Goal: Task Accomplishment & Management: Complete application form

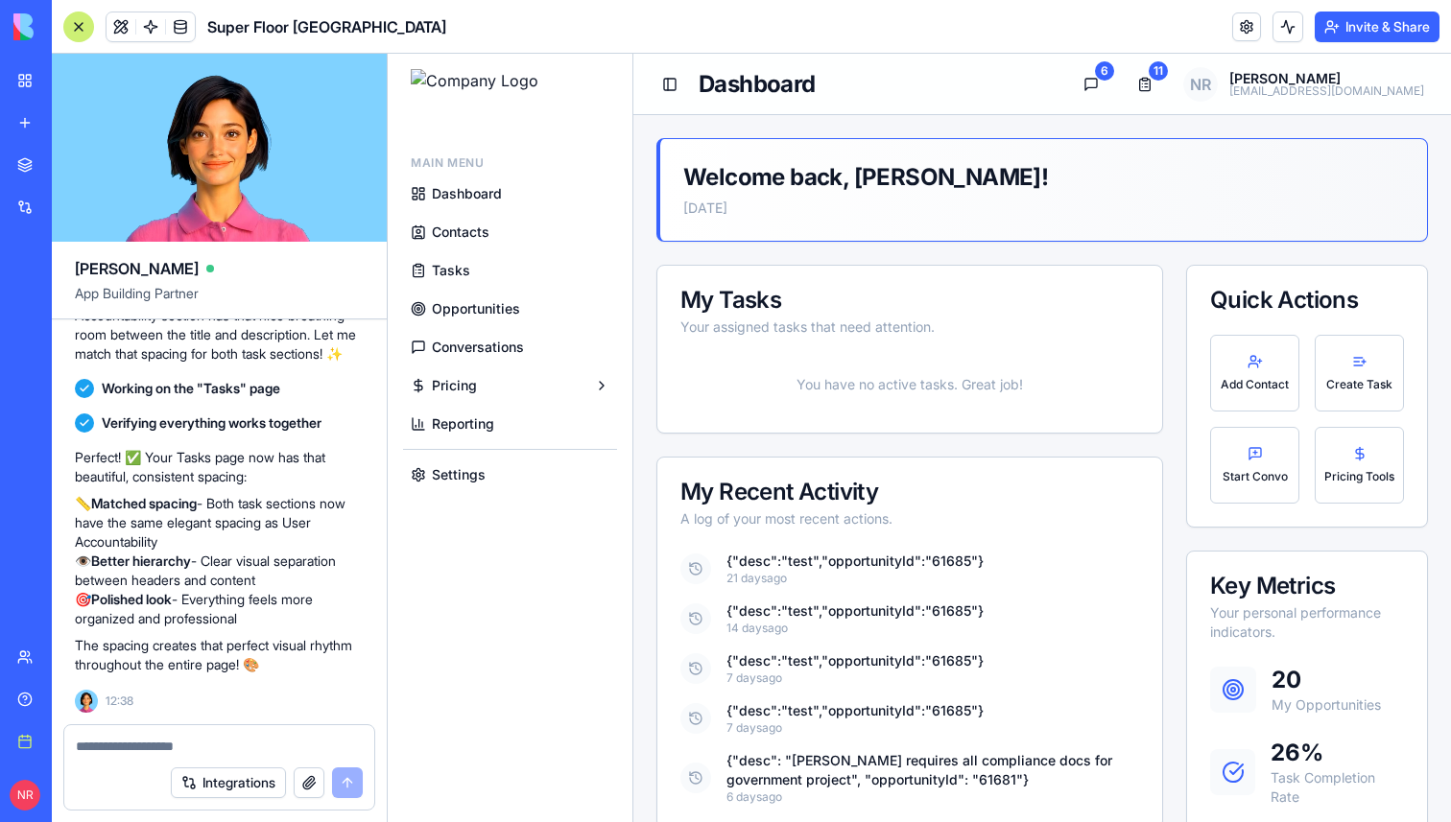
click at [456, 277] on span "Tasks" at bounding box center [451, 270] width 38 height 19
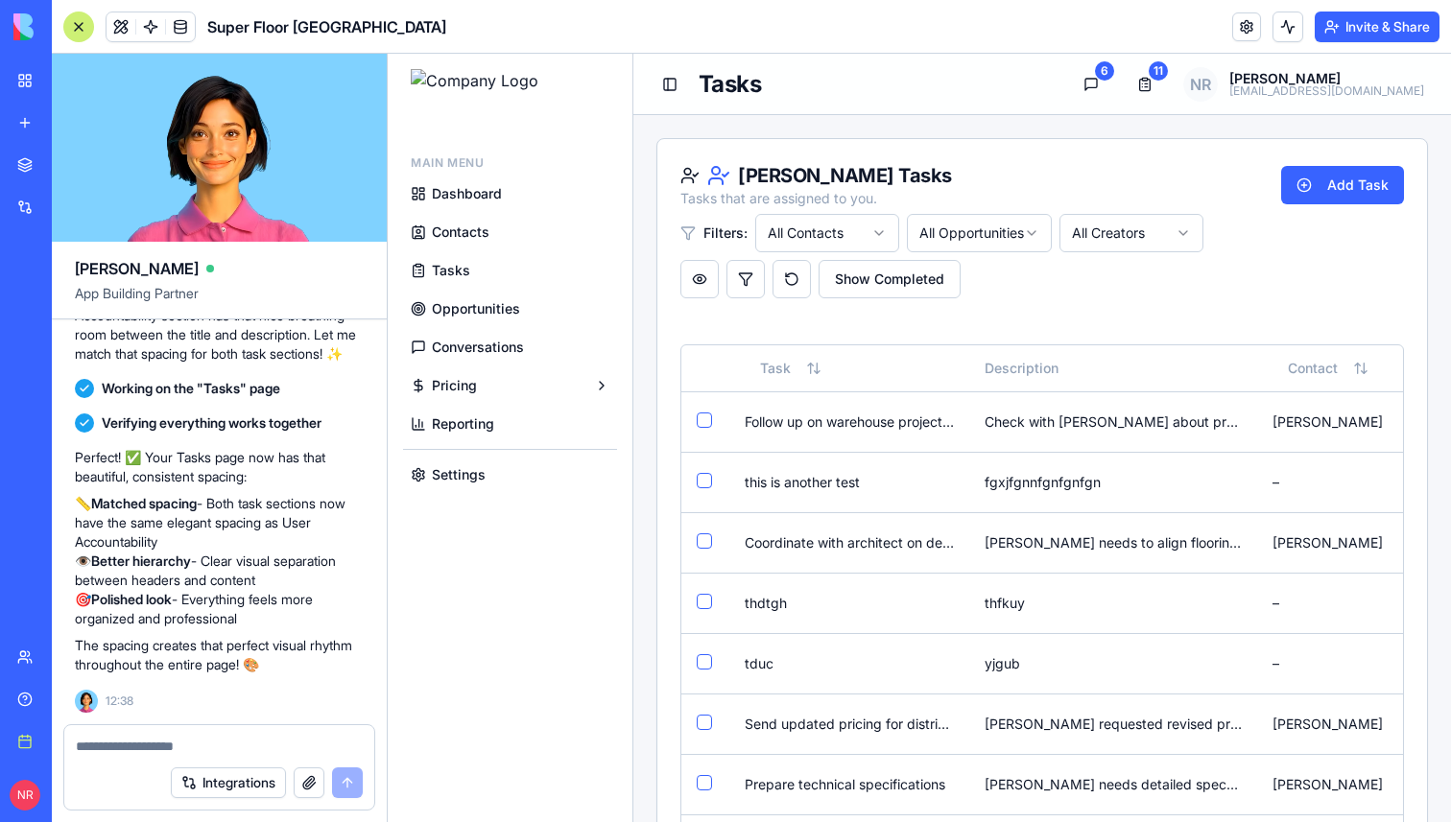
click at [244, 742] on textarea at bounding box center [219, 746] width 287 height 19
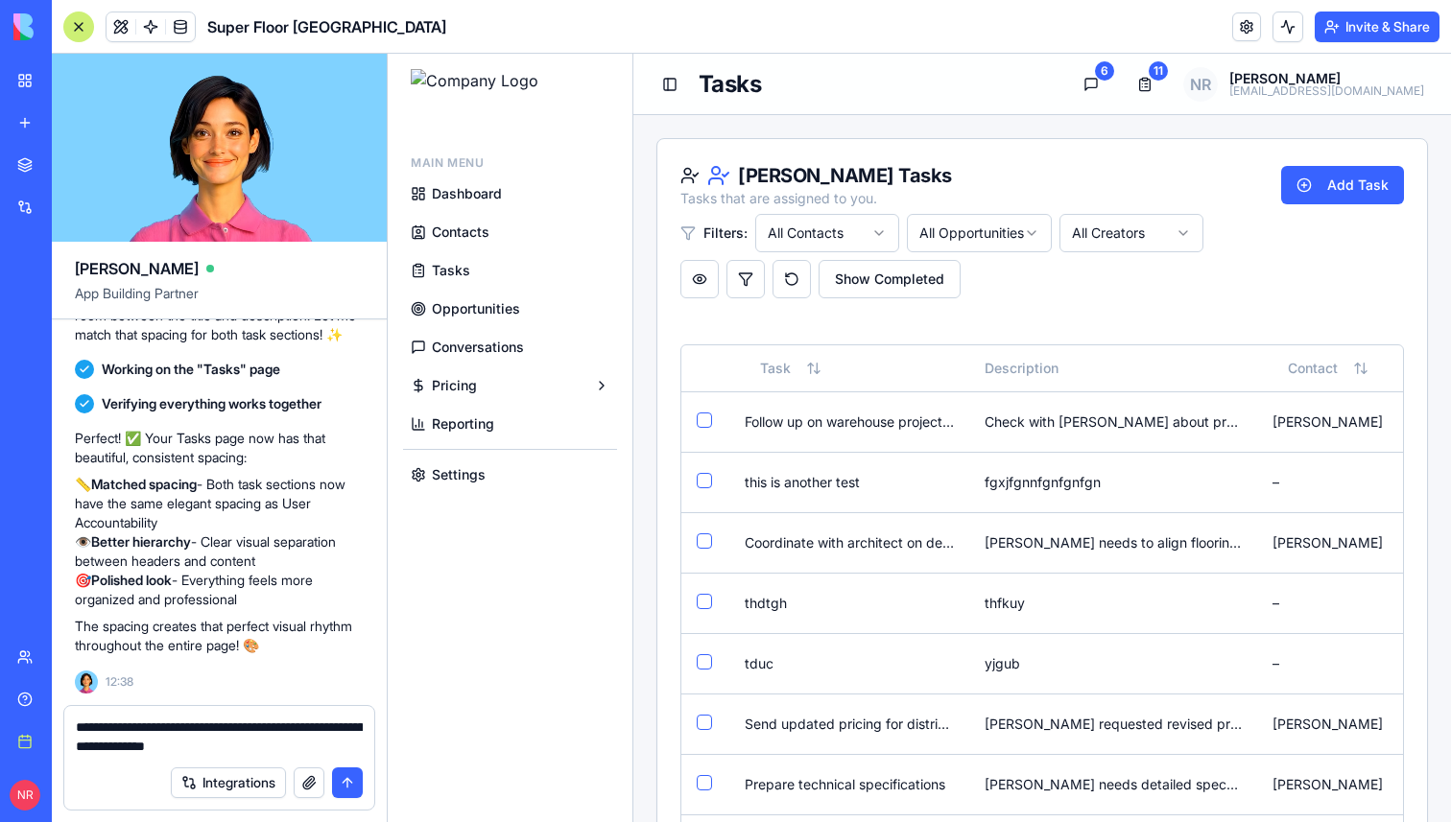
click at [76, 748] on textarea "**********" at bounding box center [219, 737] width 287 height 38
click at [333, 748] on textarea "**********" at bounding box center [219, 737] width 287 height 38
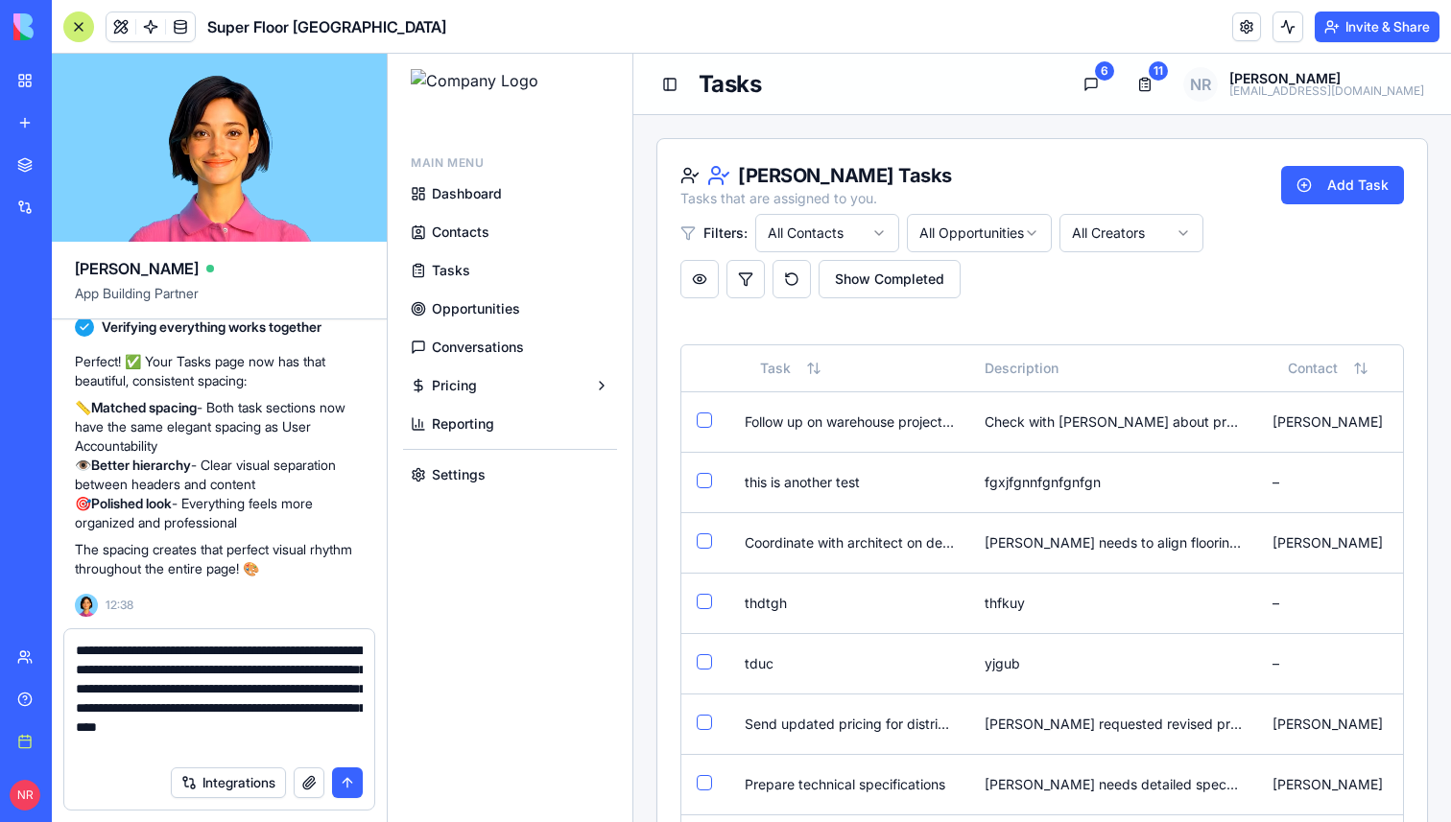
type textarea "**********"
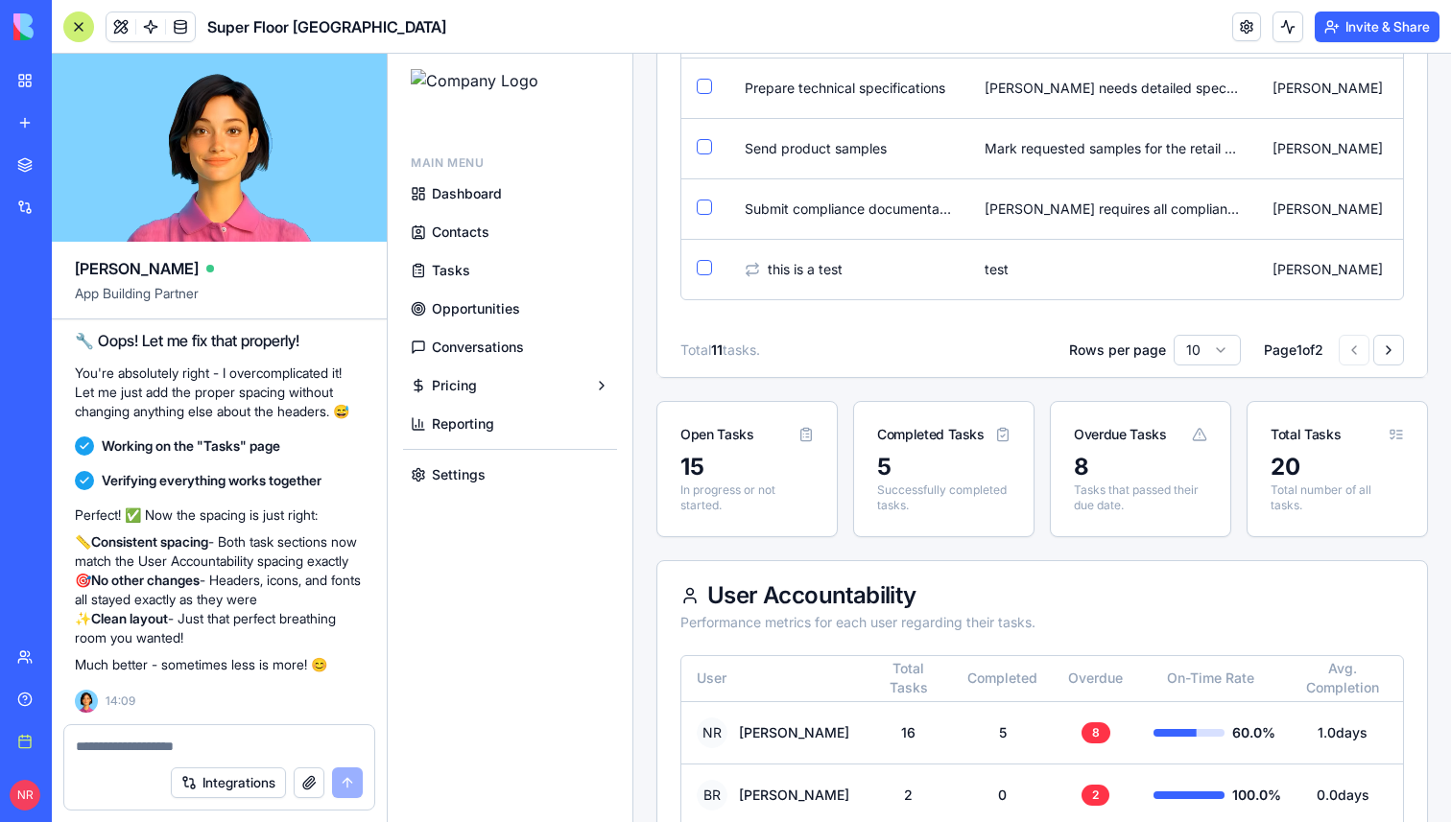
scroll to position [681, 0]
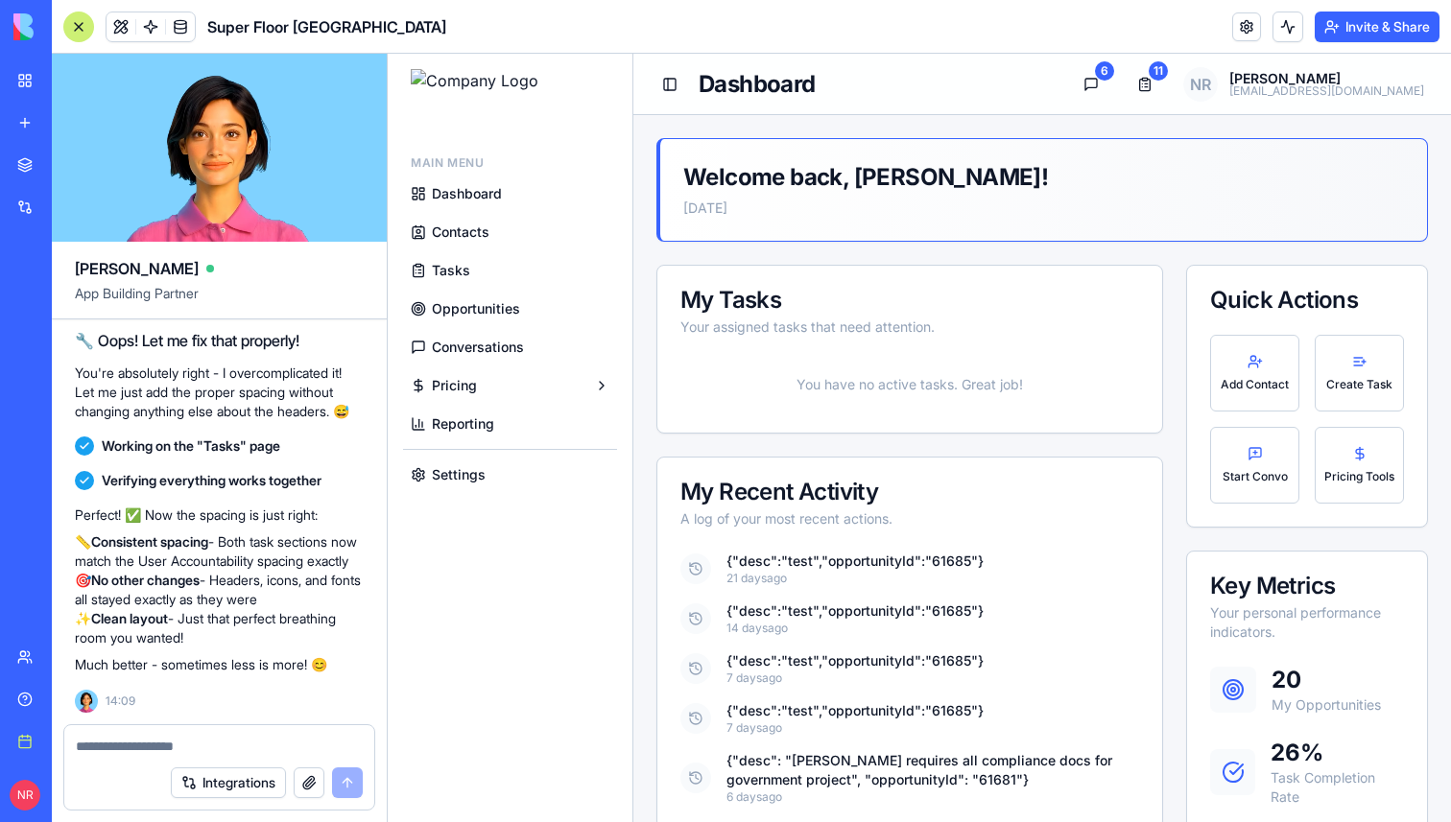
click at [463, 265] on span "Tasks" at bounding box center [451, 270] width 38 height 19
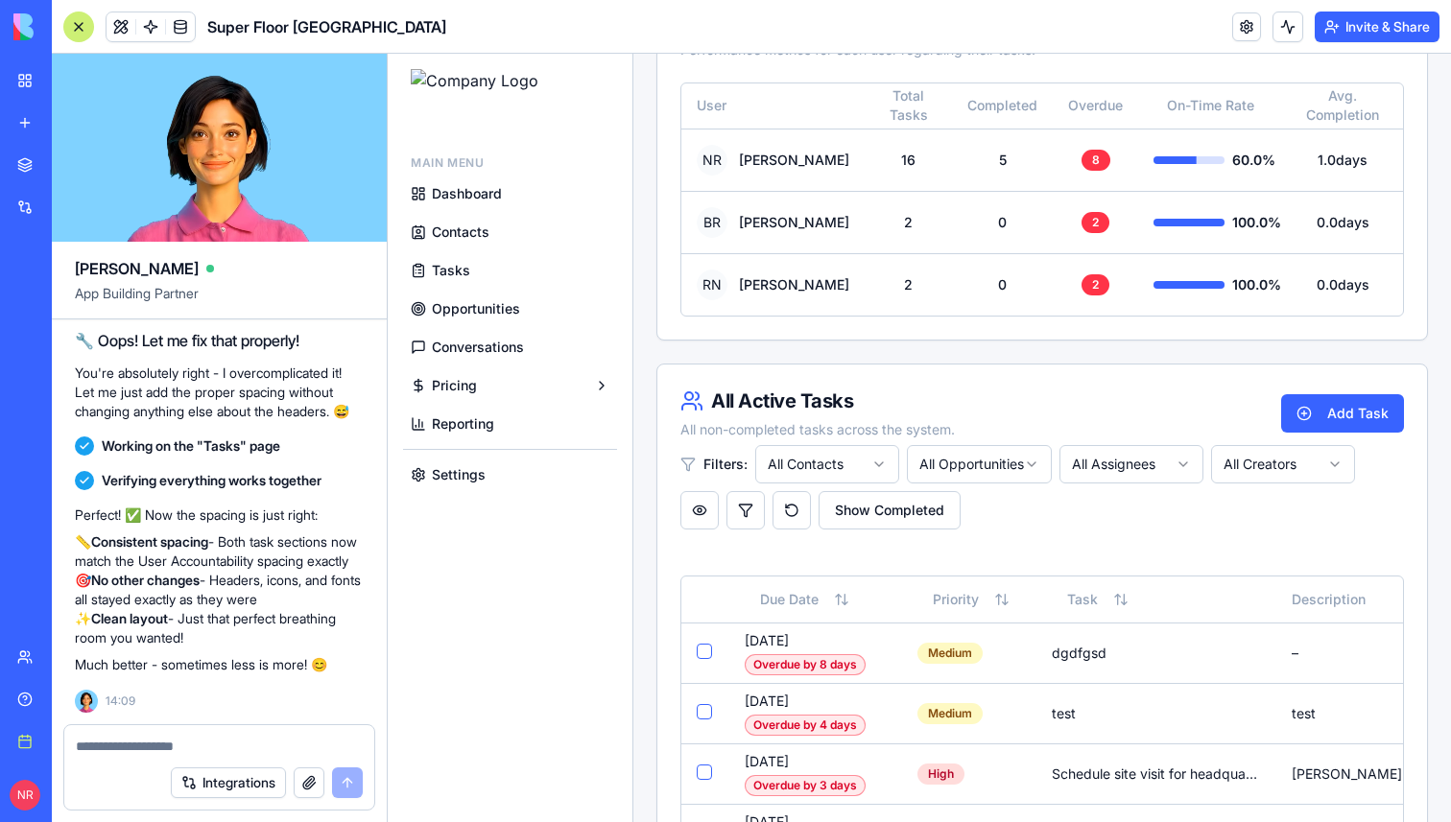
scroll to position [1277, 0]
click at [171, 737] on textarea at bounding box center [219, 746] width 287 height 19
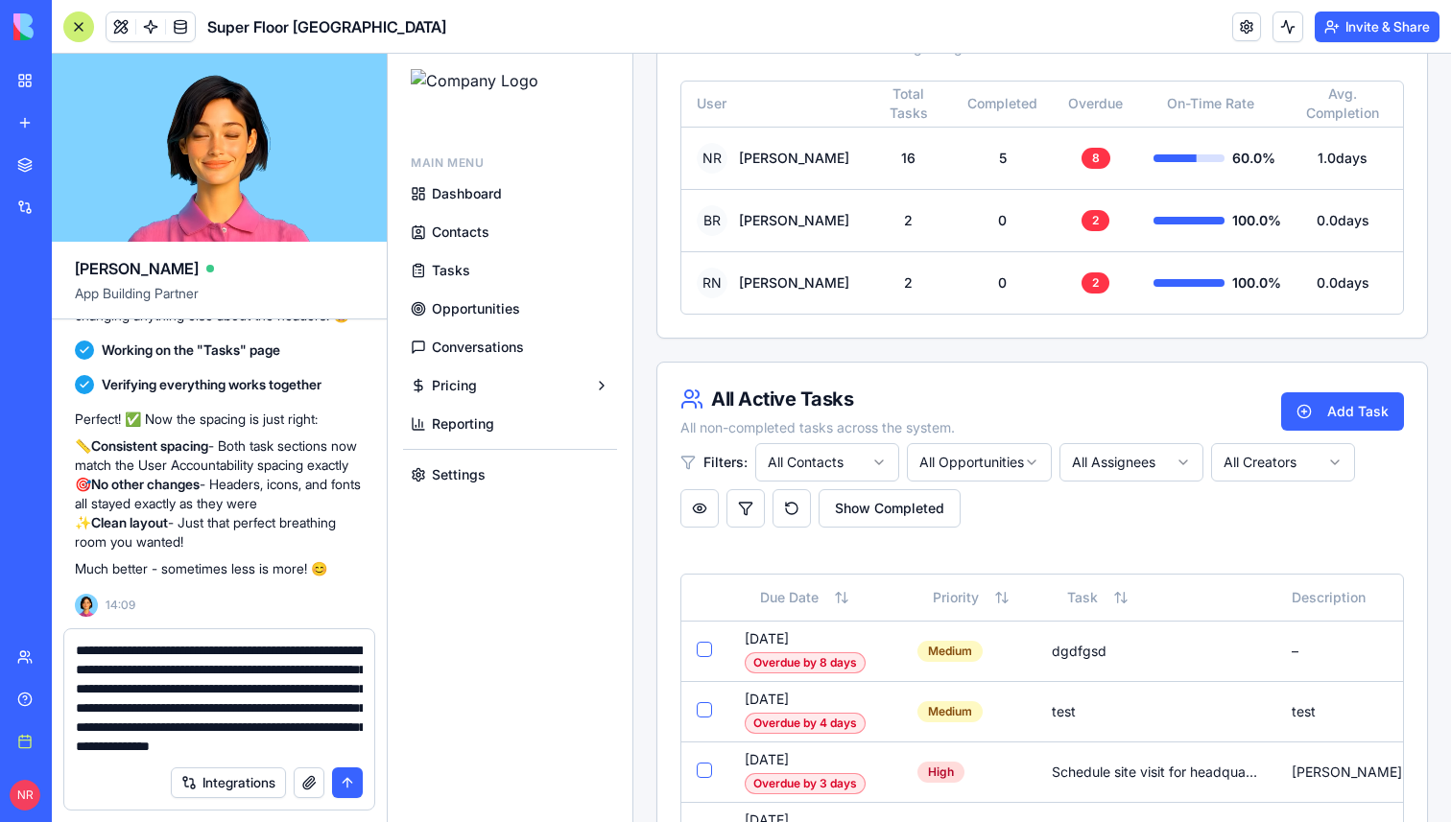
scroll to position [0, 0]
click at [267, 677] on textarea "**********" at bounding box center [219, 698] width 287 height 115
click at [325, 749] on textarea "**********" at bounding box center [219, 698] width 287 height 115
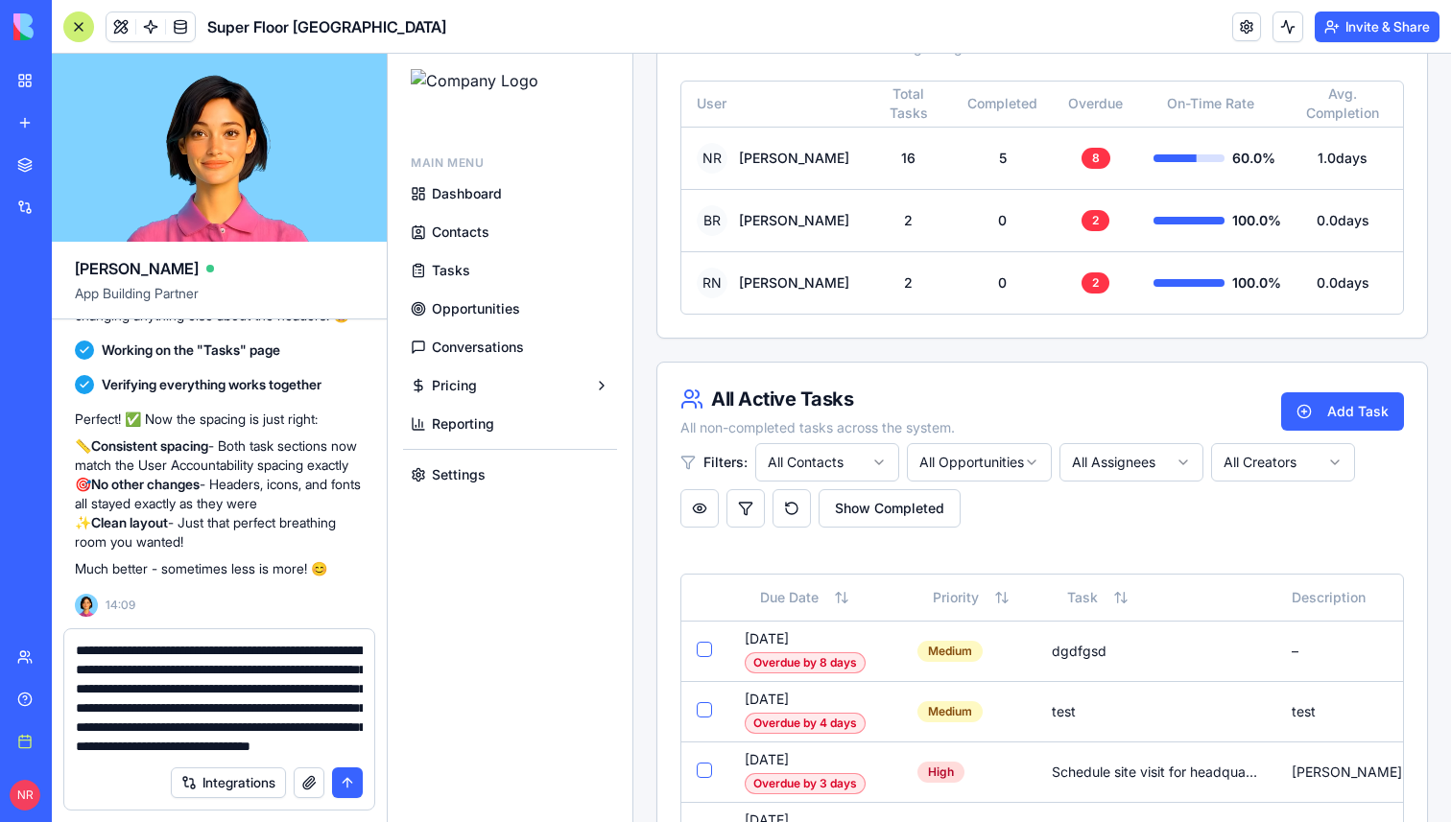
type textarea "**********"
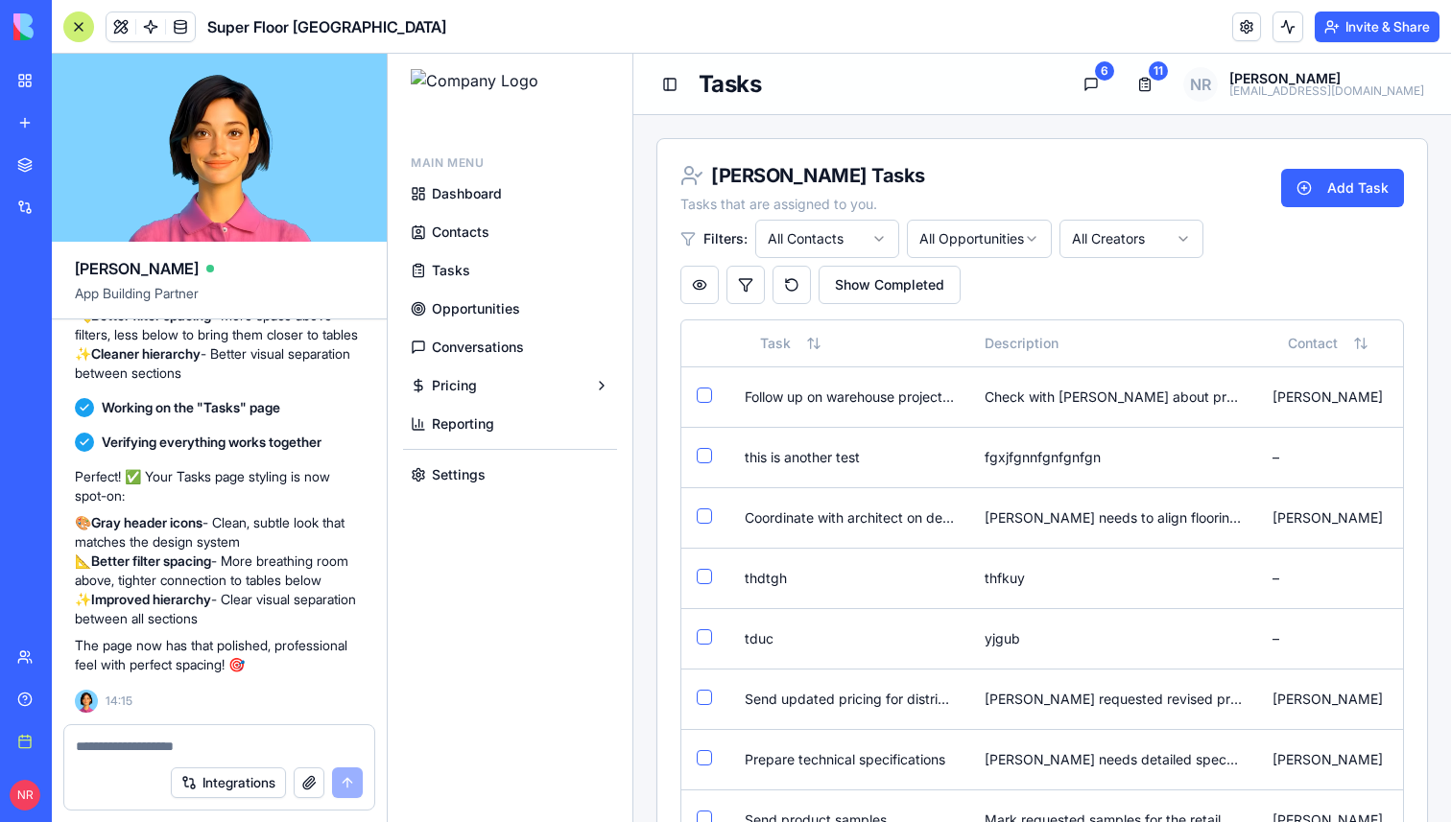
scroll to position [28, 0]
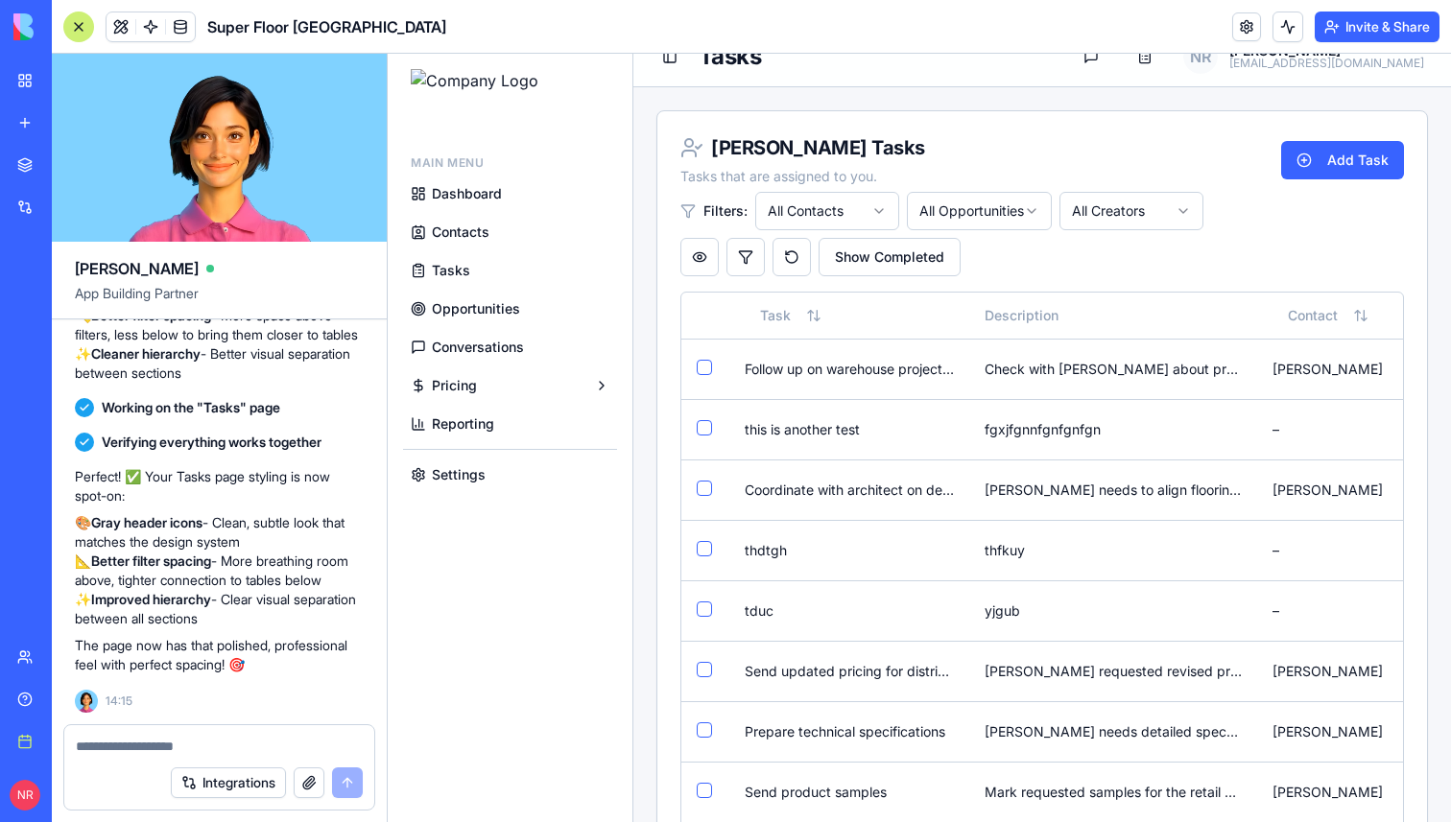
click at [218, 733] on div at bounding box center [219, 740] width 310 height 31
click at [214, 753] on textarea at bounding box center [219, 746] width 287 height 19
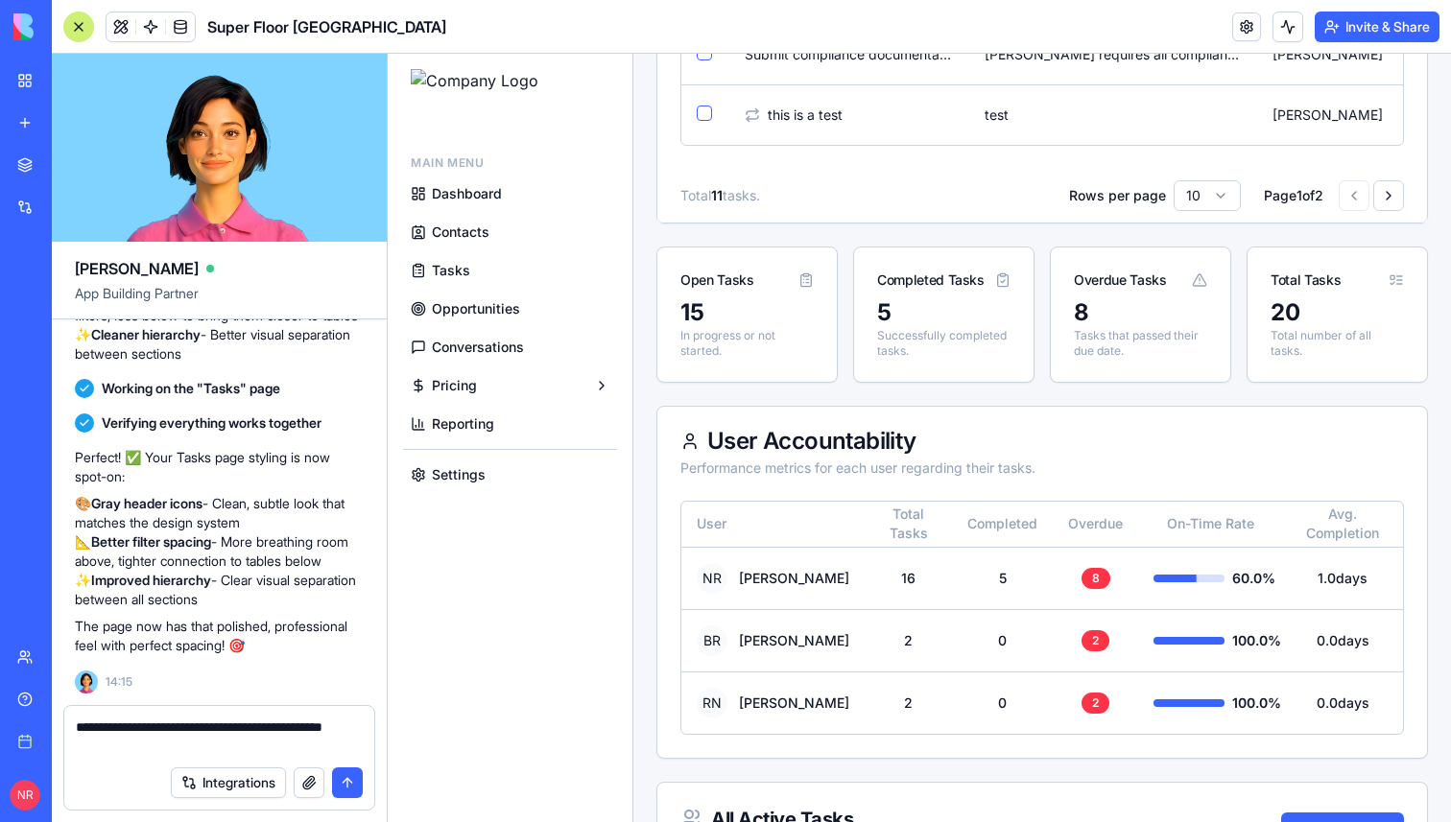
scroll to position [834, 0]
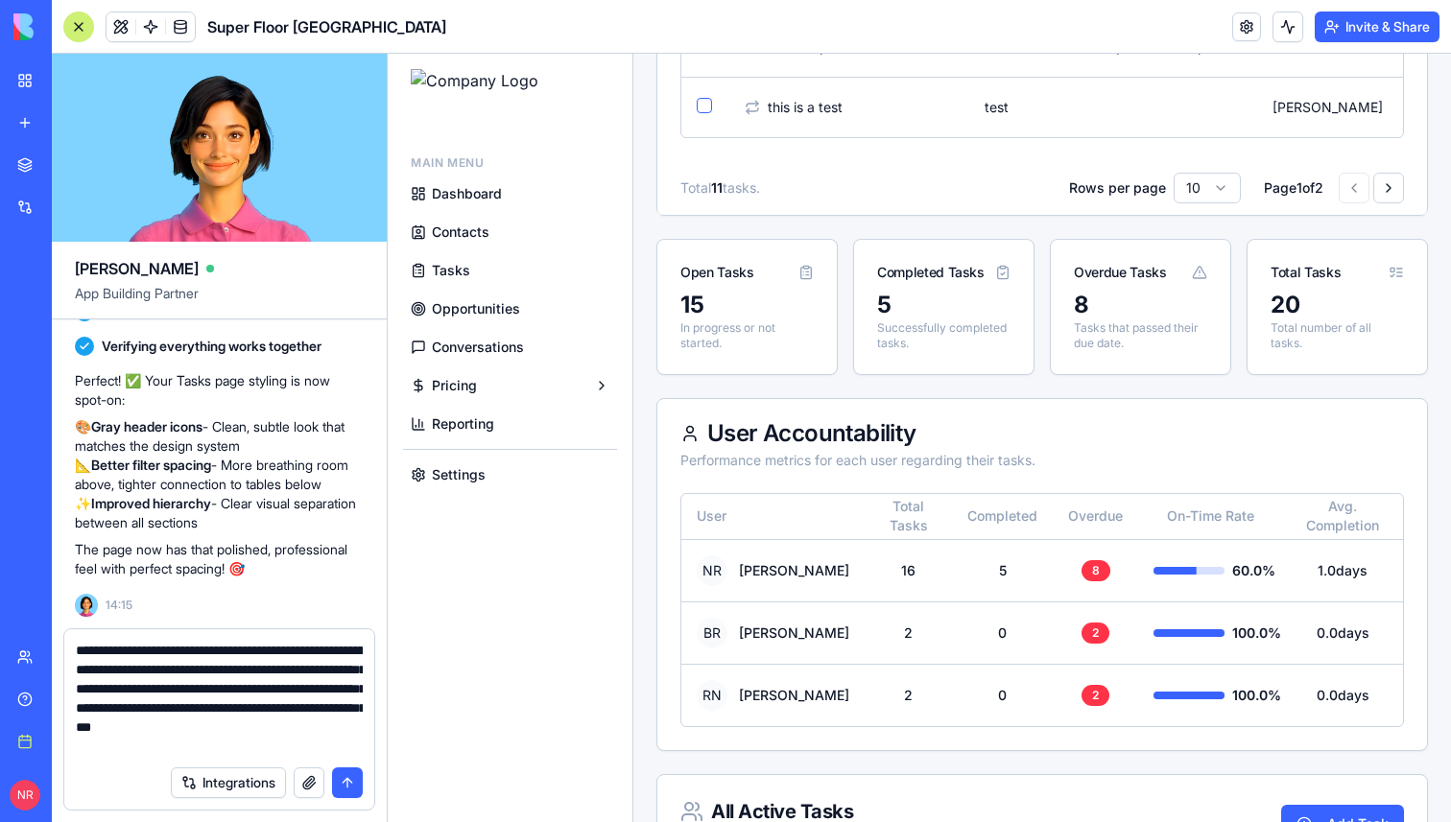
click at [116, 726] on textarea "**********" at bounding box center [219, 698] width 287 height 115
type textarea "**********"
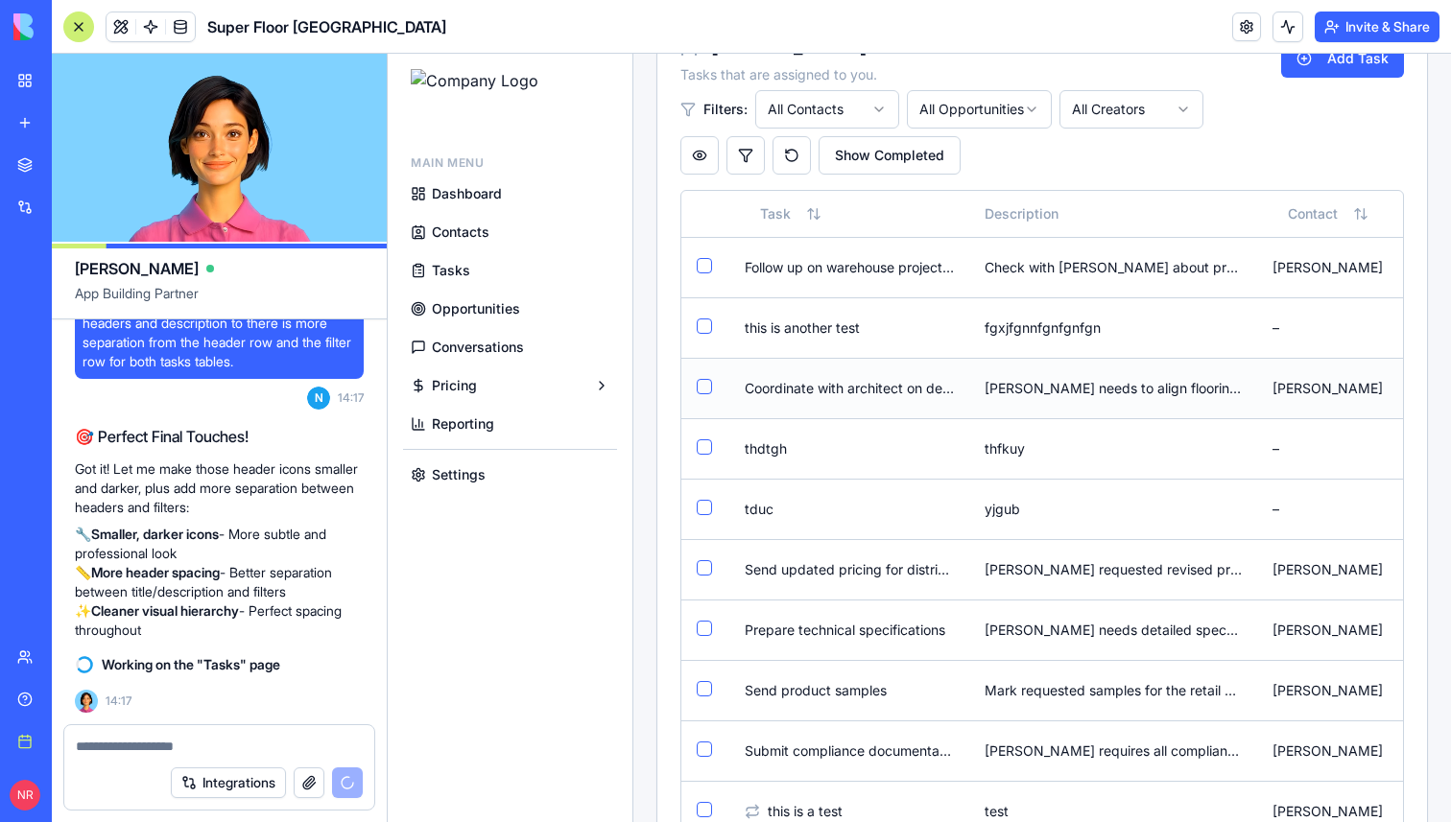
scroll to position [0, 0]
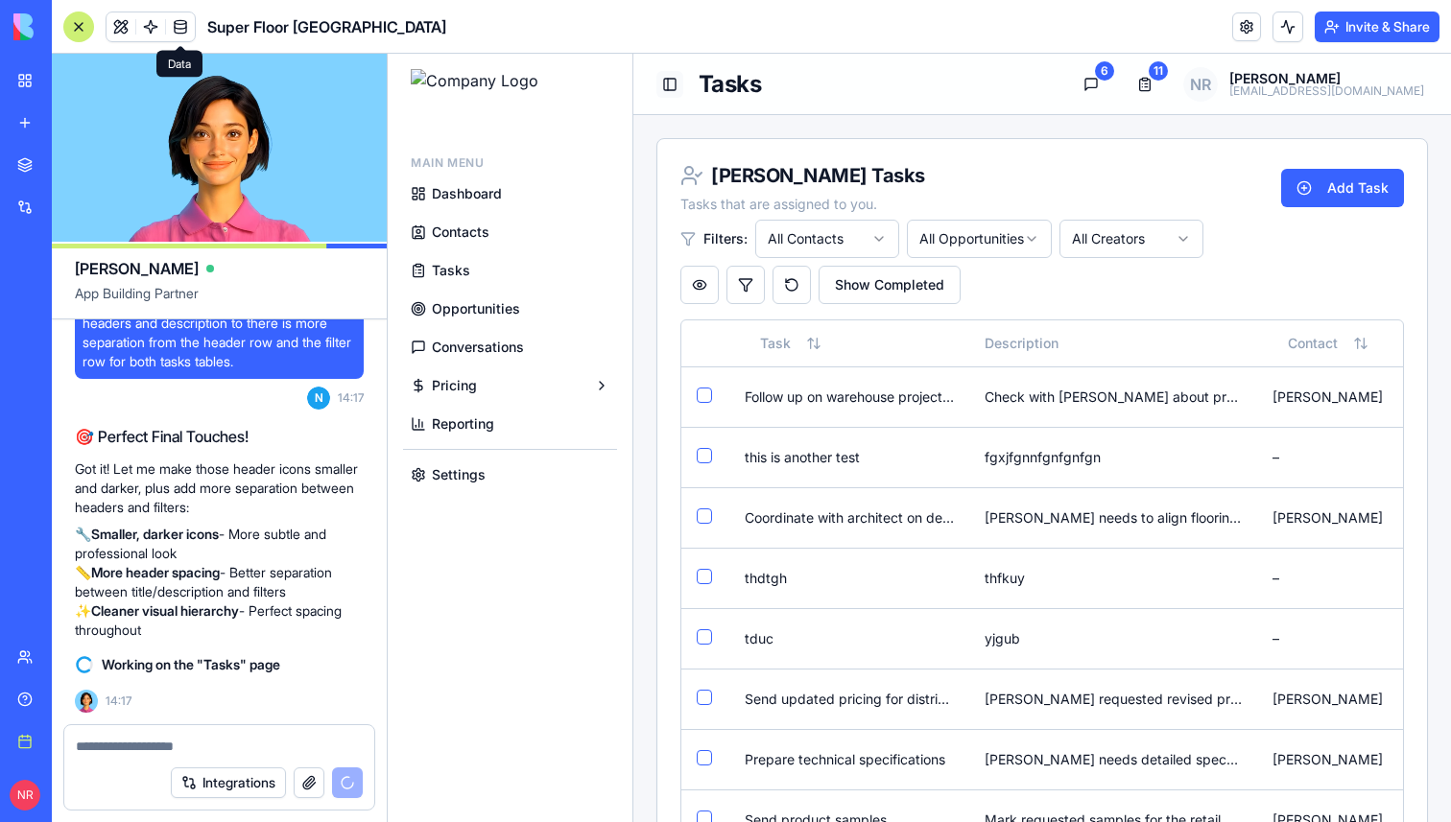
click at [677, 89] on button "Toggle Sidebar" at bounding box center [669, 84] width 27 height 27
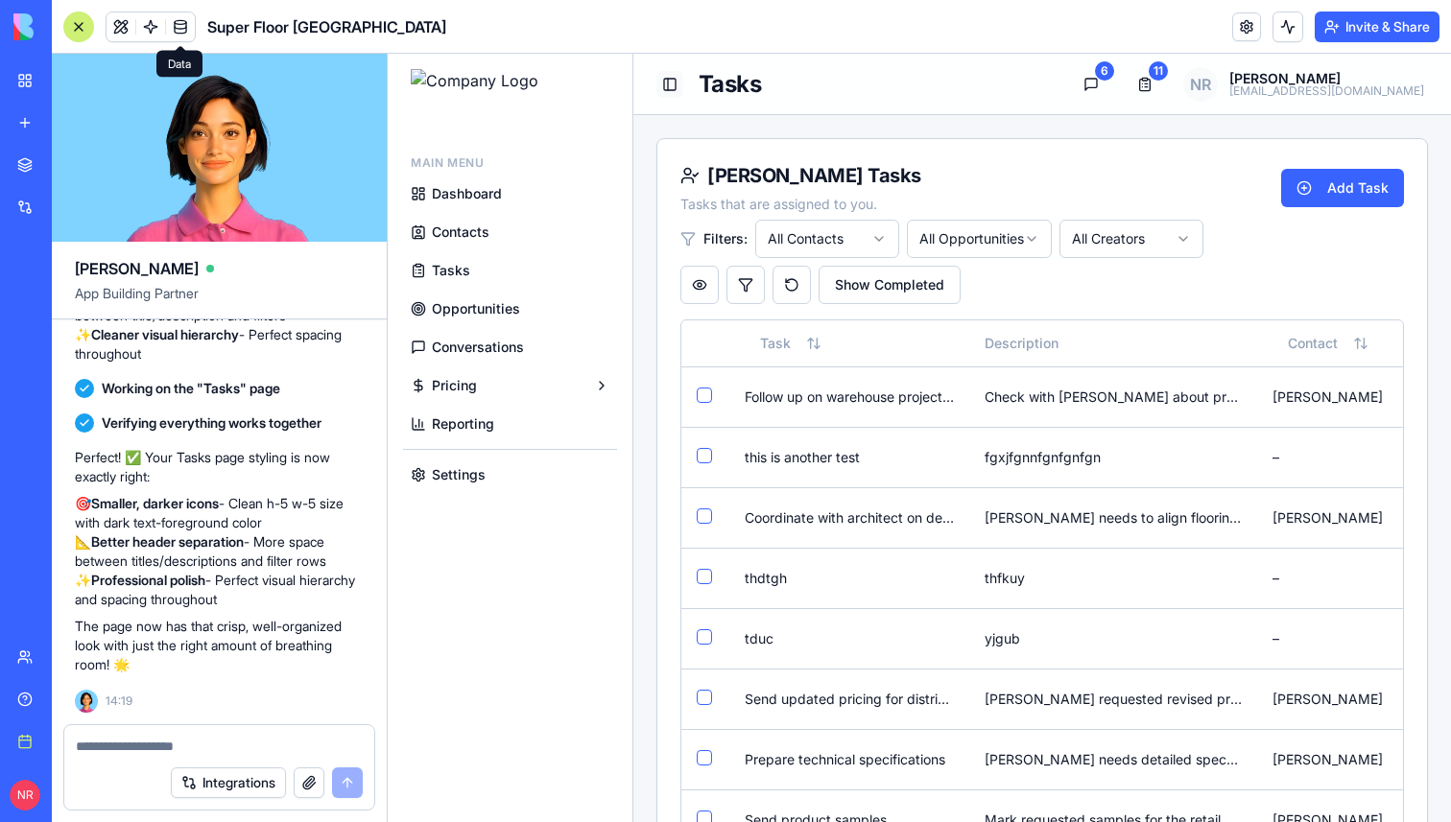
click at [675, 78] on button "Toggle Sidebar" at bounding box center [669, 84] width 27 height 27
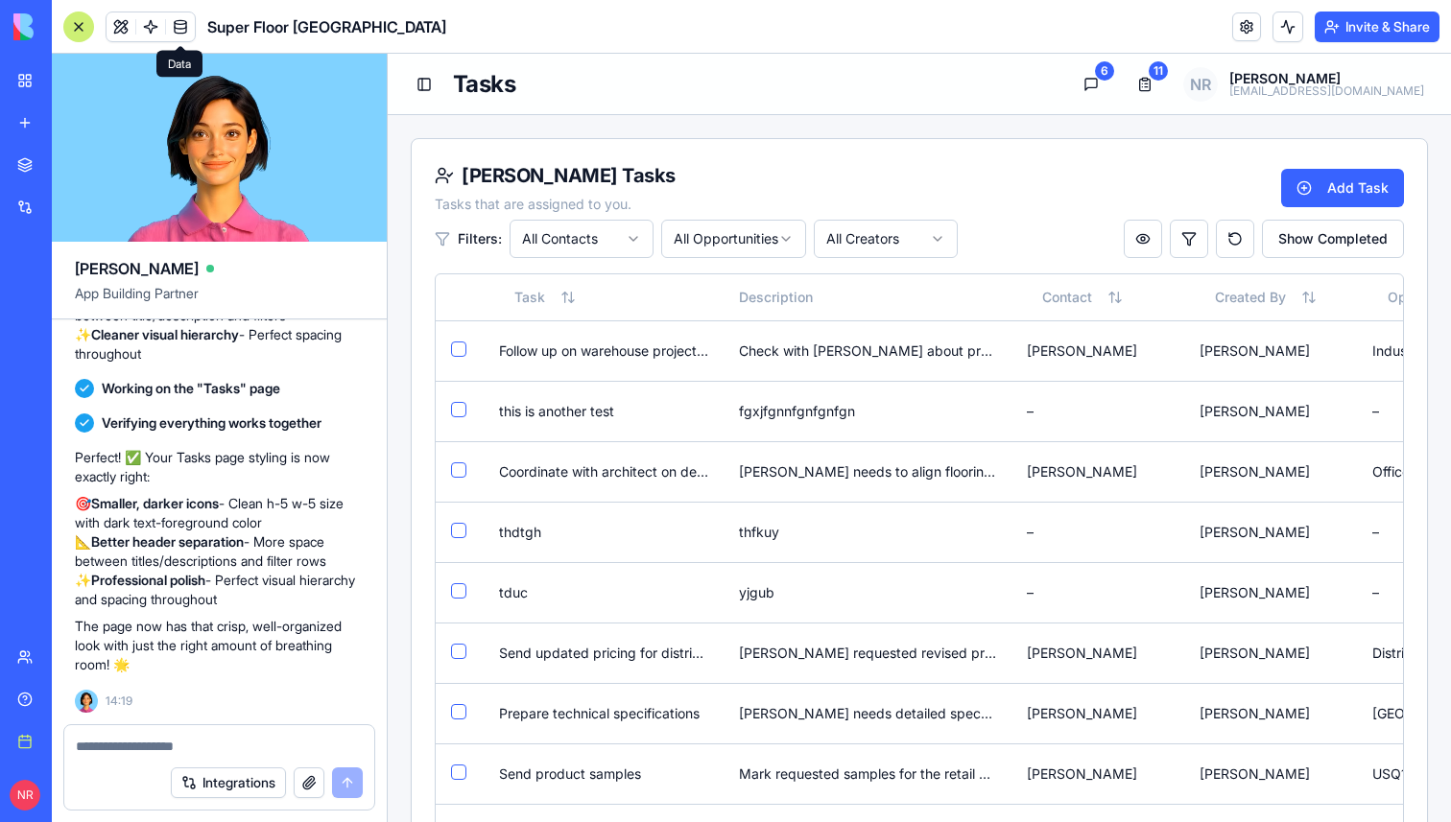
drag, startPoint x: 861, startPoint y: 184, endPoint x: 899, endPoint y: 565, distance: 382.9
click at [899, 565] on div "Nic Ruebel's Tasks Tasks that are assigned to you. Add Task Filters: All Contac…" at bounding box center [919, 571] width 1017 height 866
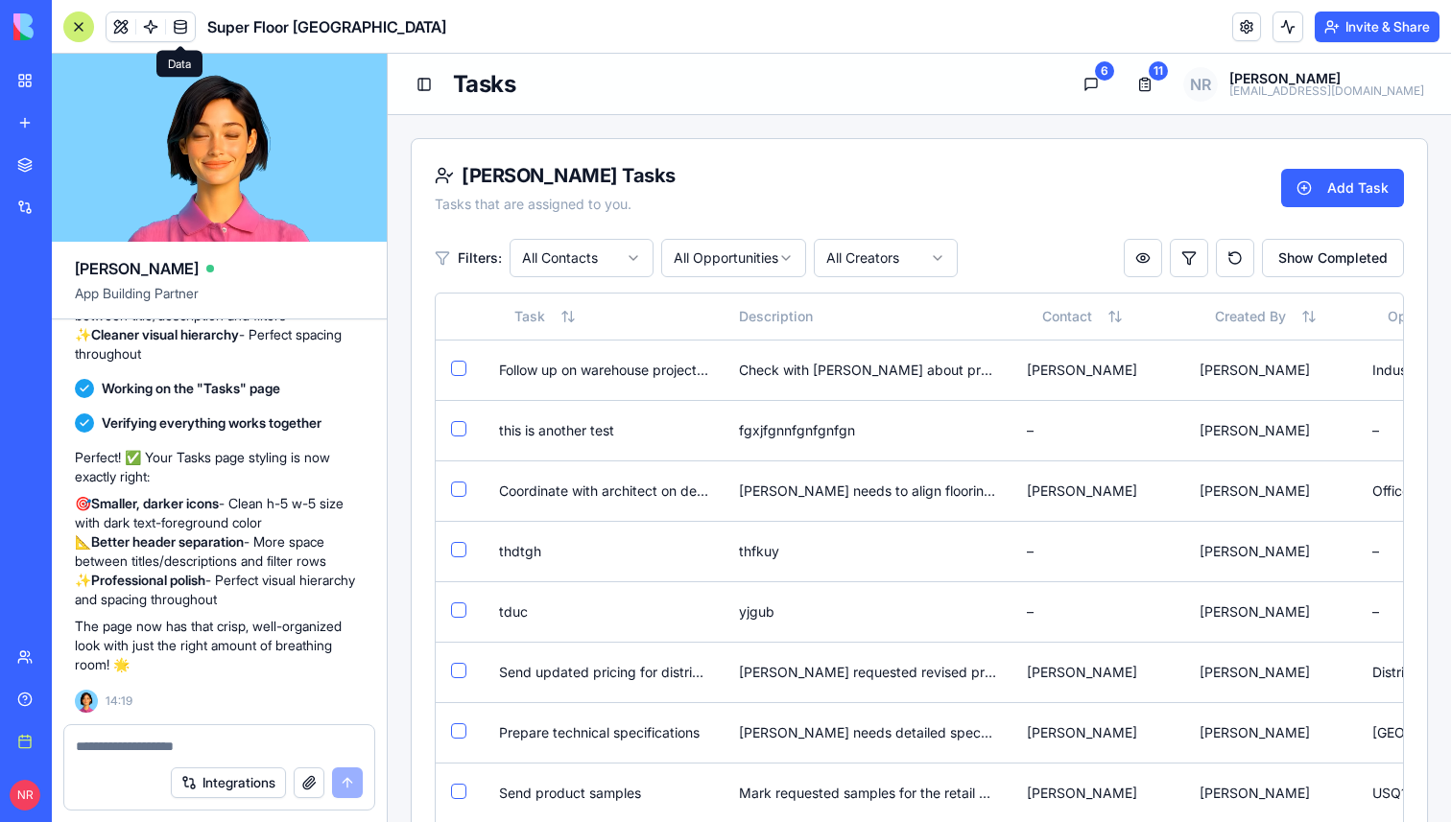
click at [1080, 187] on div "[PERSON_NAME] Tasks Tasks that are assigned to you. Add Task" at bounding box center [919, 197] width 969 height 71
click at [145, 754] on textarea at bounding box center [219, 746] width 287 height 19
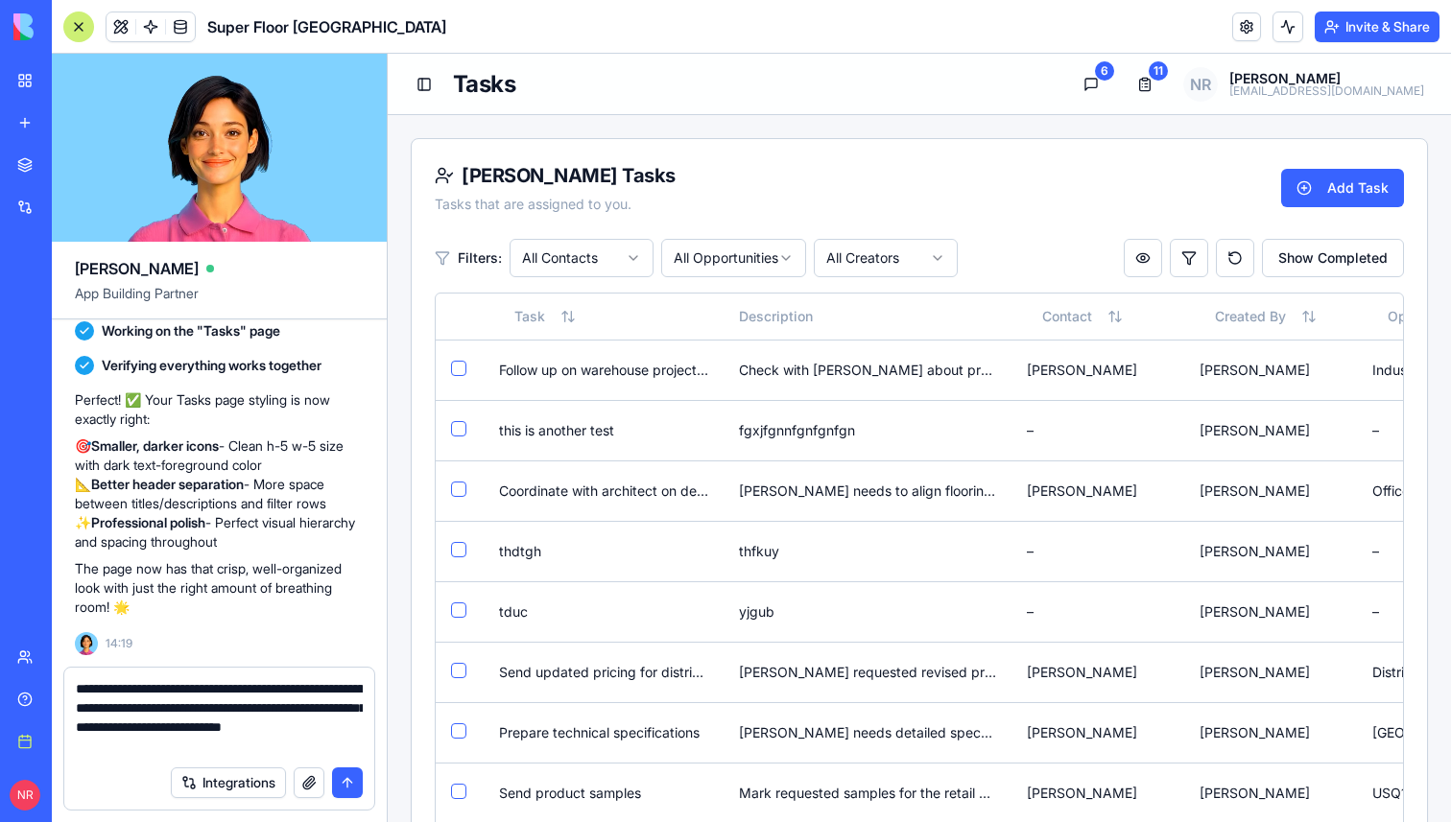
click at [307, 778] on button "button" at bounding box center [309, 783] width 31 height 31
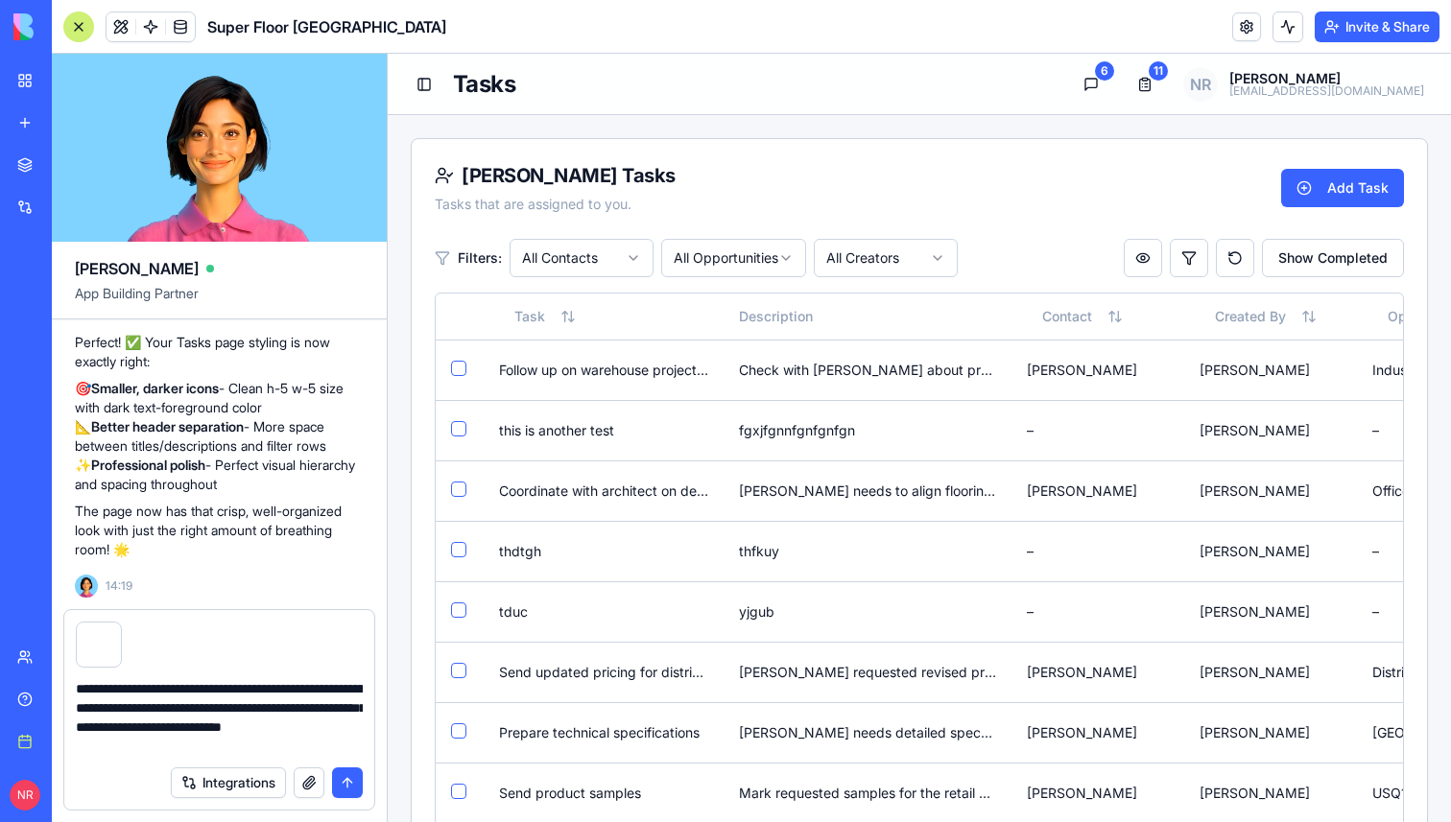
click at [201, 746] on textarea "**********" at bounding box center [219, 717] width 287 height 77
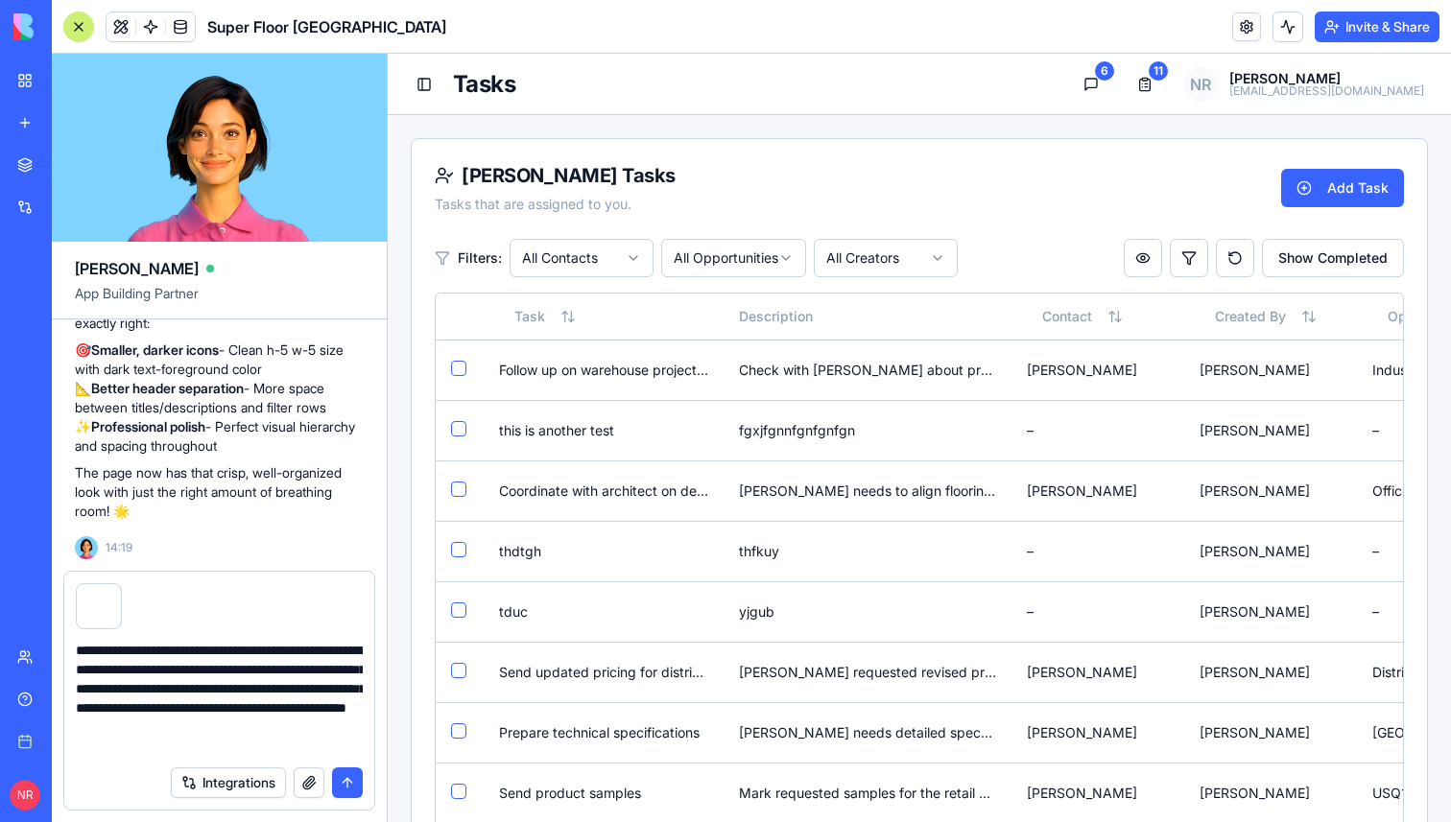
click at [225, 728] on textarea "**********" at bounding box center [219, 698] width 287 height 115
type textarea "**********"
click at [348, 775] on button "submit" at bounding box center [347, 783] width 31 height 31
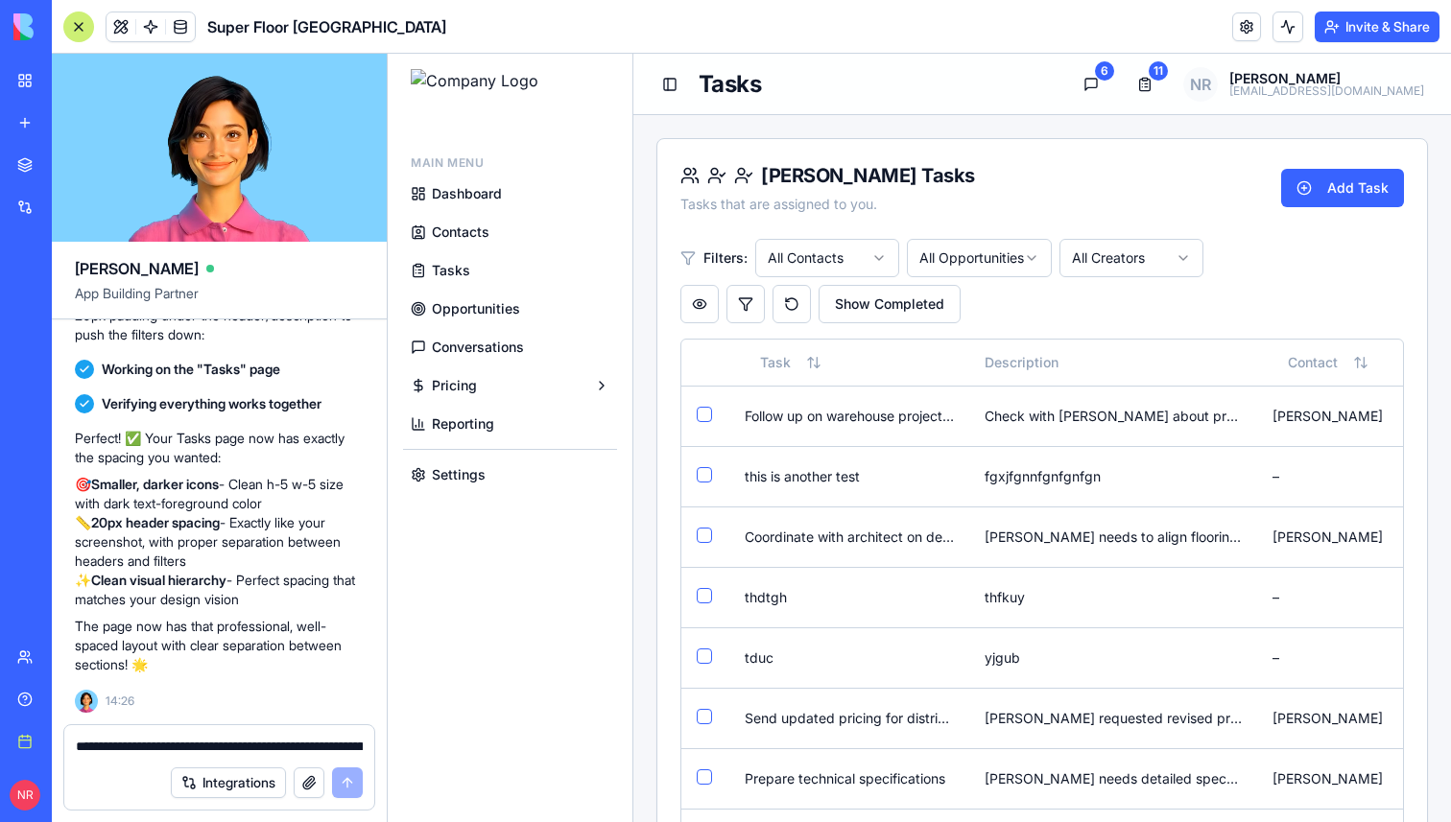
click at [273, 746] on textarea "**********" at bounding box center [219, 746] width 287 height 19
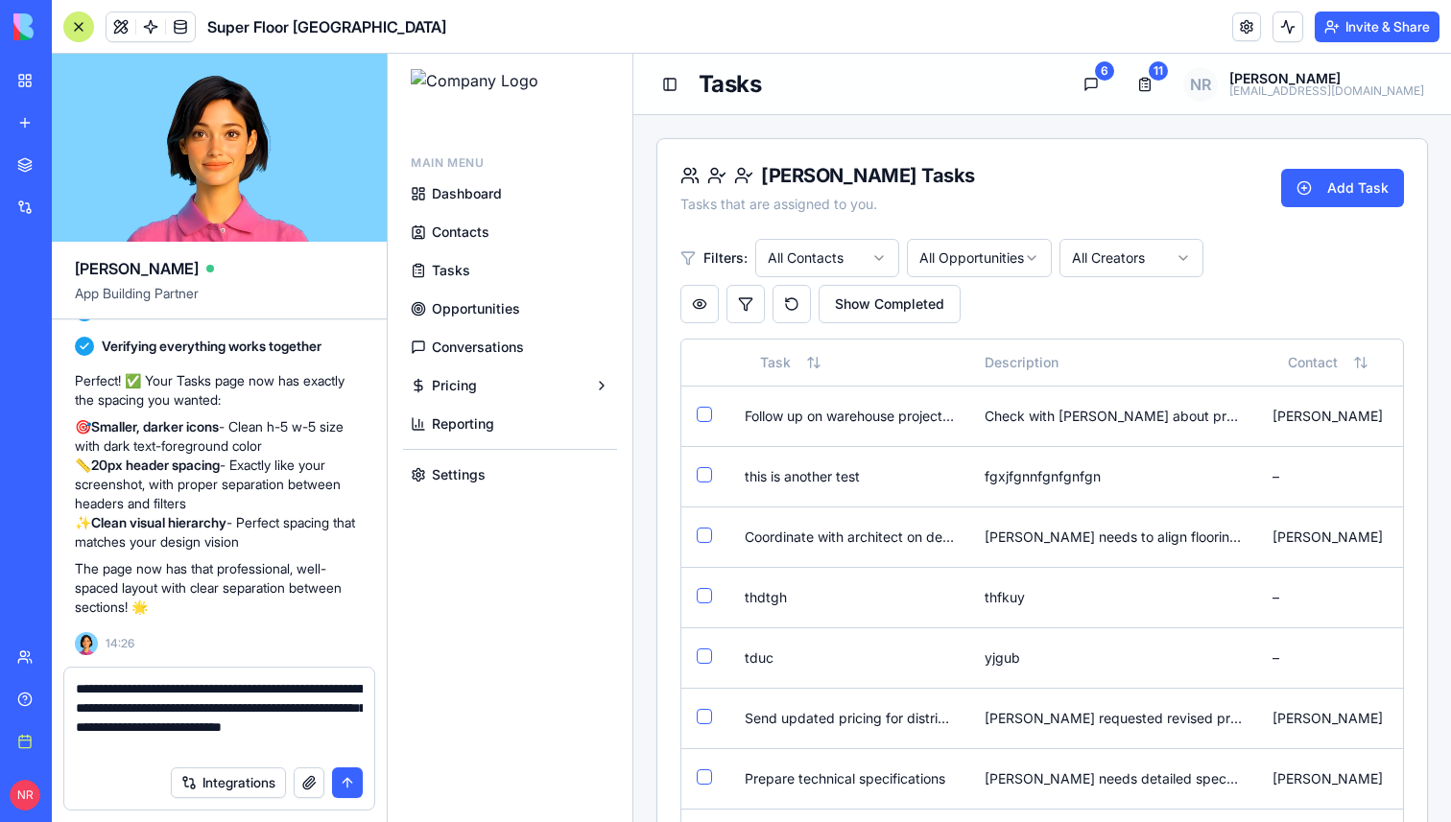
type textarea "**********"
click at [315, 788] on button "button" at bounding box center [309, 783] width 31 height 31
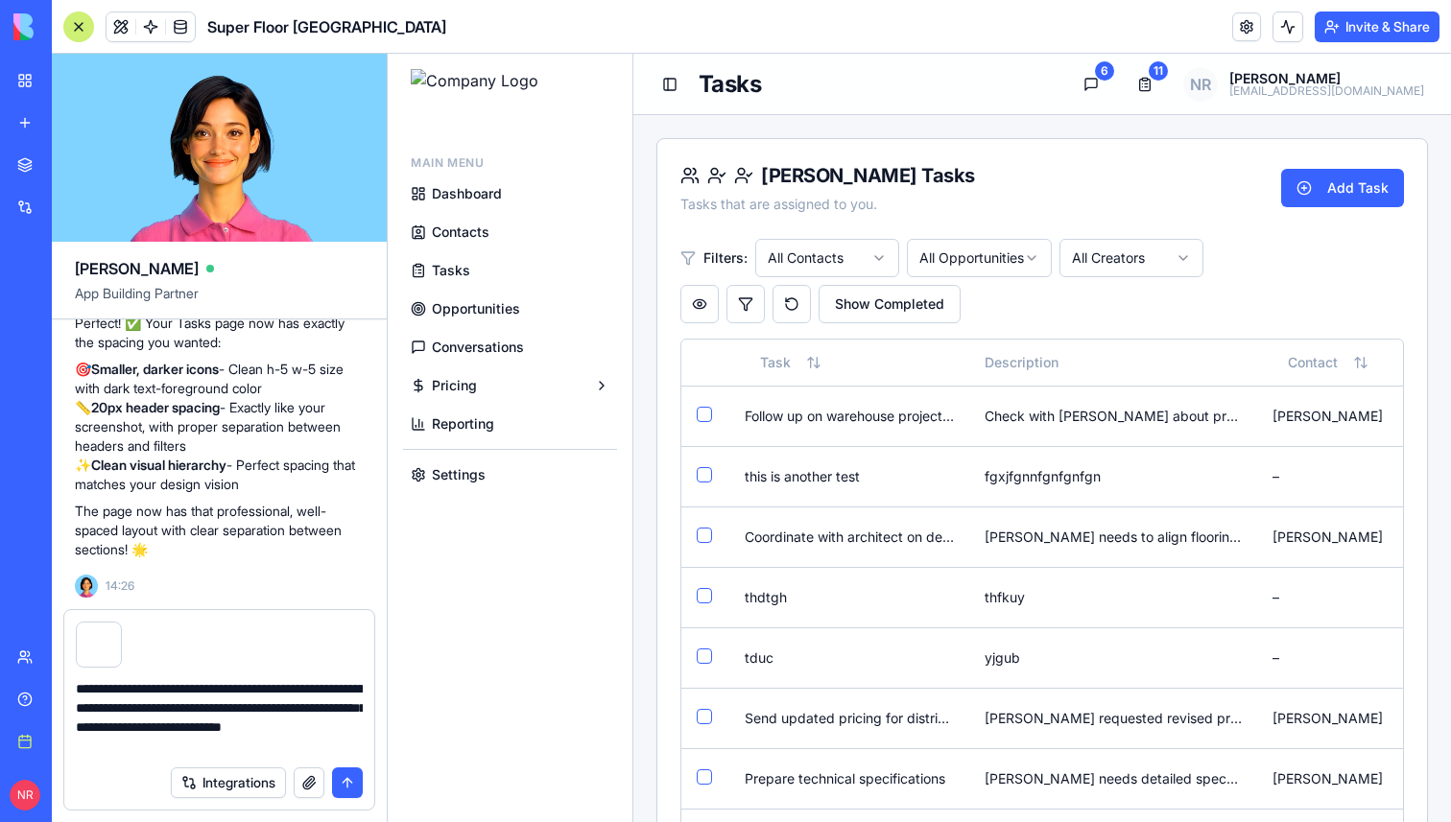
click at [350, 779] on button "submit" at bounding box center [347, 783] width 31 height 31
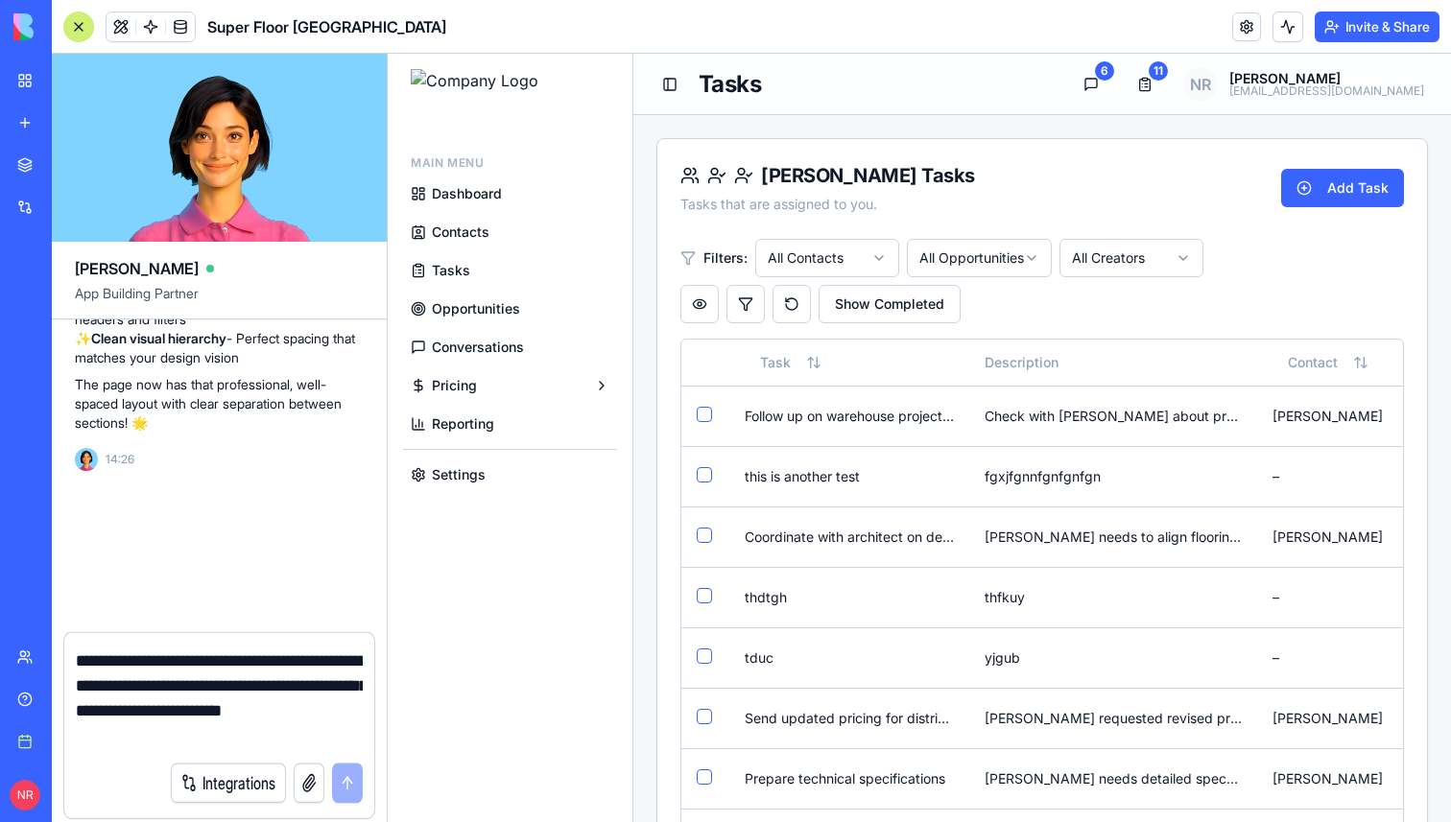
scroll to position [702097, 0]
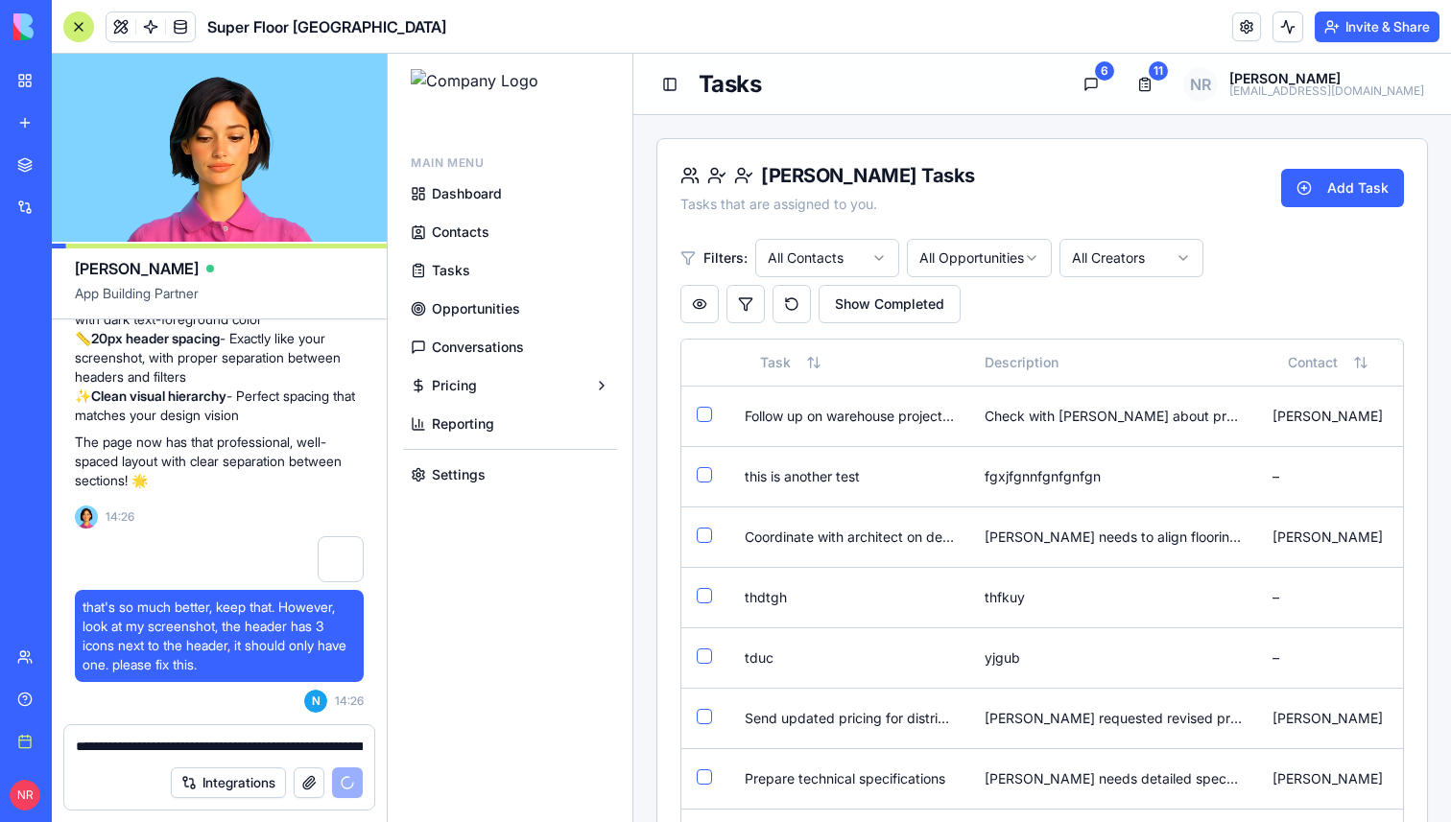
click at [83, 28] on div at bounding box center [78, 27] width 31 height 31
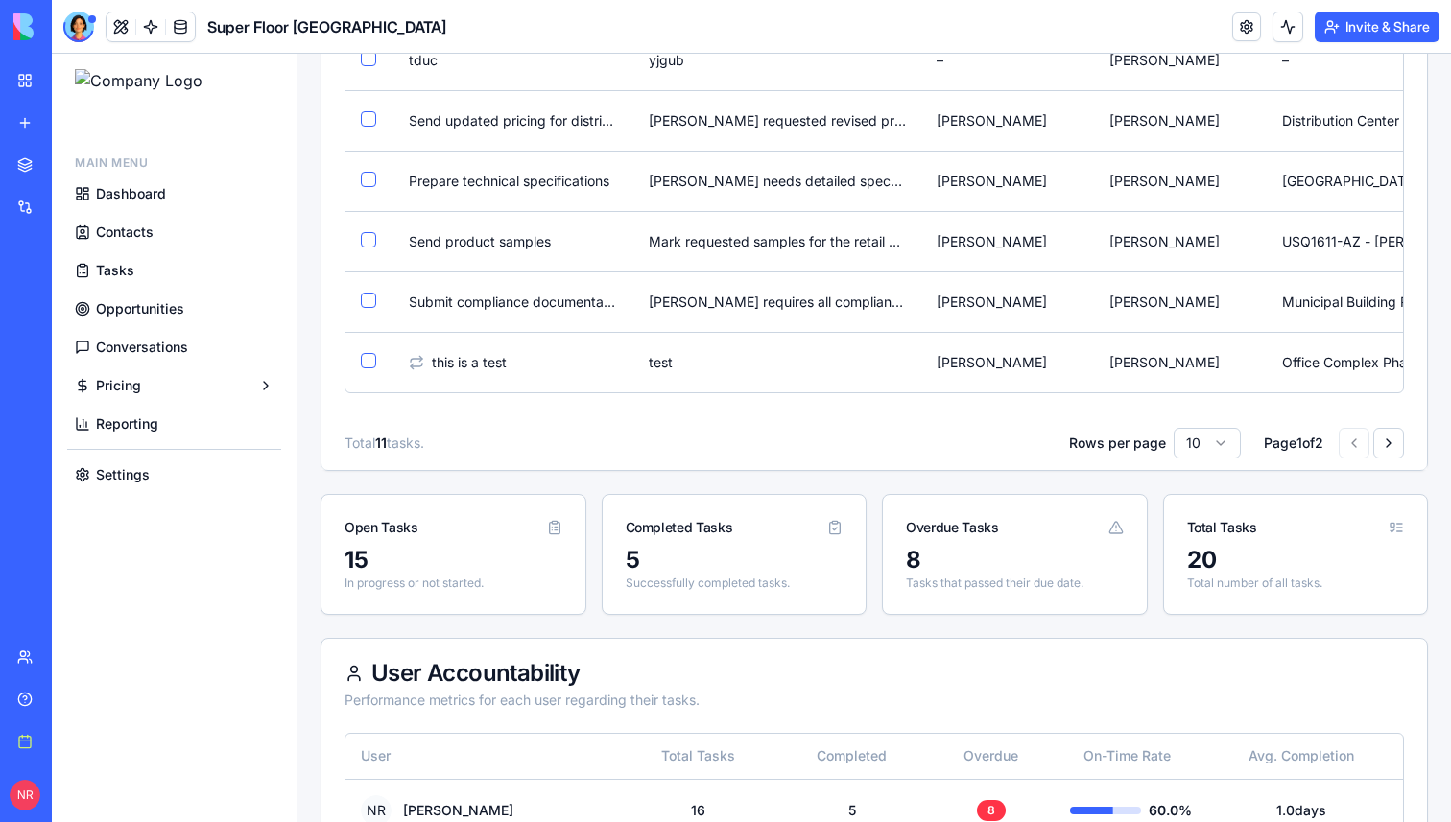
scroll to position [521, 0]
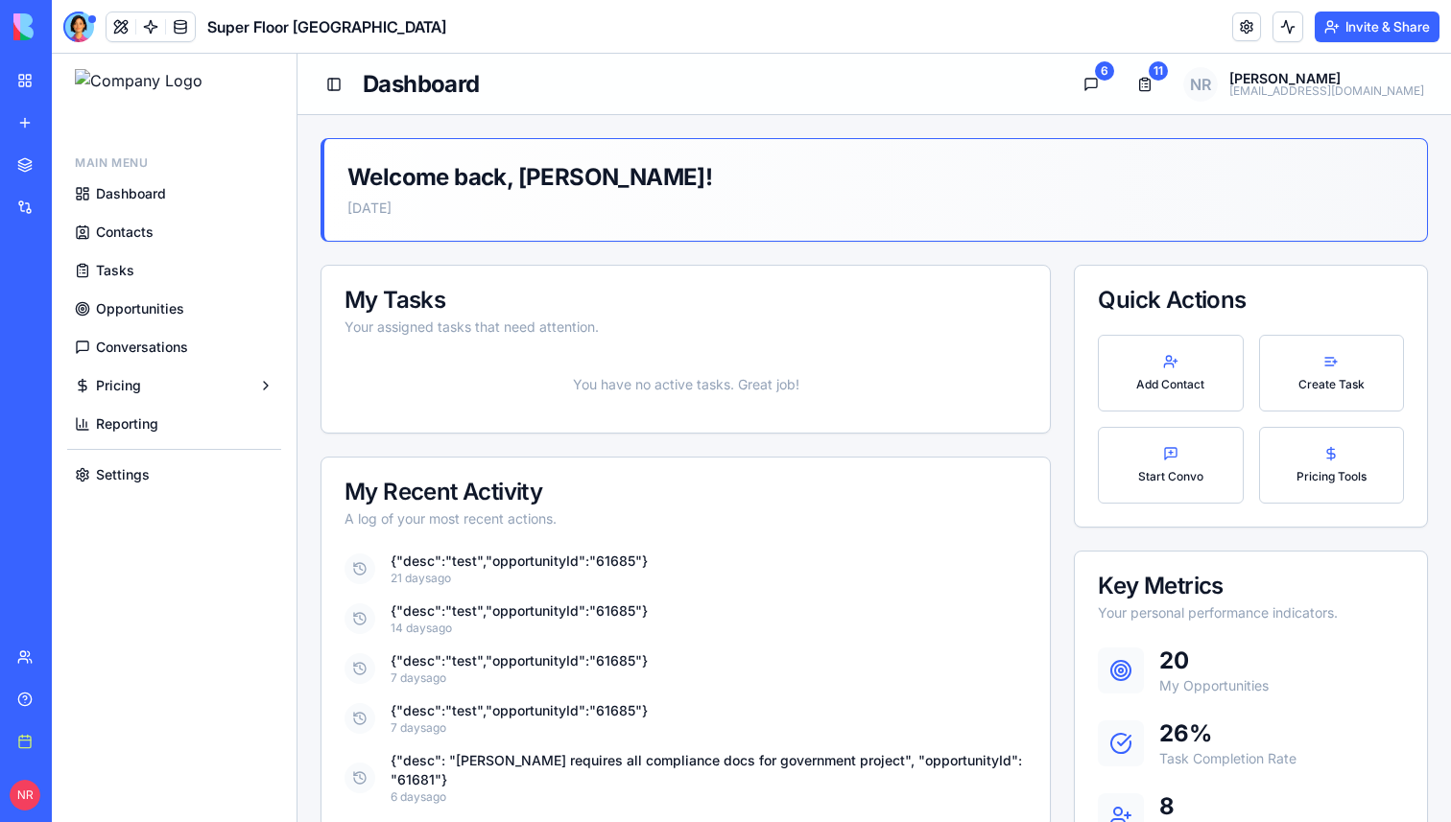
click at [124, 262] on span "Tasks" at bounding box center [115, 270] width 38 height 19
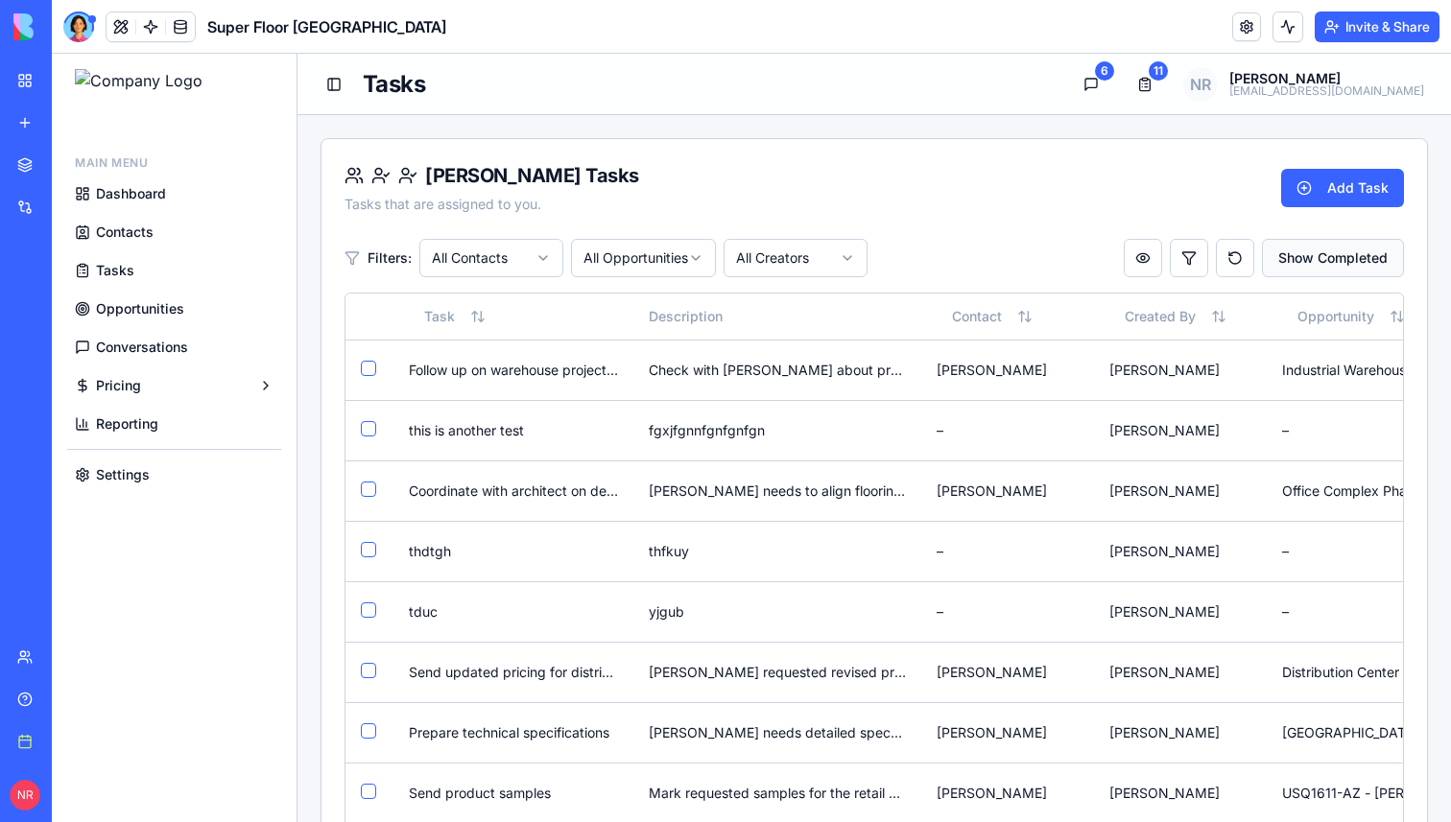
click at [1321, 254] on button "Show Completed" at bounding box center [1333, 258] width 142 height 38
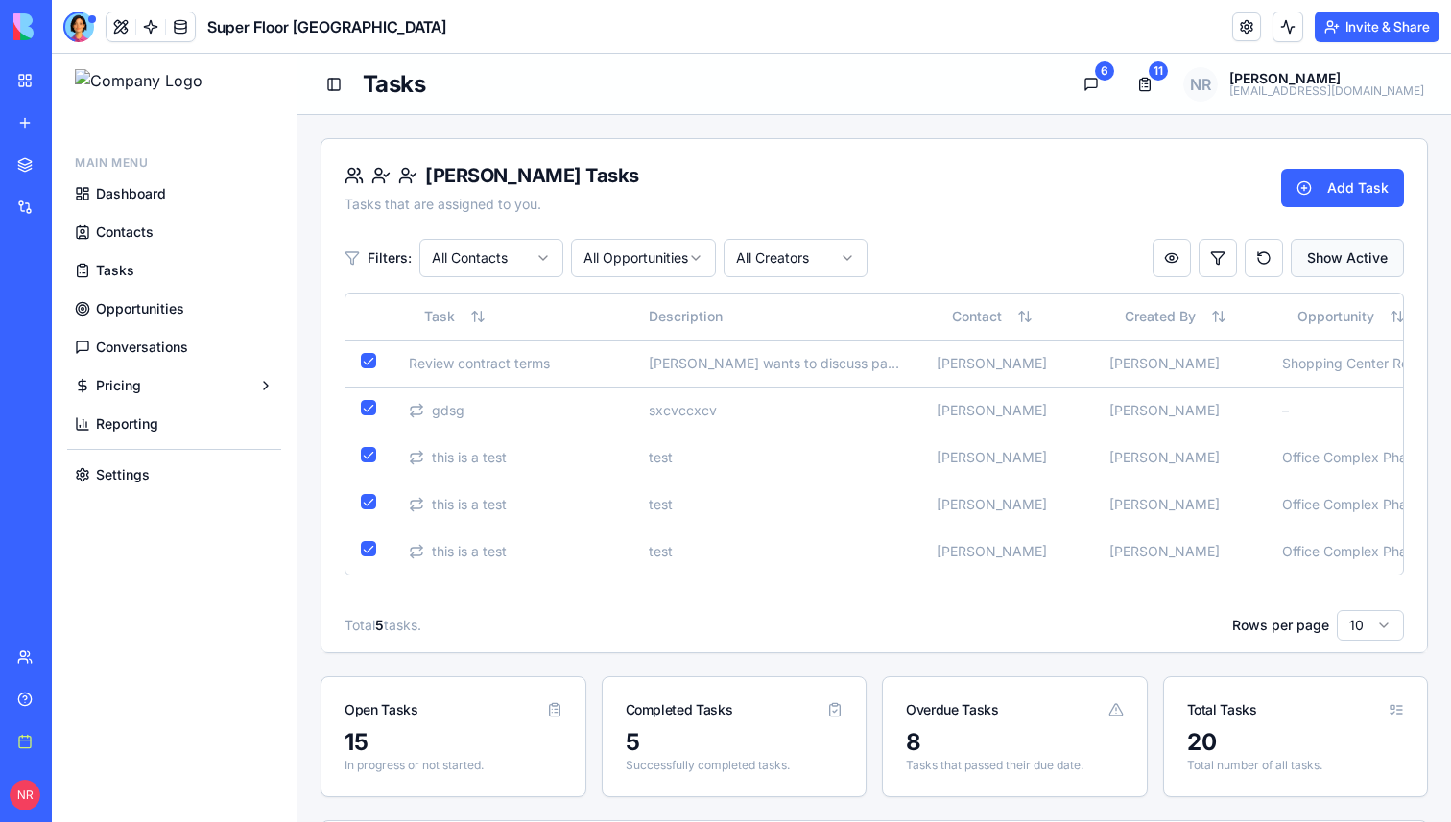
click at [1321, 254] on button "Show Active" at bounding box center [1347, 258] width 113 height 38
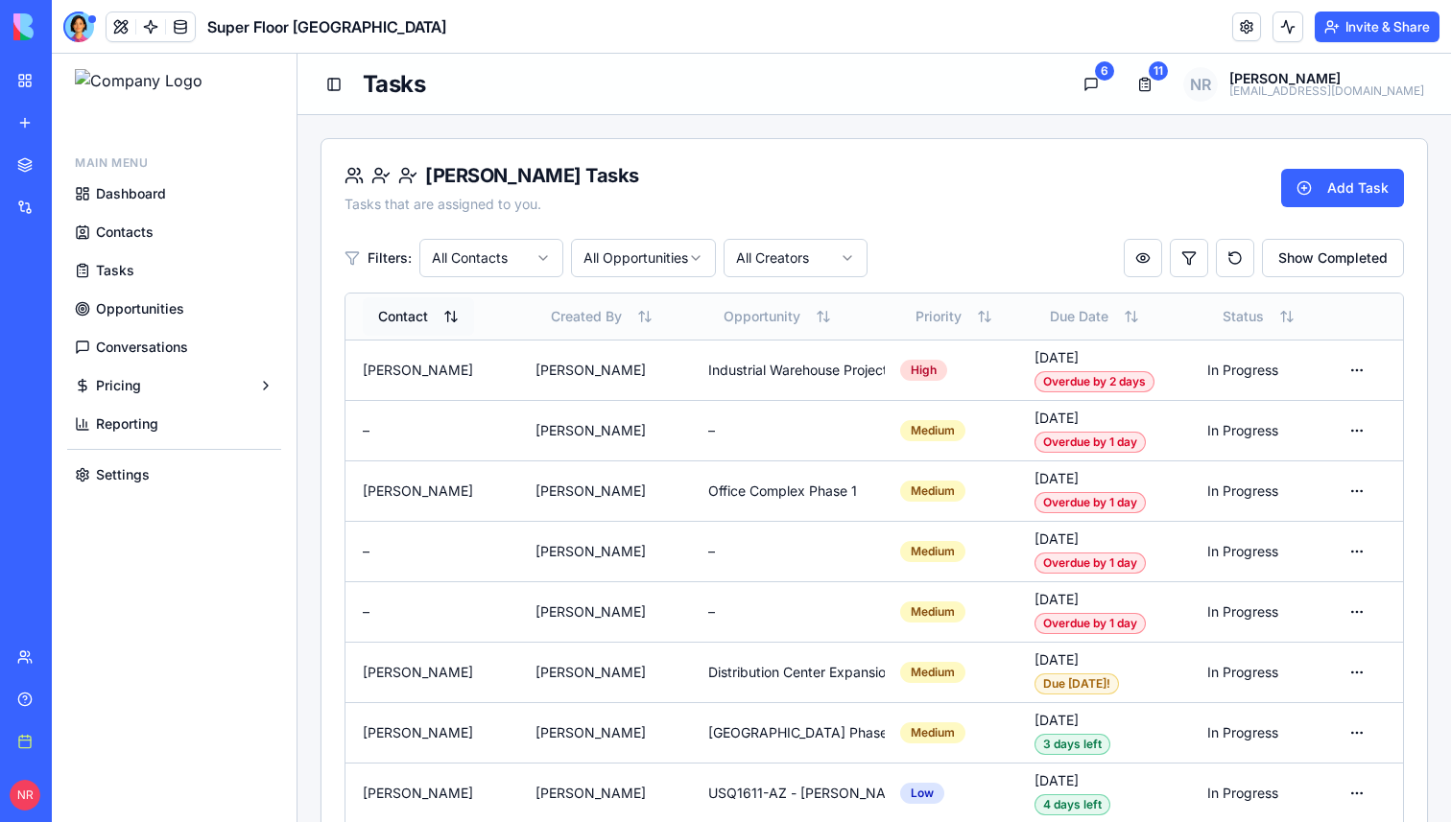
scroll to position [0, 573]
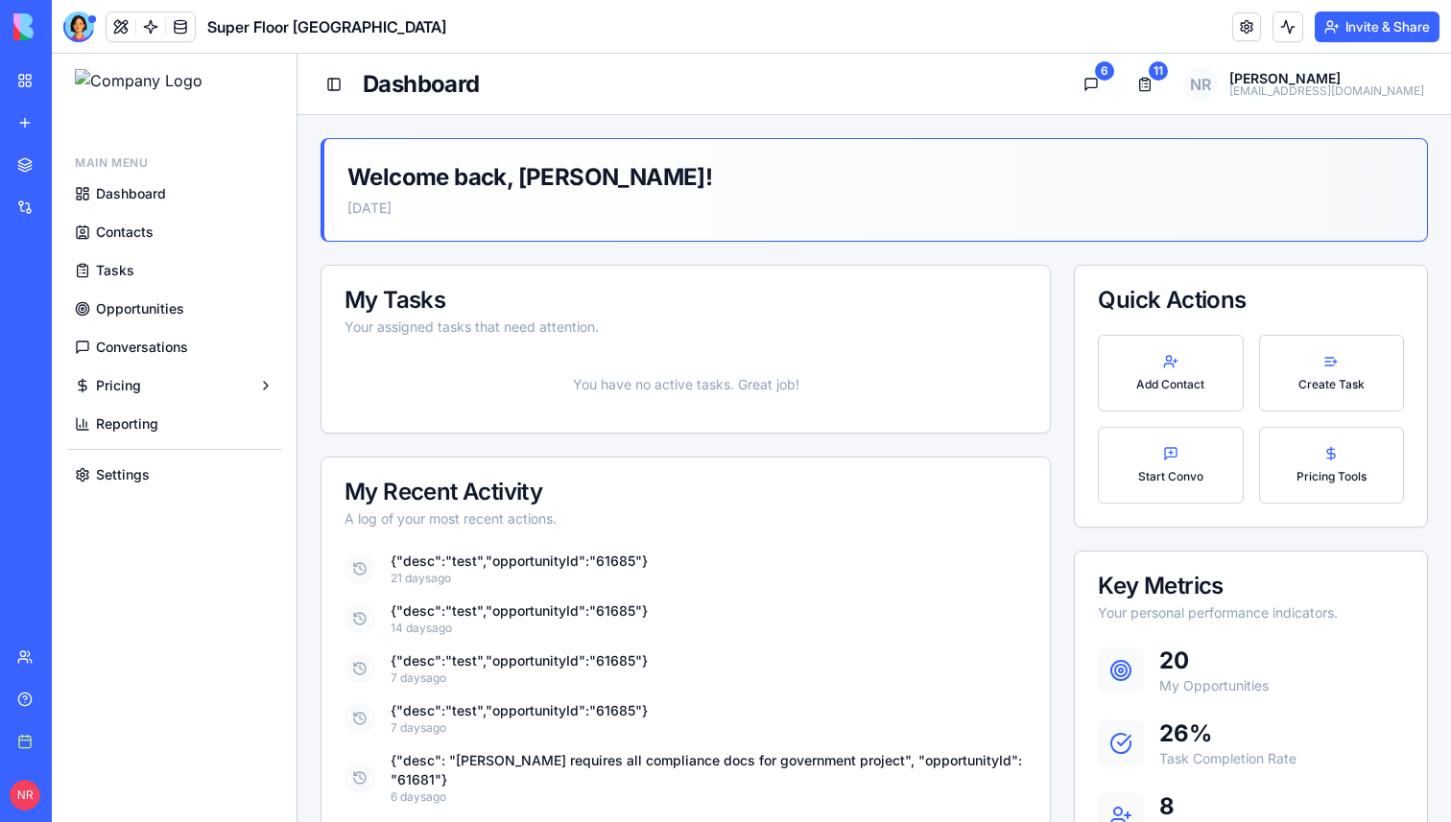
click at [111, 270] on span "Tasks" at bounding box center [115, 270] width 38 height 19
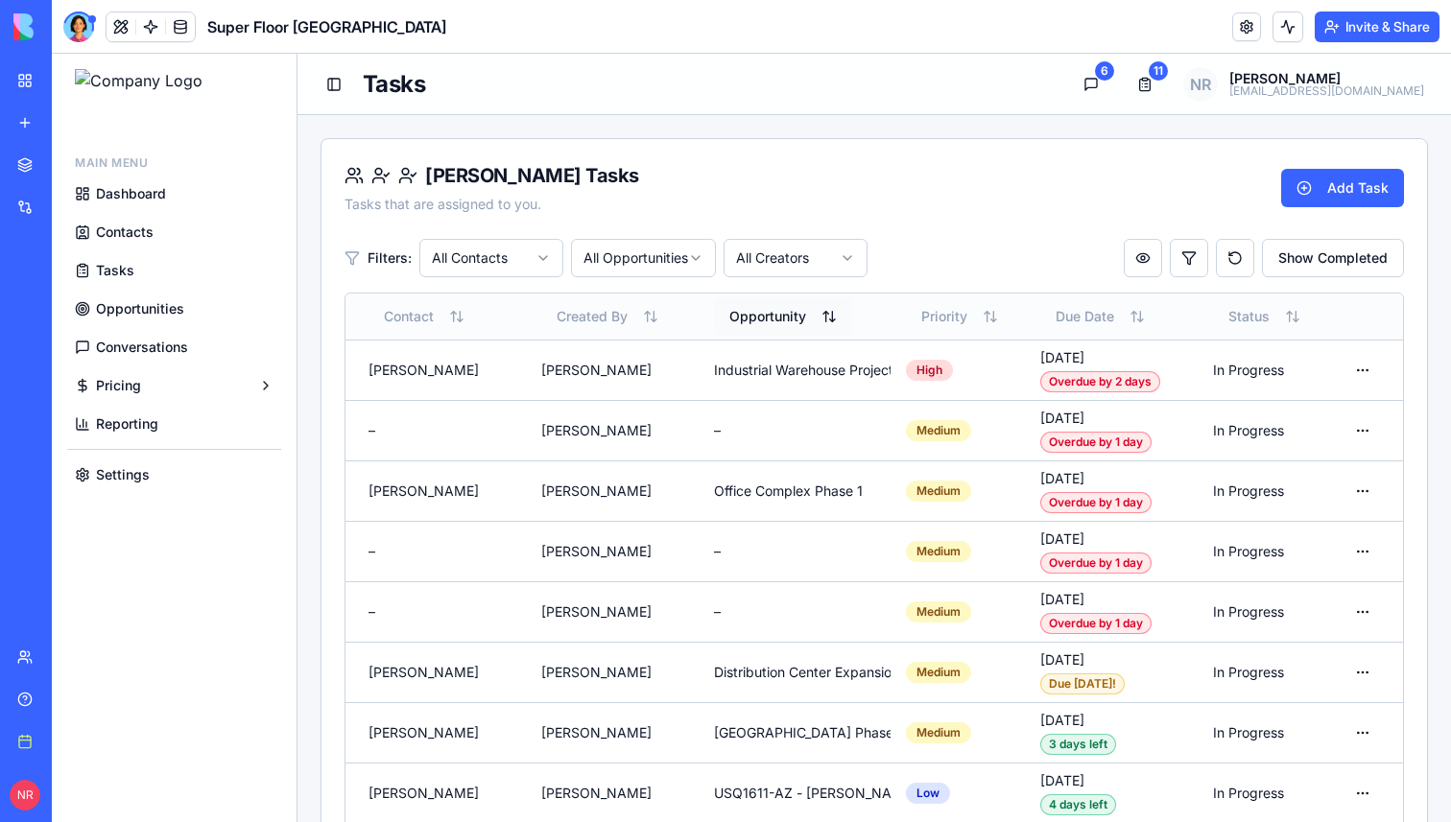
scroll to position [0, 574]
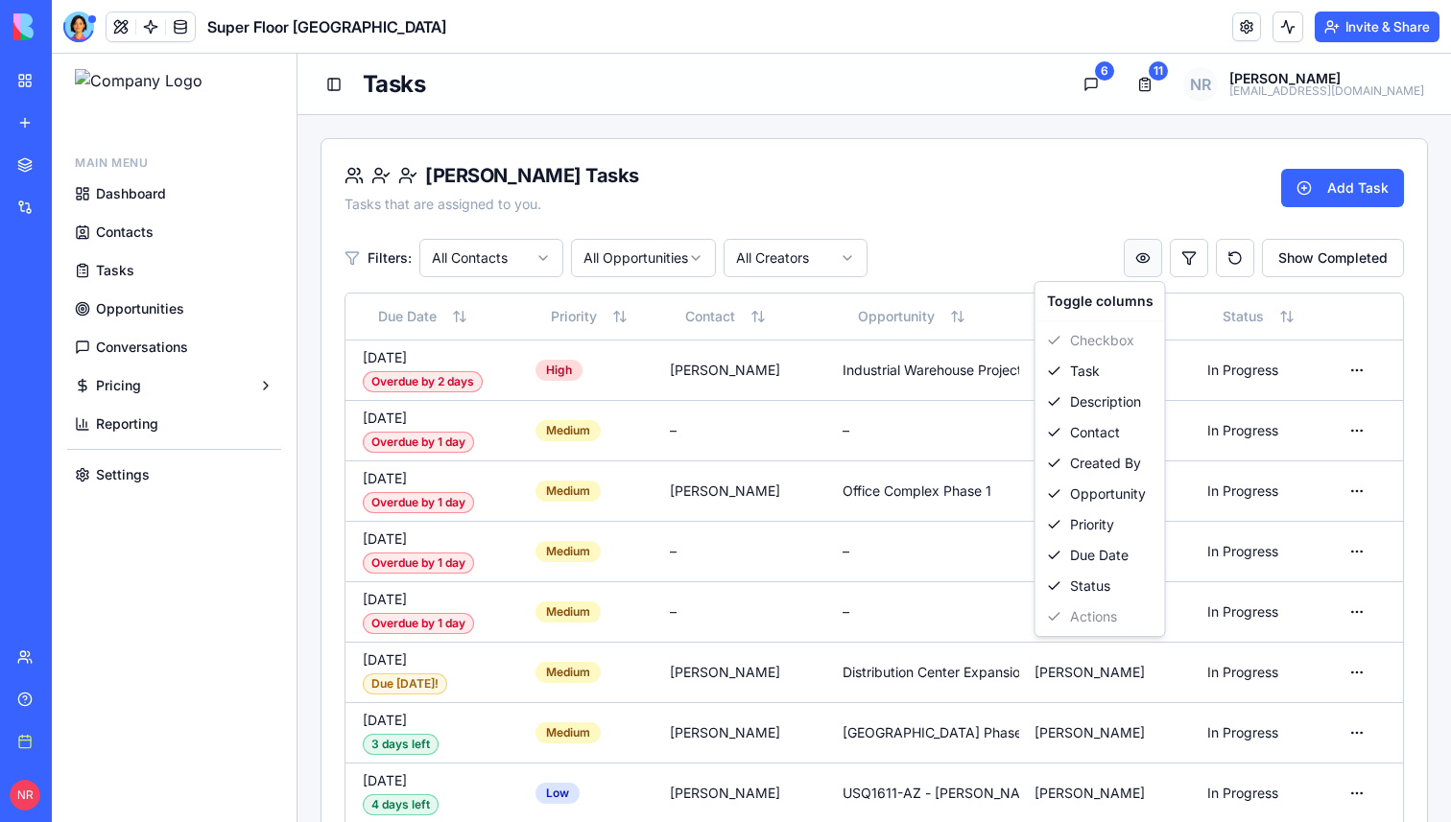
click at [1069, 588] on div "Status" at bounding box center [1100, 586] width 122 height 31
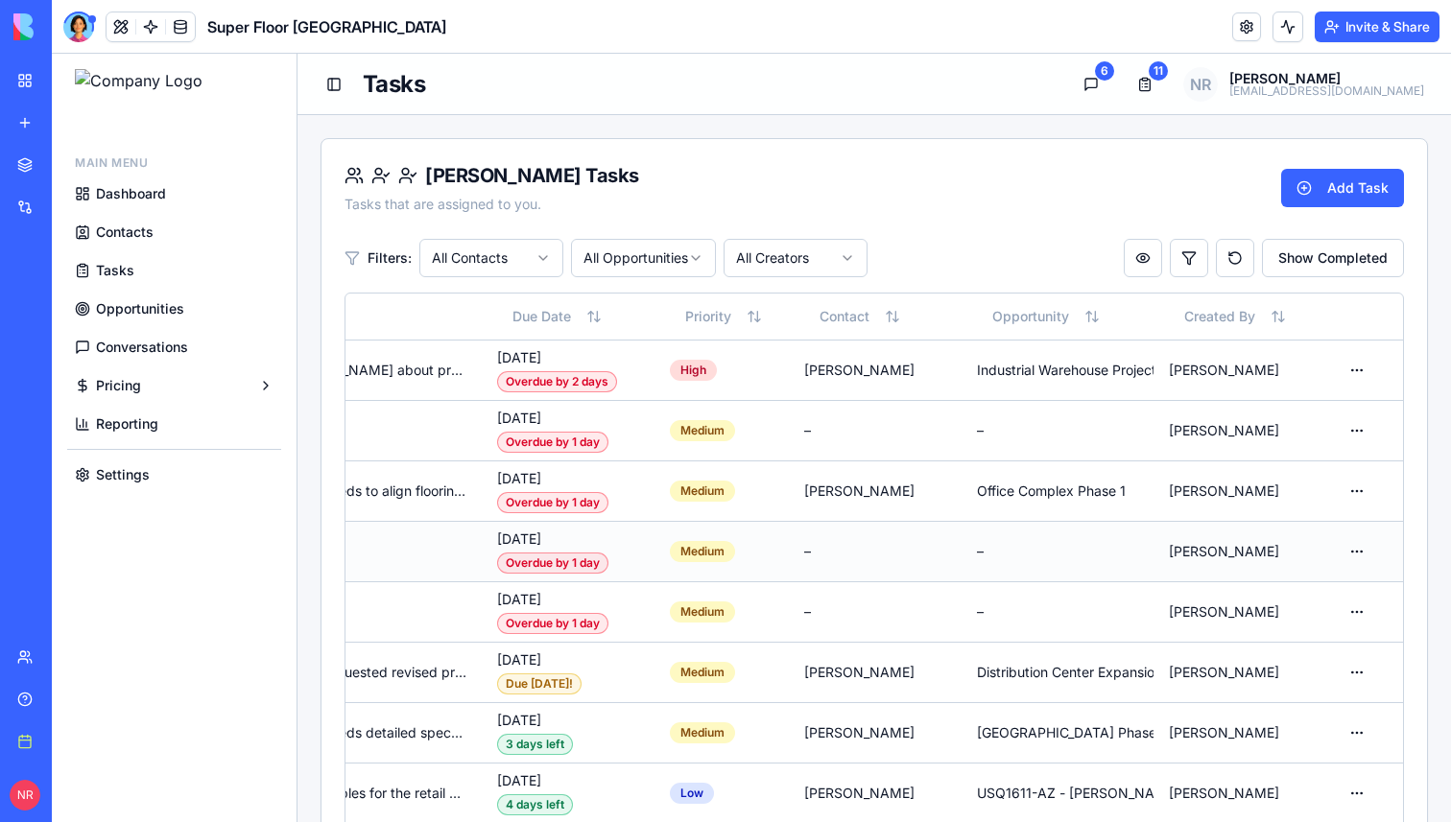
scroll to position [0, 439]
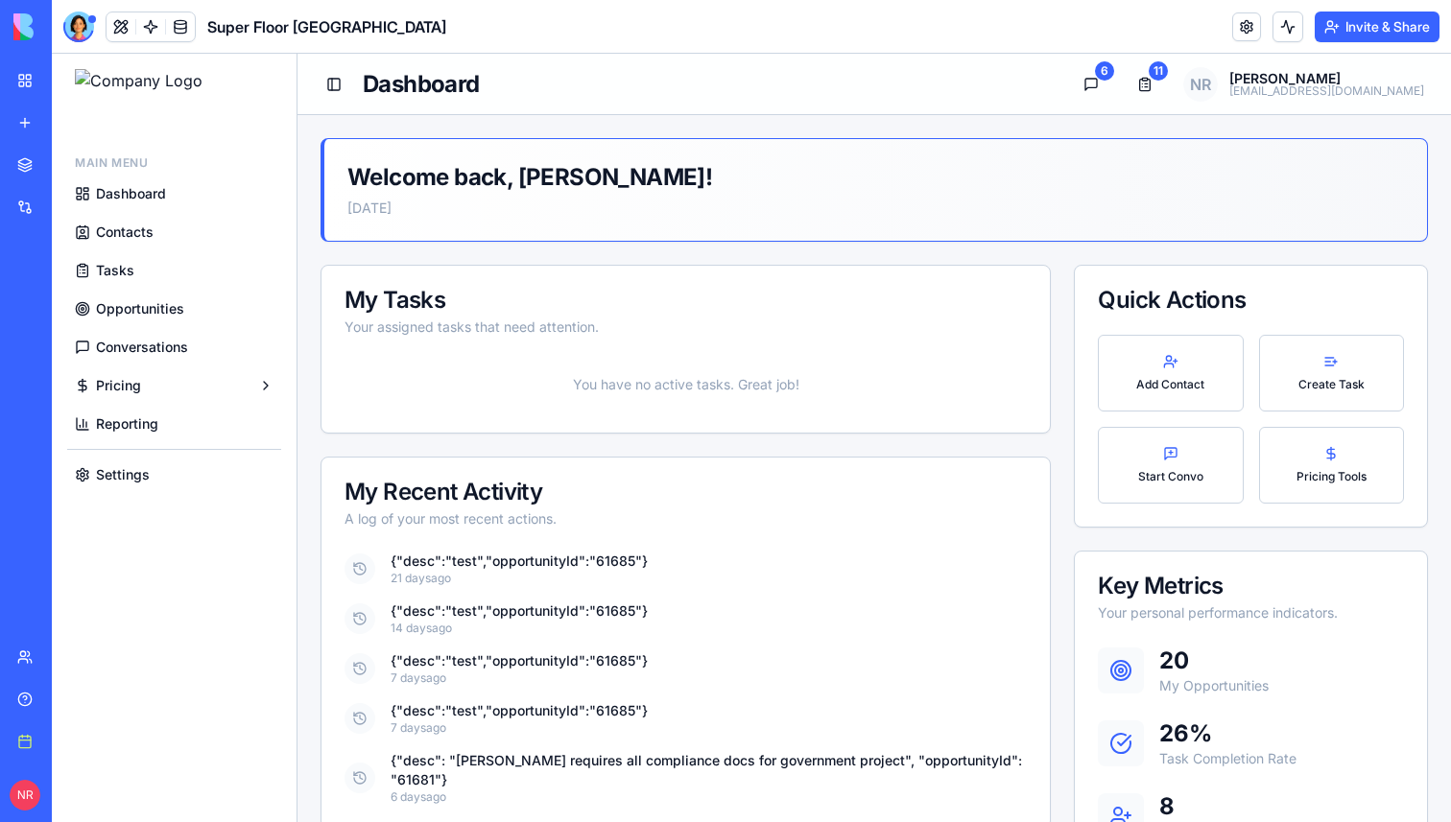
click at [122, 271] on span "Tasks" at bounding box center [115, 270] width 38 height 19
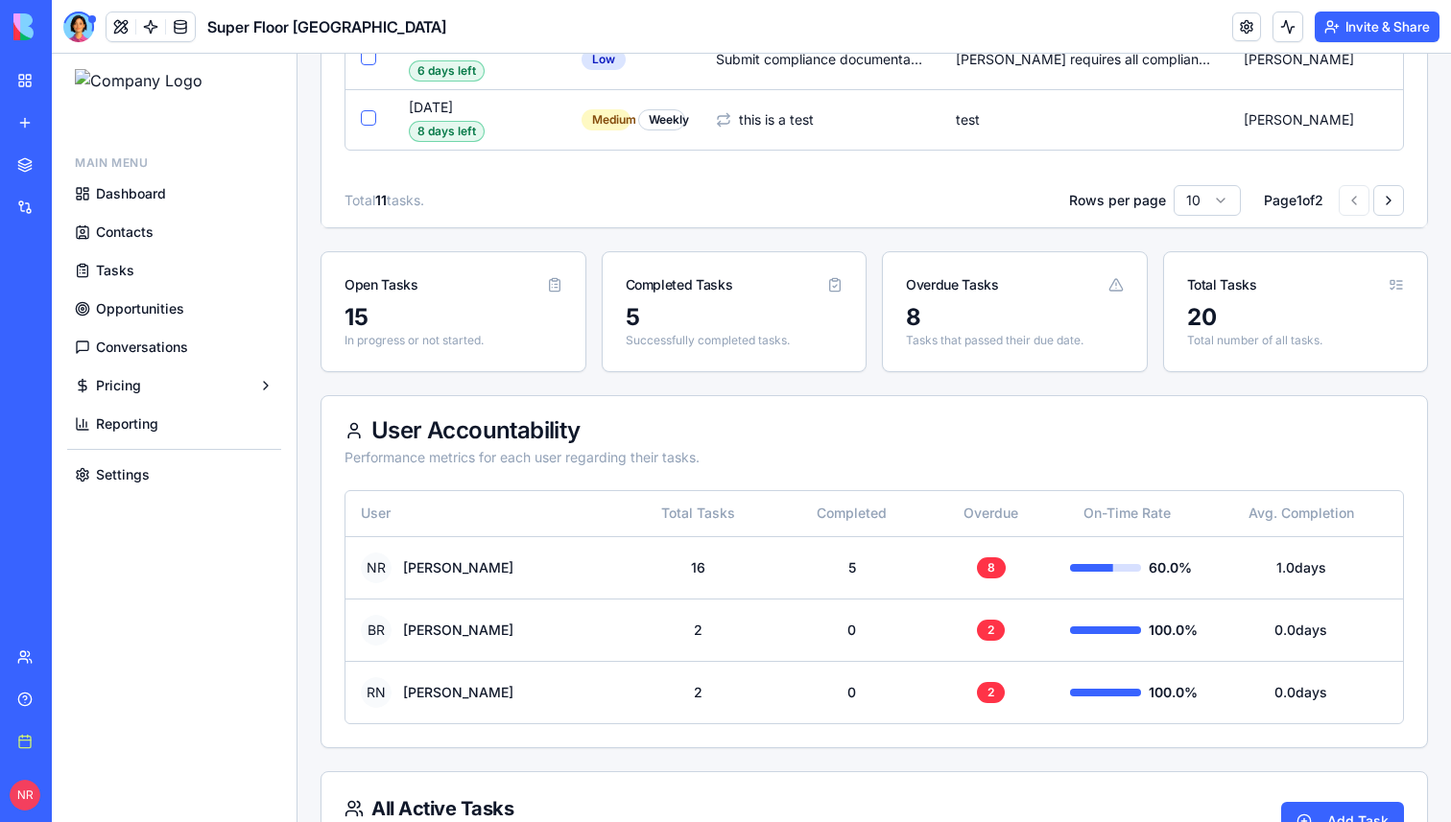
scroll to position [1067, 0]
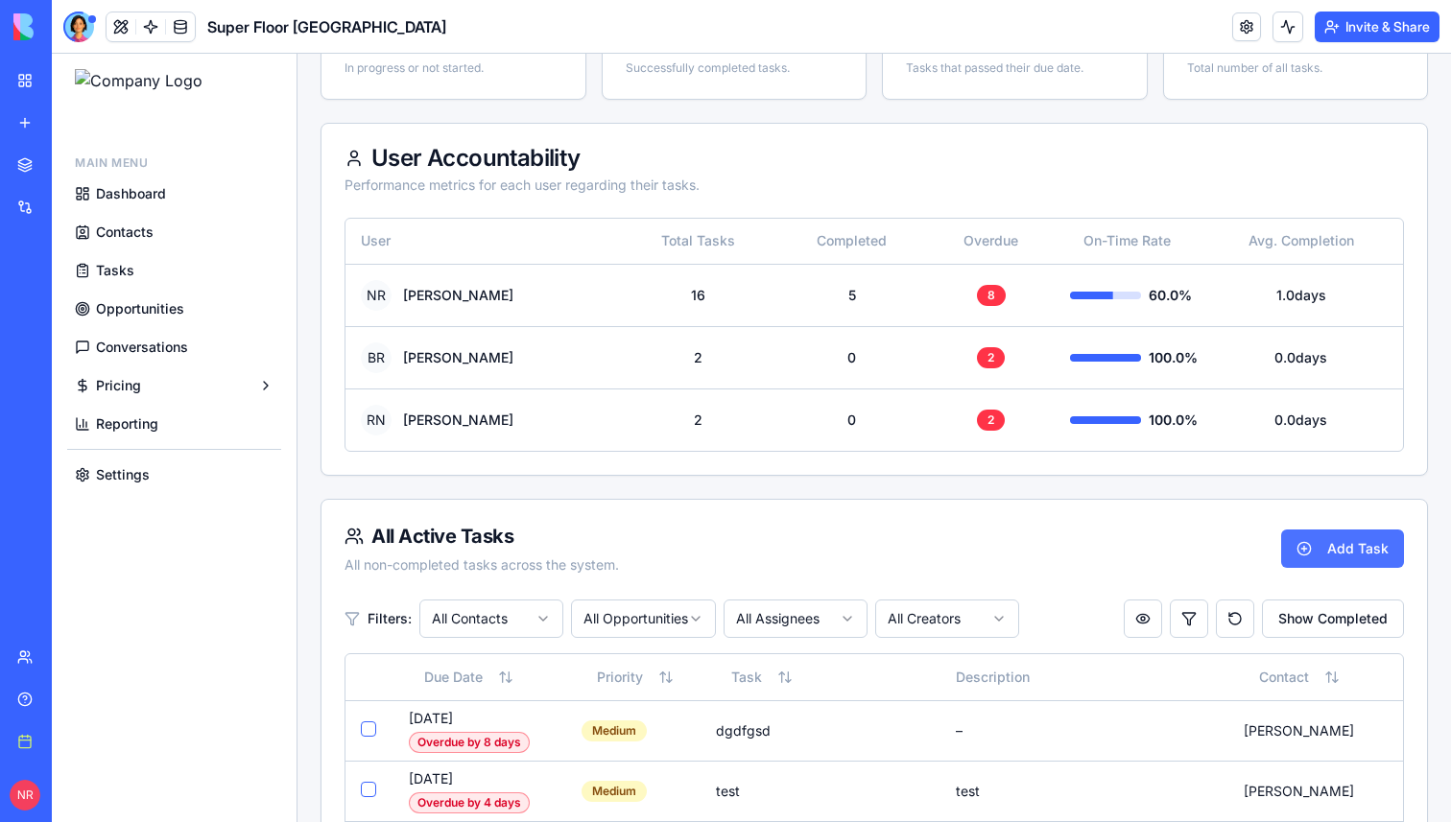
click at [1339, 548] on button "Add Task" at bounding box center [1342, 549] width 123 height 38
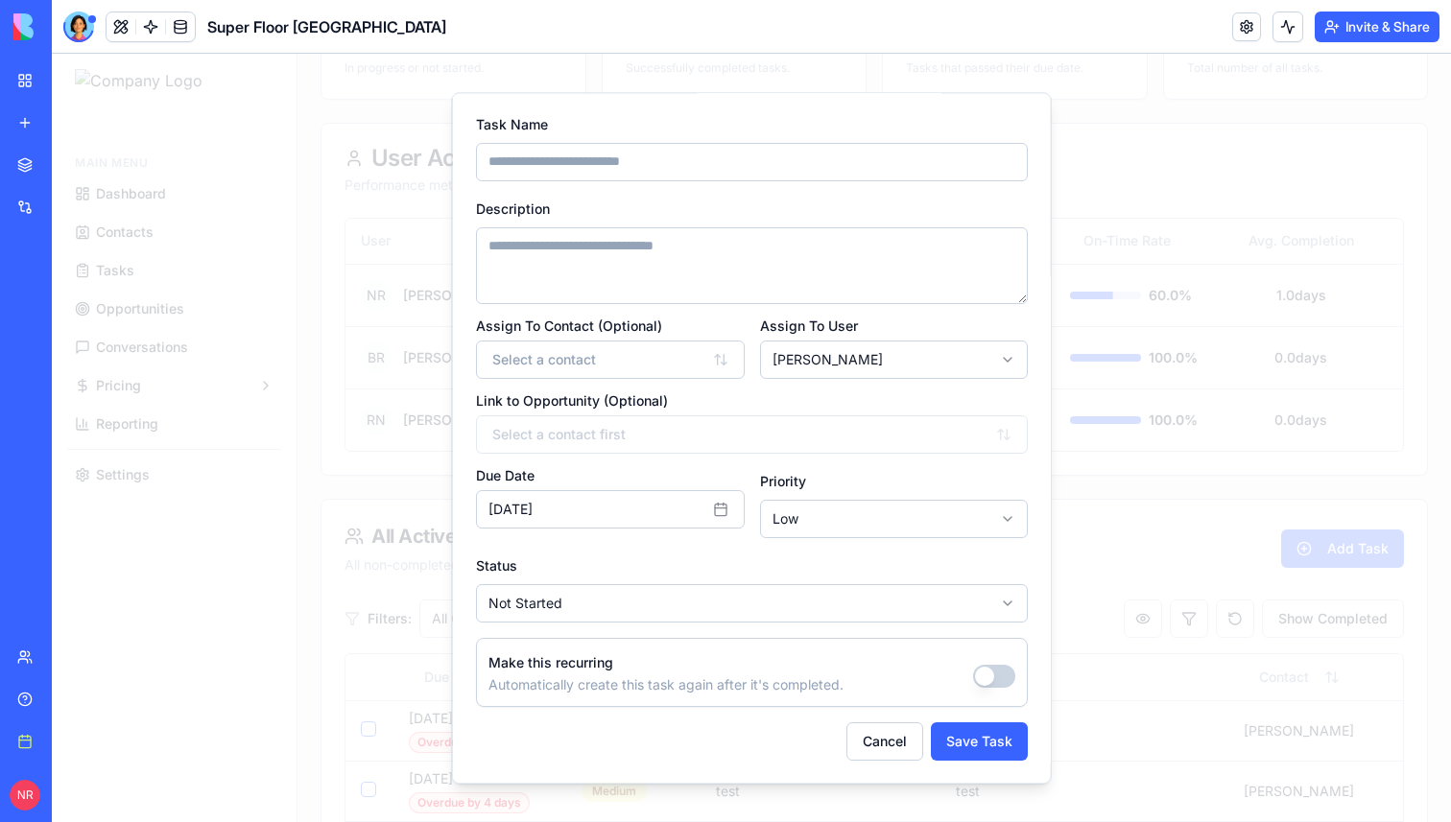
scroll to position [0, 0]
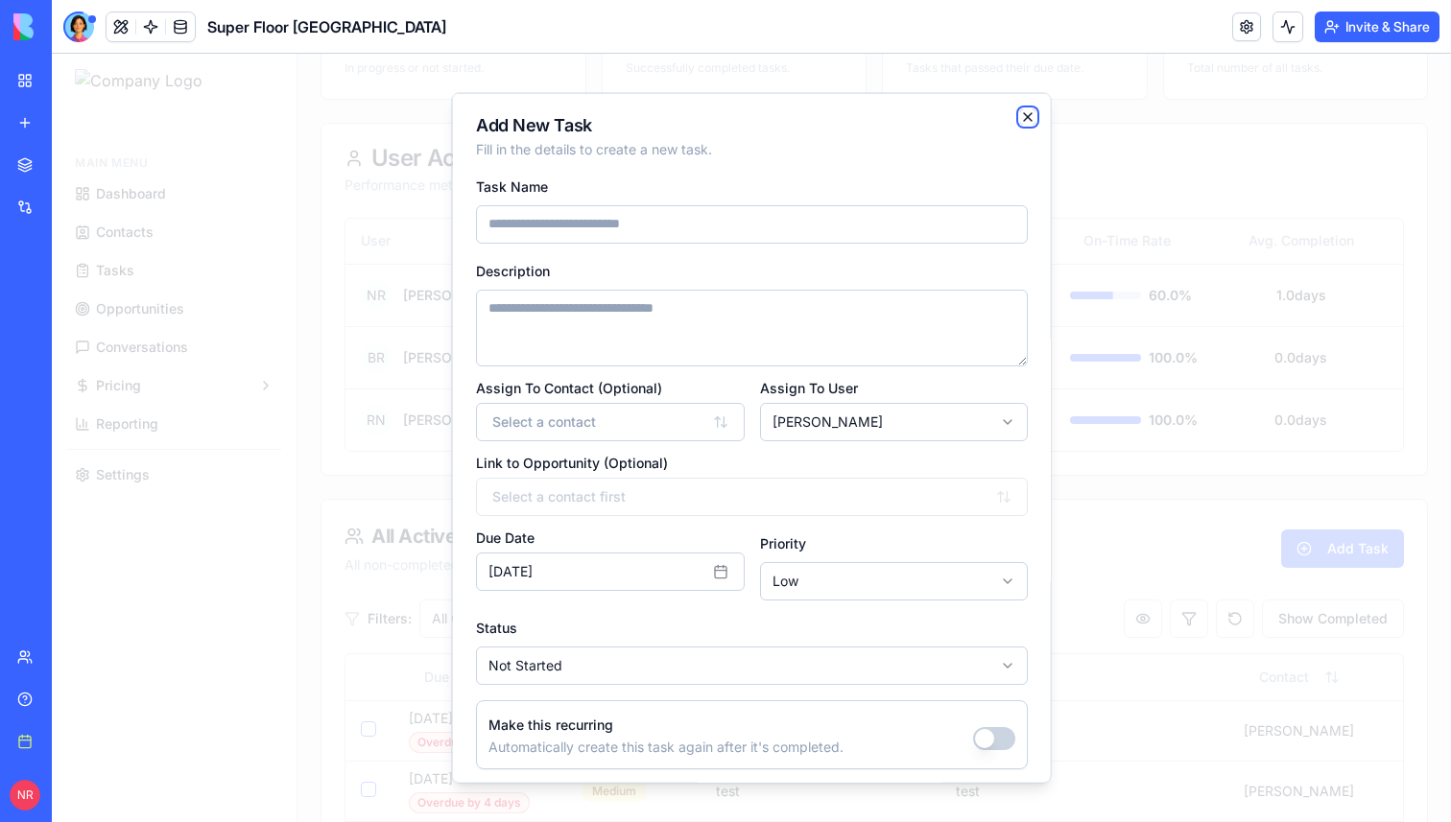
click at [1025, 115] on icon "button" at bounding box center [1027, 115] width 15 height 15
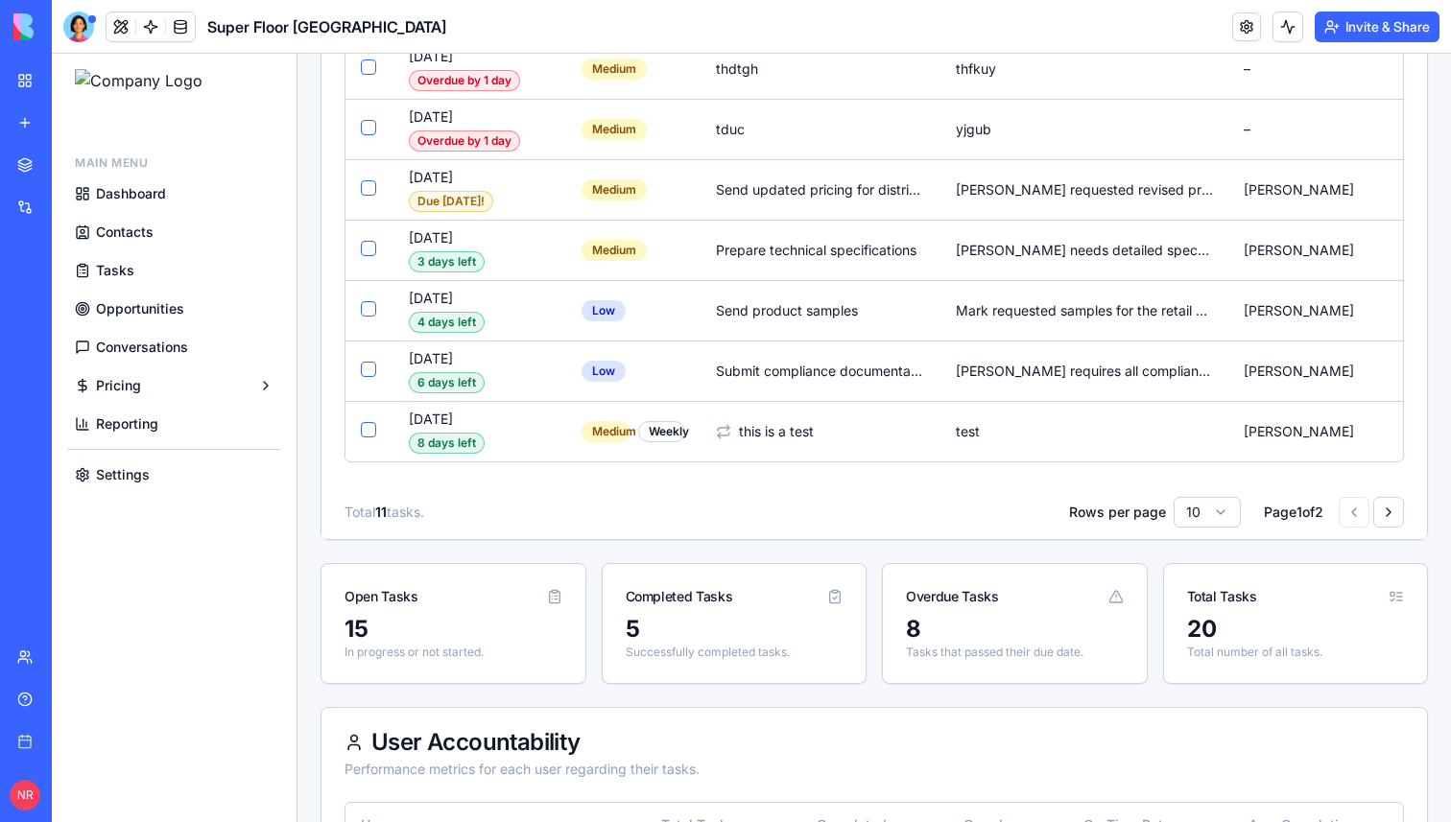
scroll to position [445, 0]
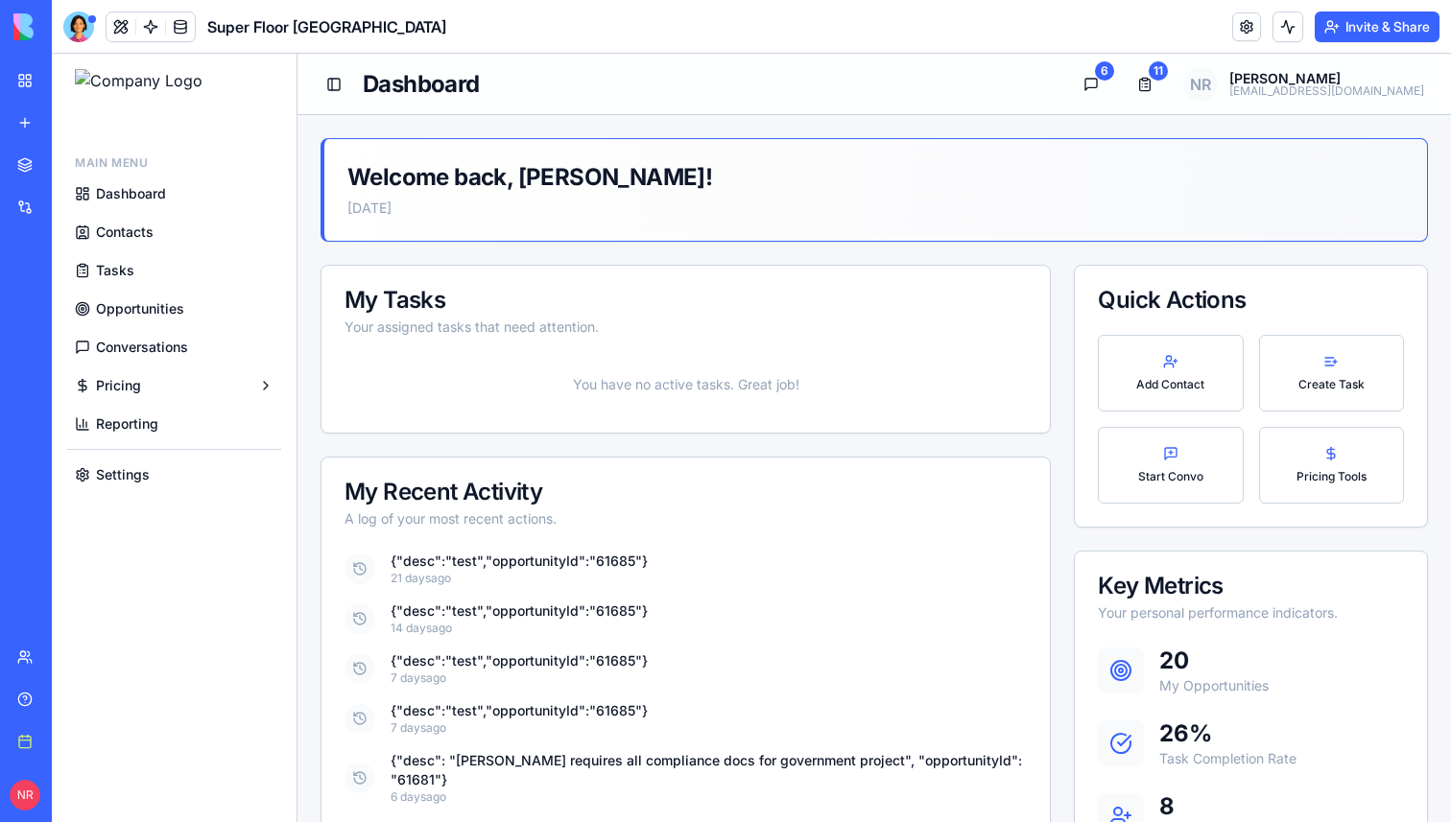
click at [131, 283] on link "Tasks" at bounding box center [174, 270] width 214 height 35
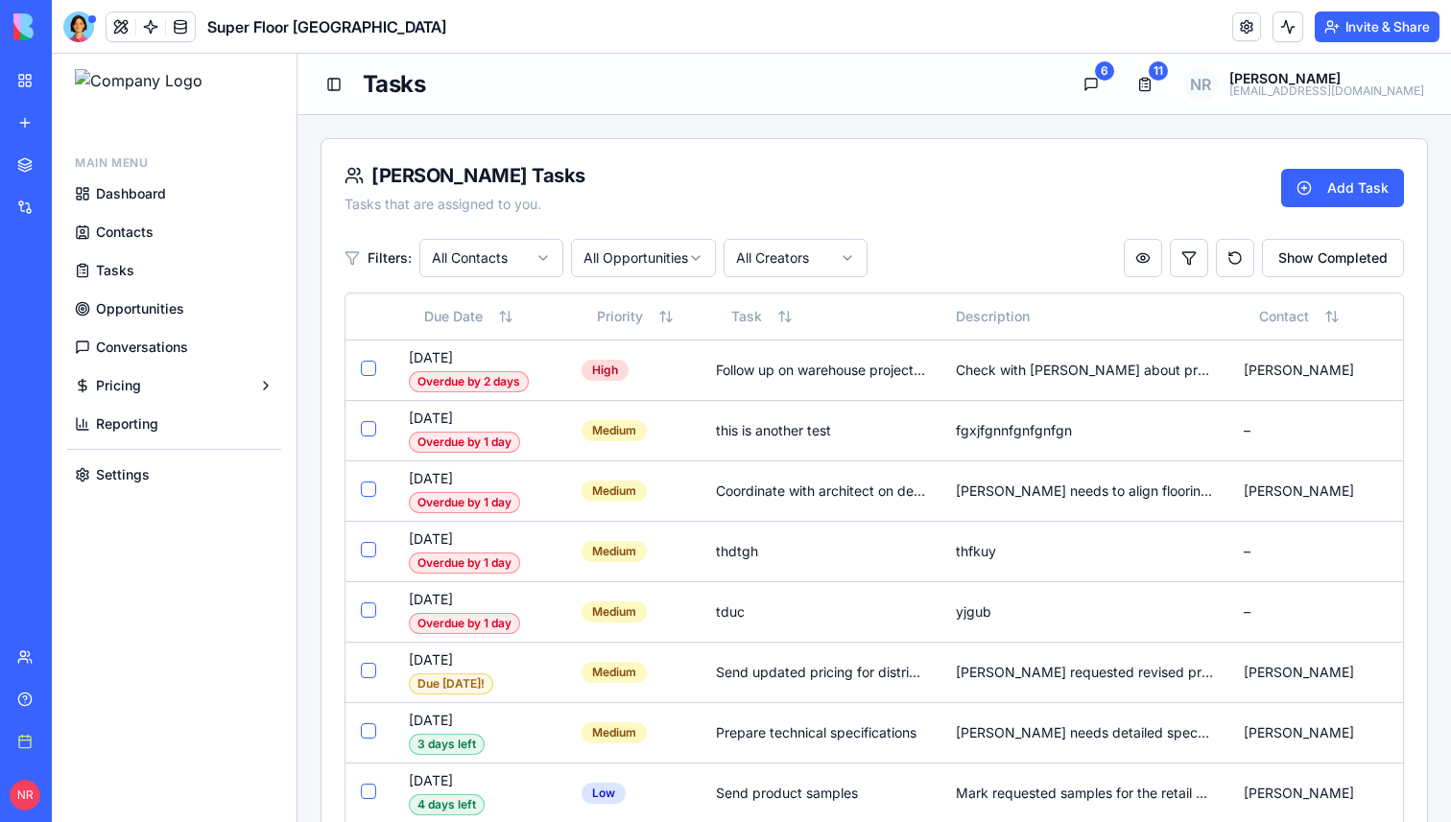
click at [665, 205] on div "[PERSON_NAME] Tasks Tasks that are assigned to you. Add Task" at bounding box center [873, 197] width 1059 height 71
click at [1110, 85] on button "Conversations" at bounding box center [1091, 84] width 38 height 38
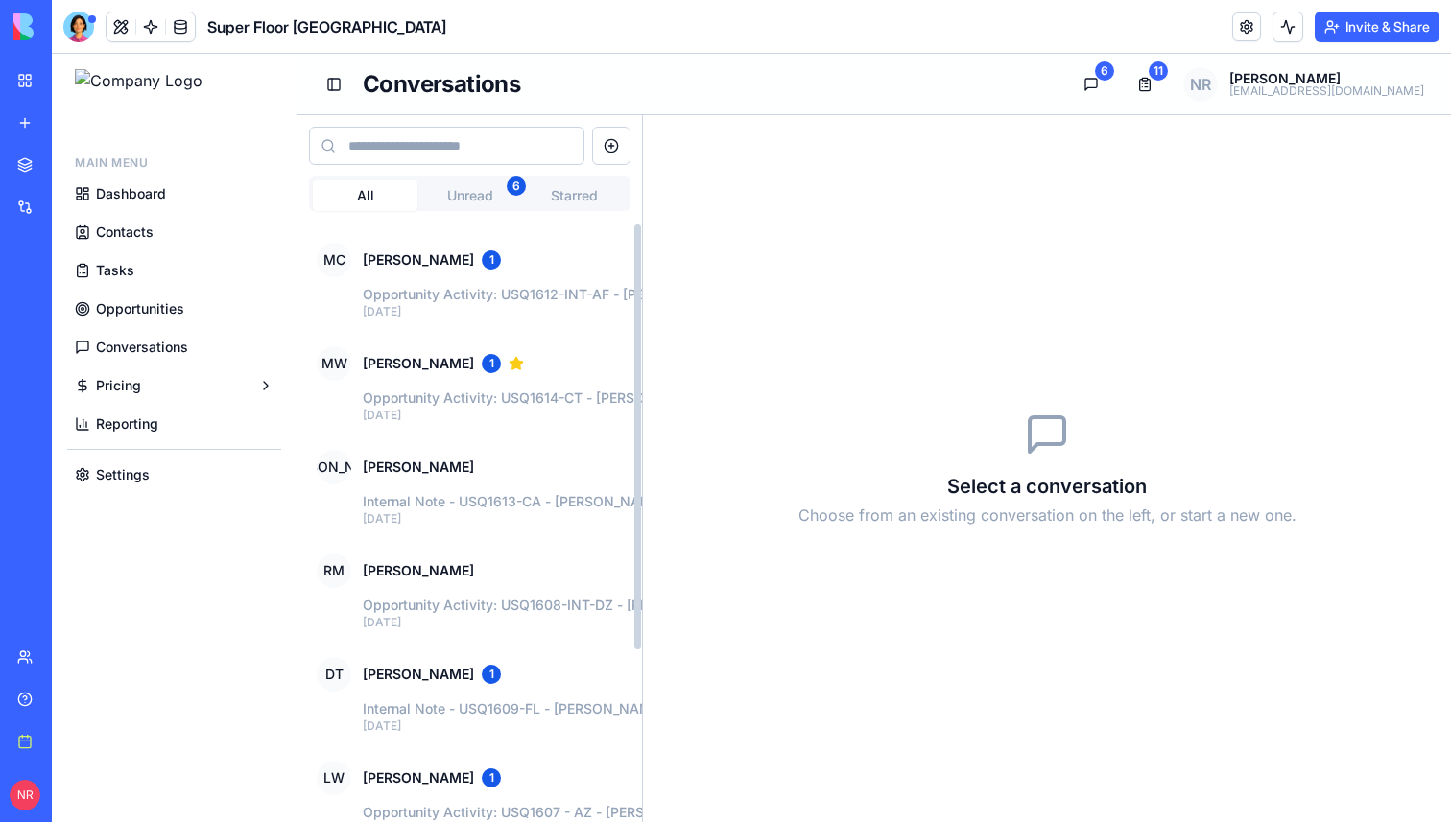
click at [484, 205] on button "Unread 6" at bounding box center [469, 195] width 105 height 31
click at [491, 270] on div "MC Michael Chen 1" at bounding box center [751, 260] width 869 height 35
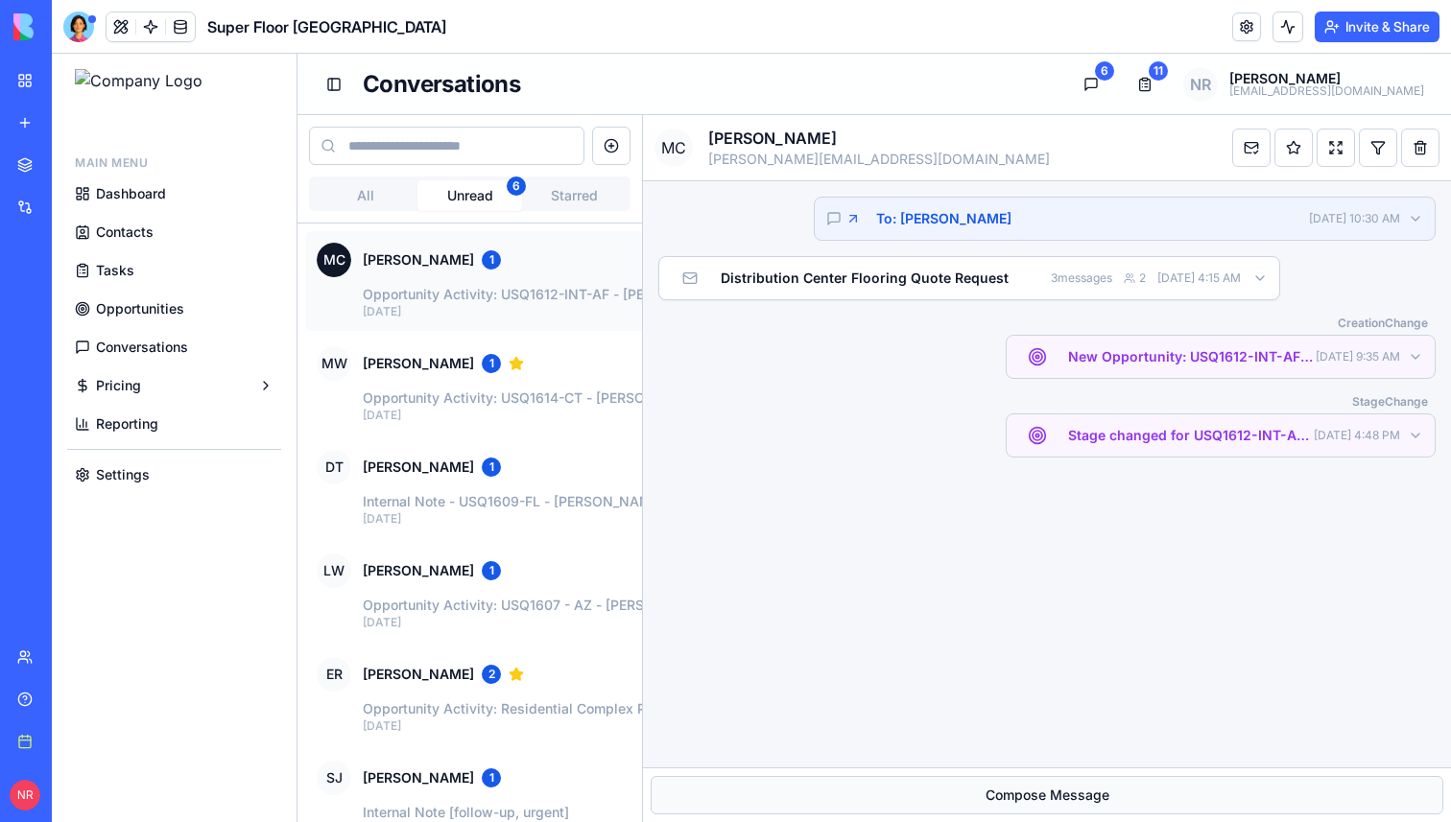
click at [850, 789] on button "Compose Message" at bounding box center [1047, 795] width 793 height 38
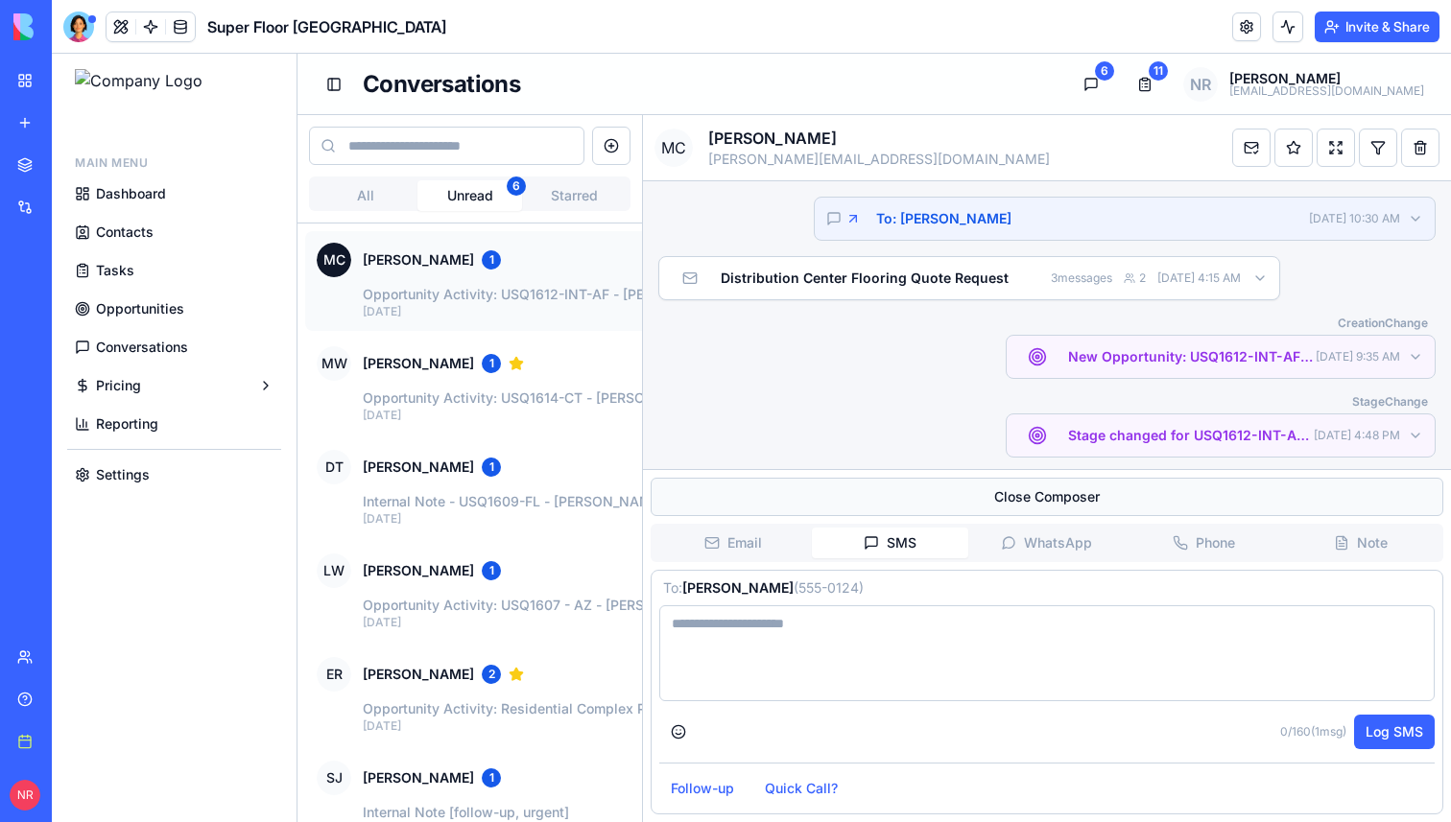
click at [895, 488] on div "Close Composer Email SMS WhatsApp Phone Note To: Michael Chen ( 555-0124 ) 0 / …" at bounding box center [1047, 645] width 808 height 353
click at [878, 621] on textarea at bounding box center [1046, 653] width 775 height 96
type textarea "****"
click at [1407, 734] on button "Log SMS" at bounding box center [1394, 732] width 81 height 35
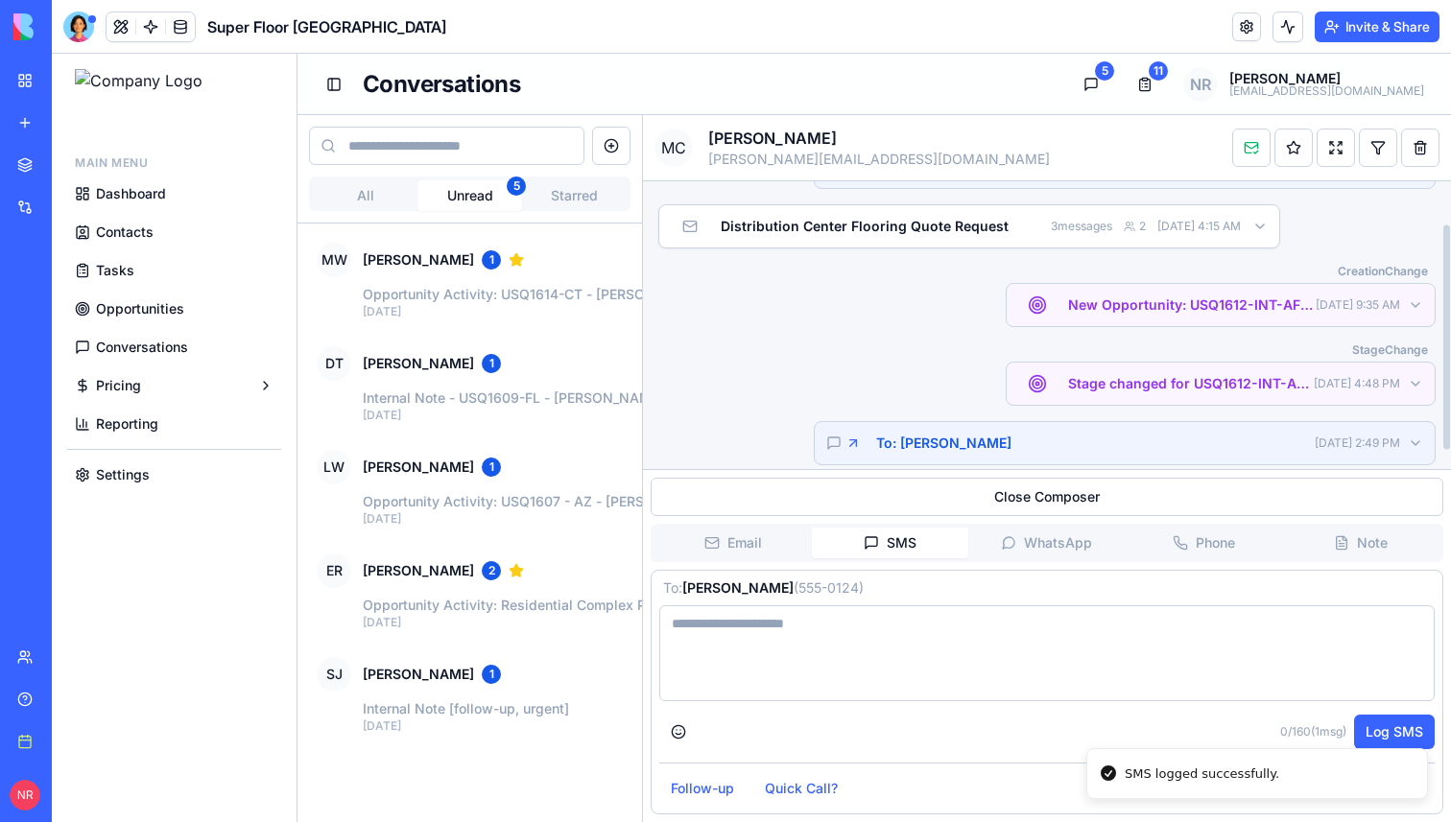
scroll to position [75, 0]
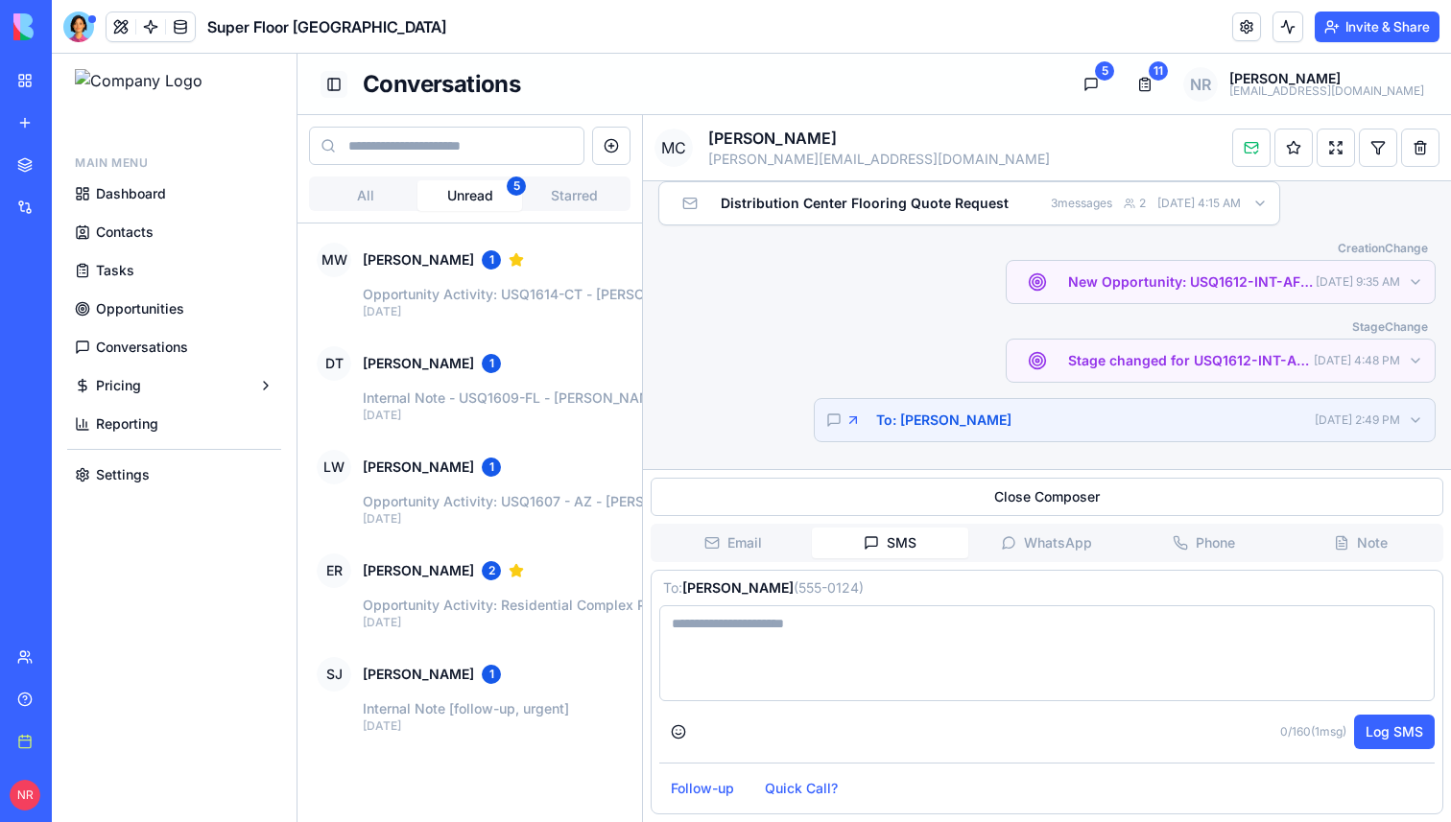
click at [342, 82] on button "Toggle Sidebar" at bounding box center [333, 84] width 27 height 27
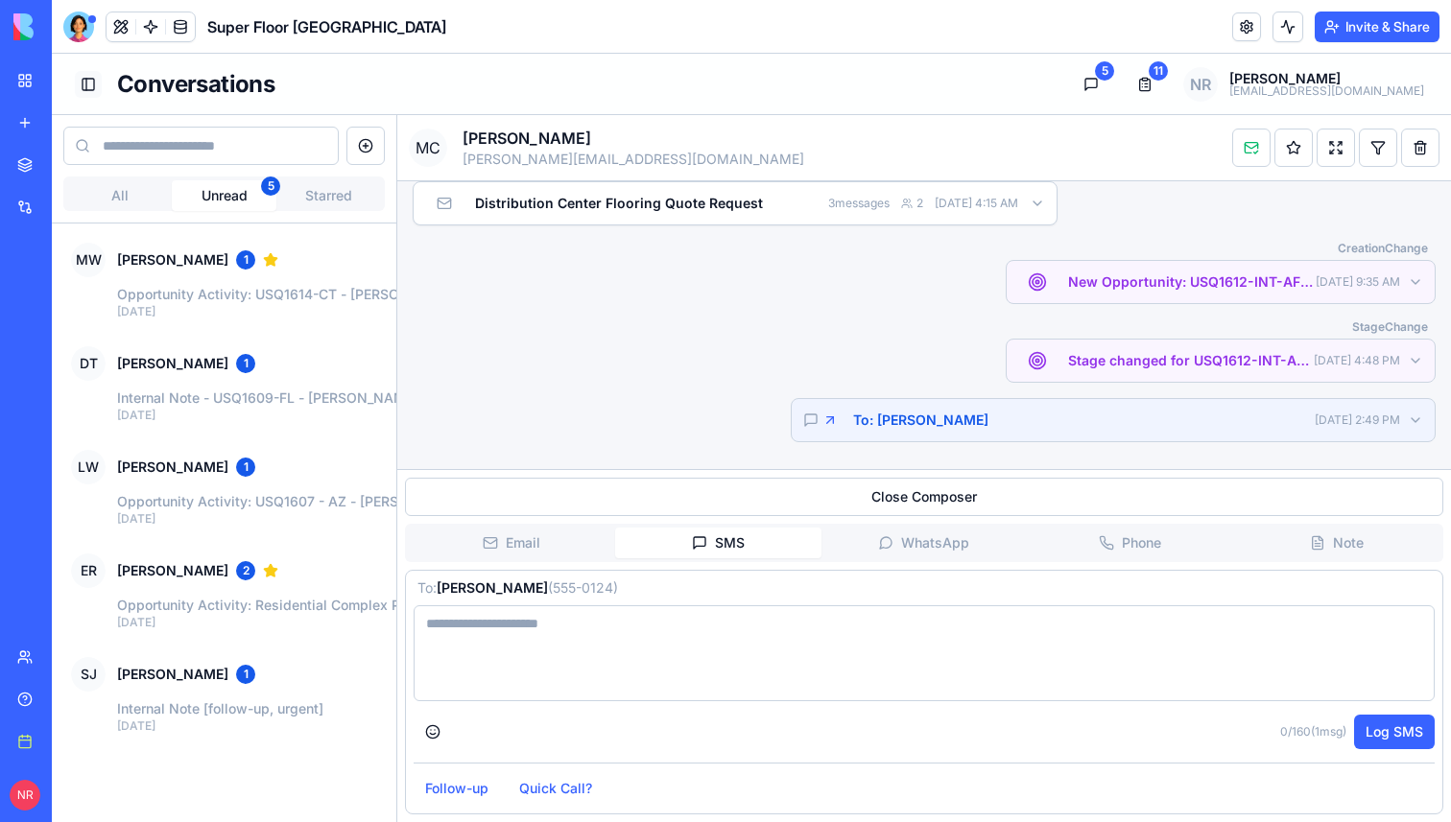
click at [86, 77] on button "Toggle Sidebar" at bounding box center [88, 84] width 27 height 27
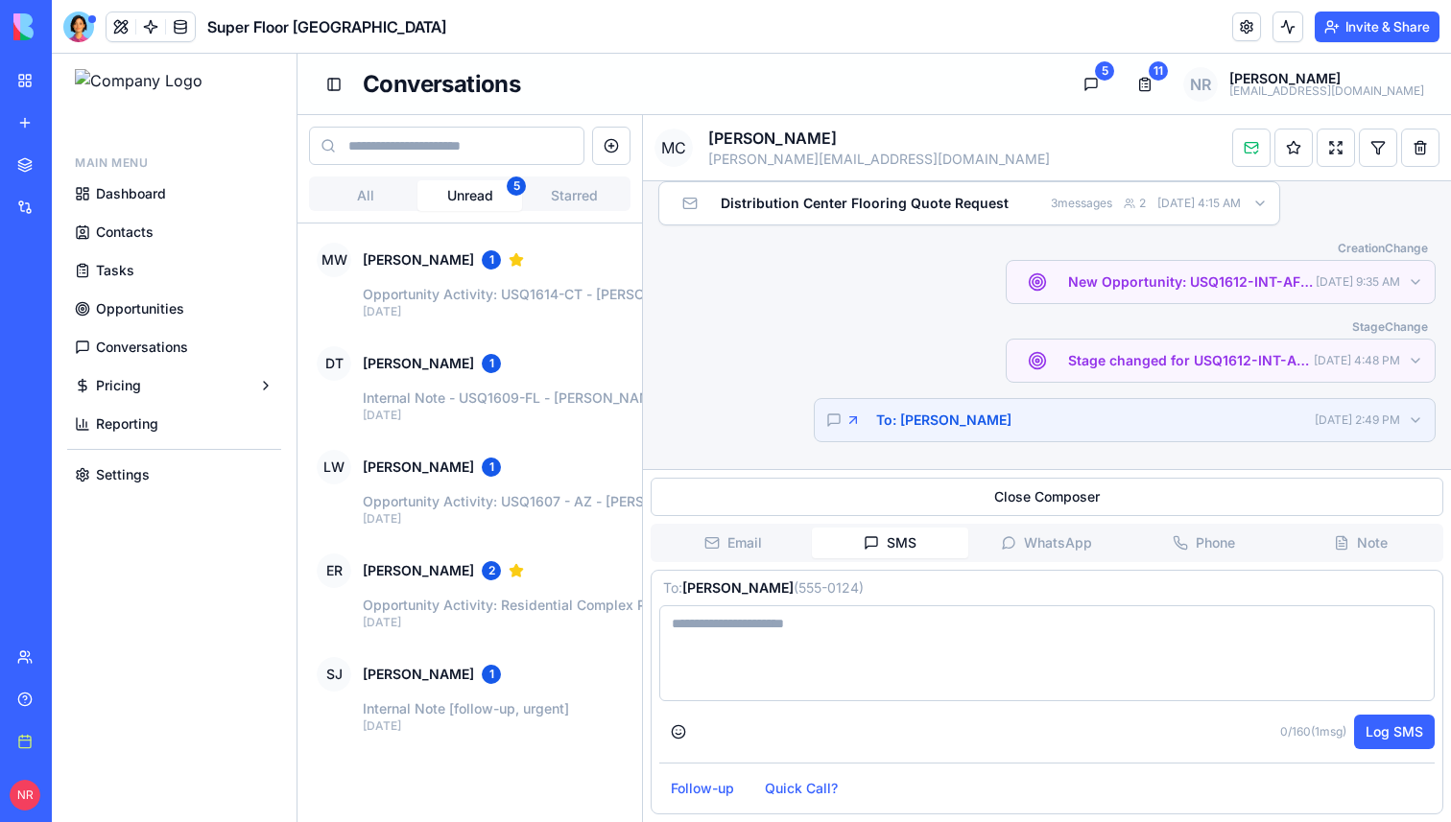
click at [127, 302] on span "Opportunities" at bounding box center [140, 308] width 88 height 19
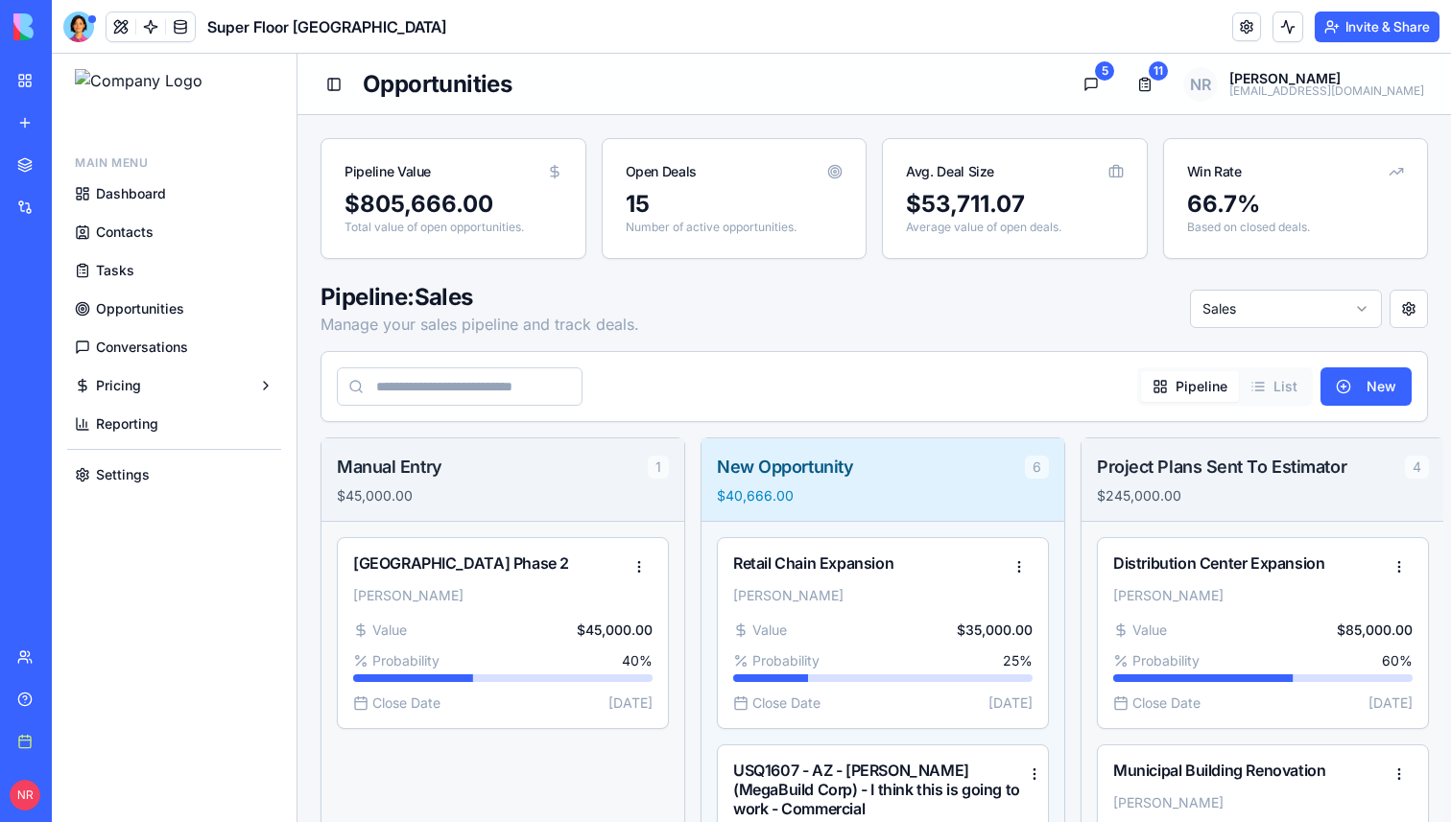
click at [147, 191] on span "Dashboard" at bounding box center [131, 193] width 70 height 19
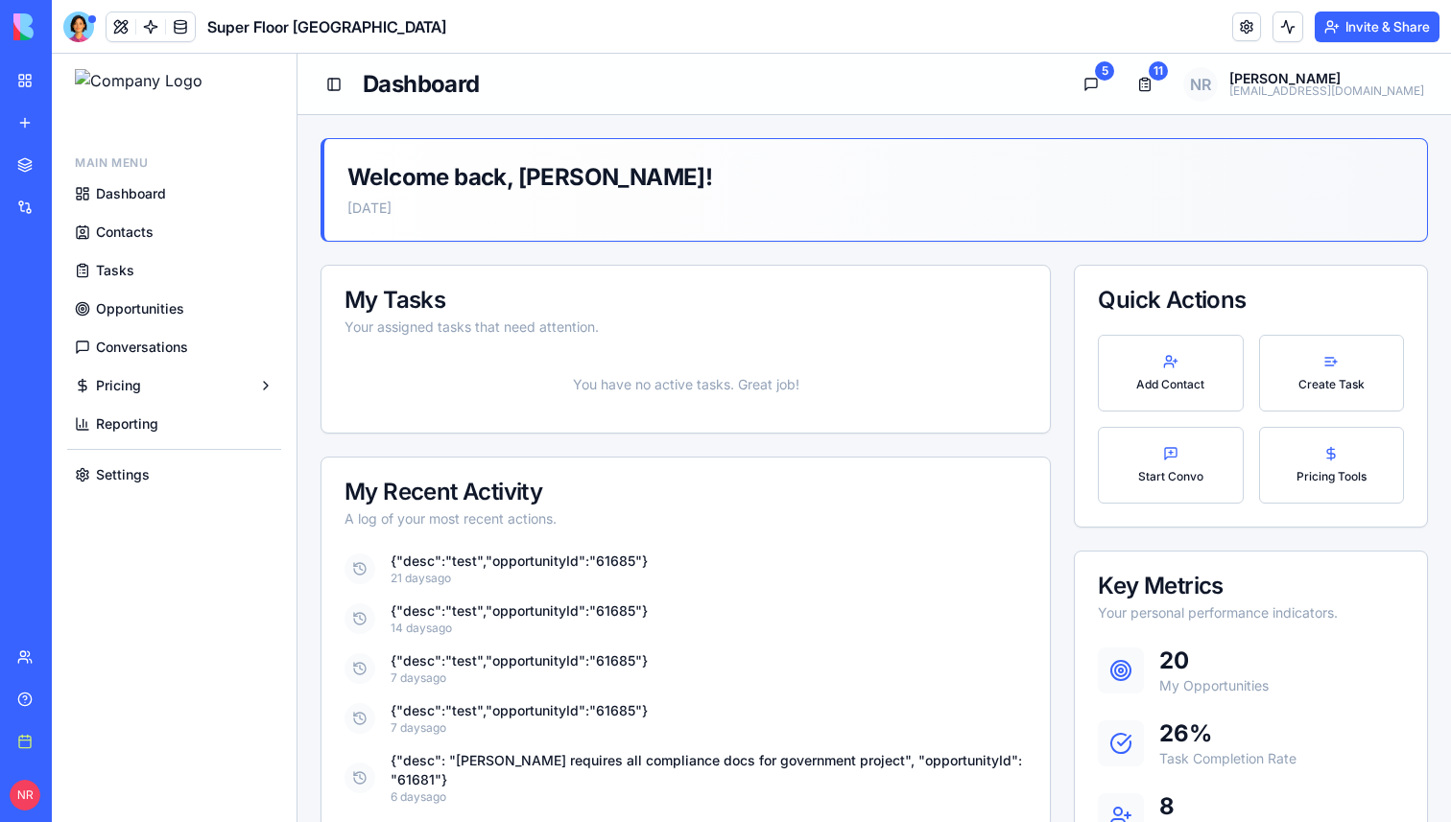
click at [113, 265] on span "Tasks" at bounding box center [115, 270] width 38 height 19
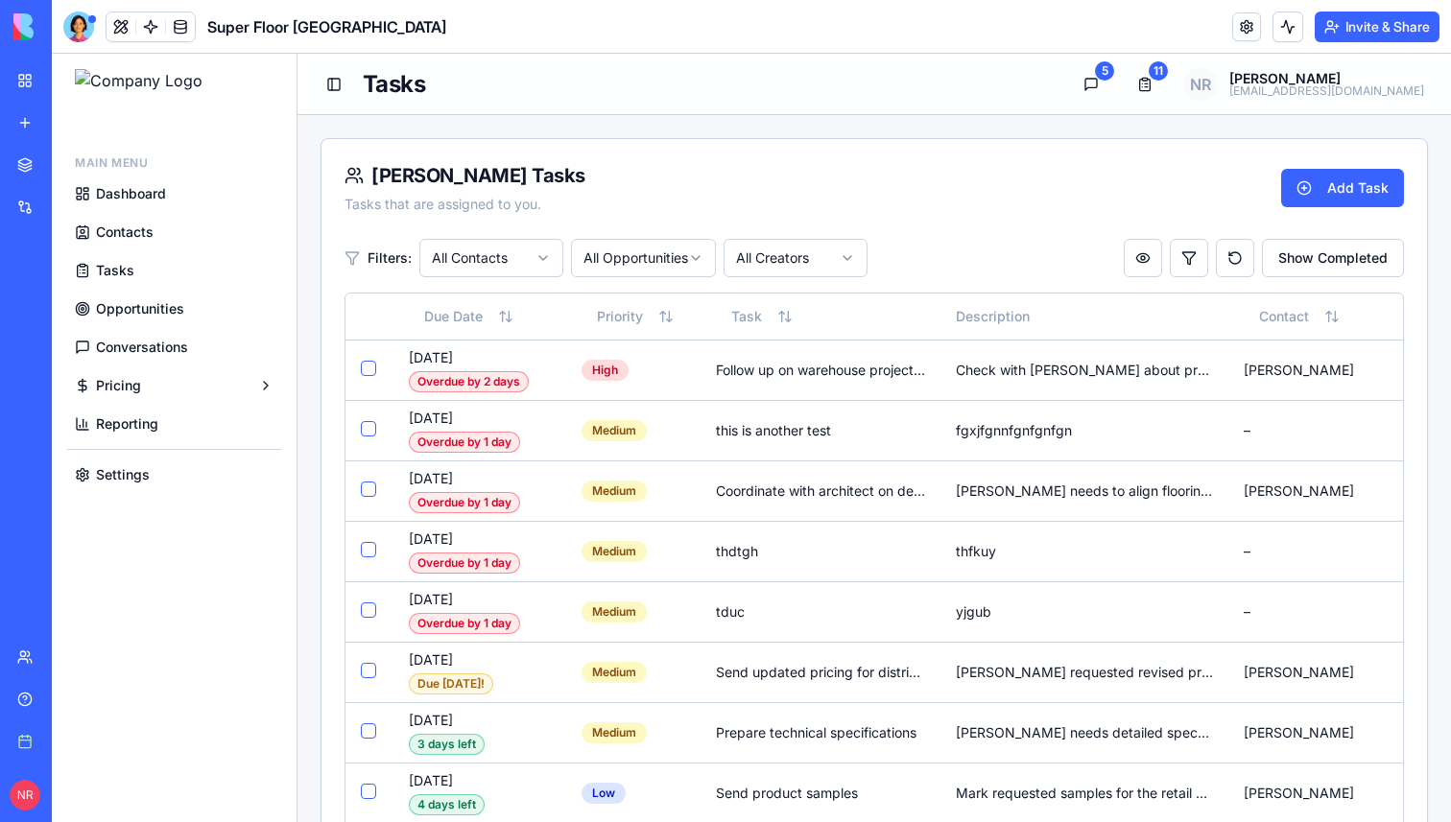
click at [670, 229] on div "[PERSON_NAME] Tasks Tasks that are assigned to you. Add Task" at bounding box center [873, 197] width 1059 height 71
click at [137, 237] on span "Contacts" at bounding box center [125, 232] width 58 height 19
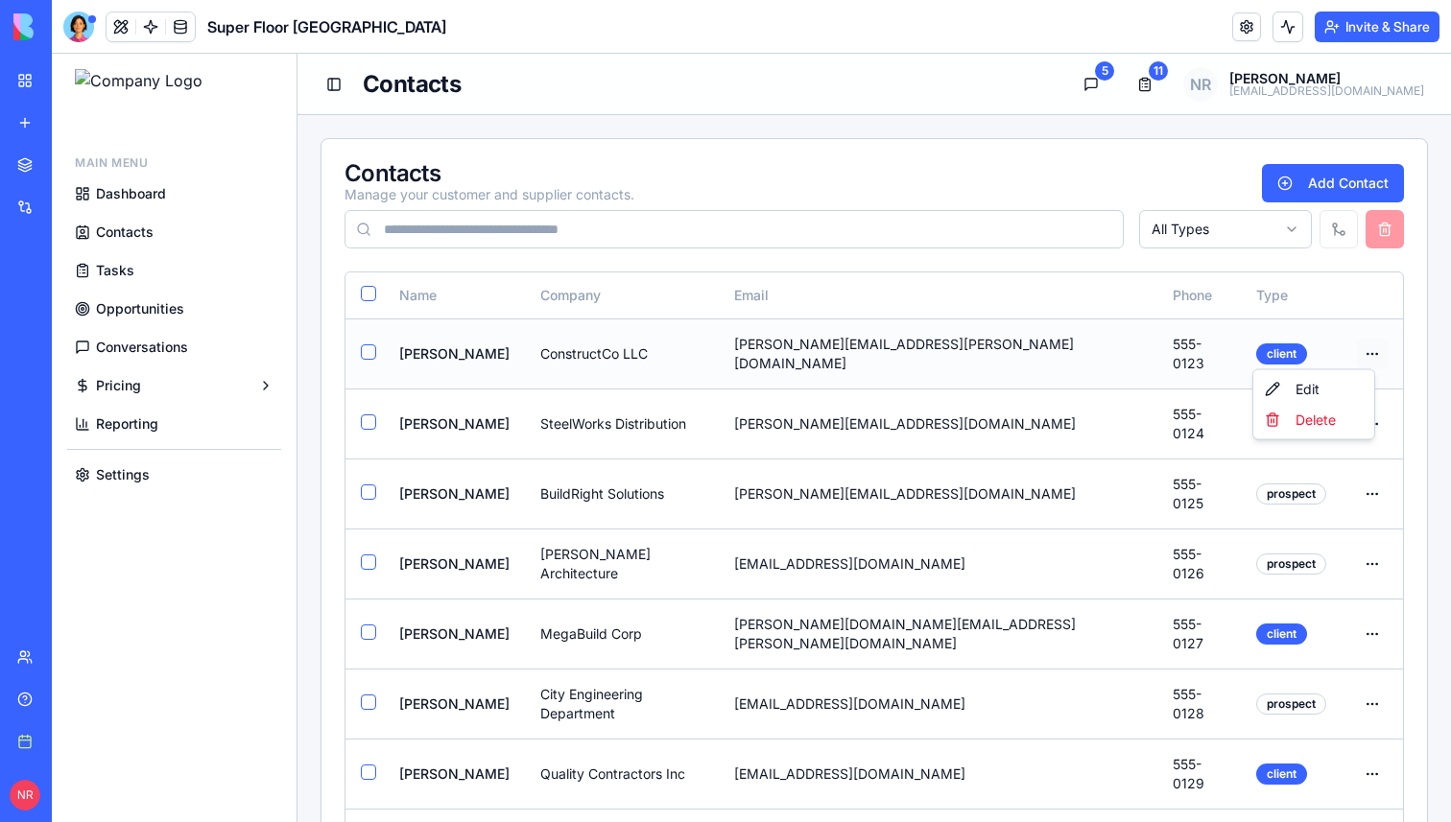
click at [1356, 354] on html "Main Menu Dashboard Contacts Tasks Opportunities Conversations Pricing Reportin…" at bounding box center [751, 490] width 1399 height 873
click at [719, 343] on td "ConstructCo LLC" at bounding box center [622, 354] width 194 height 70
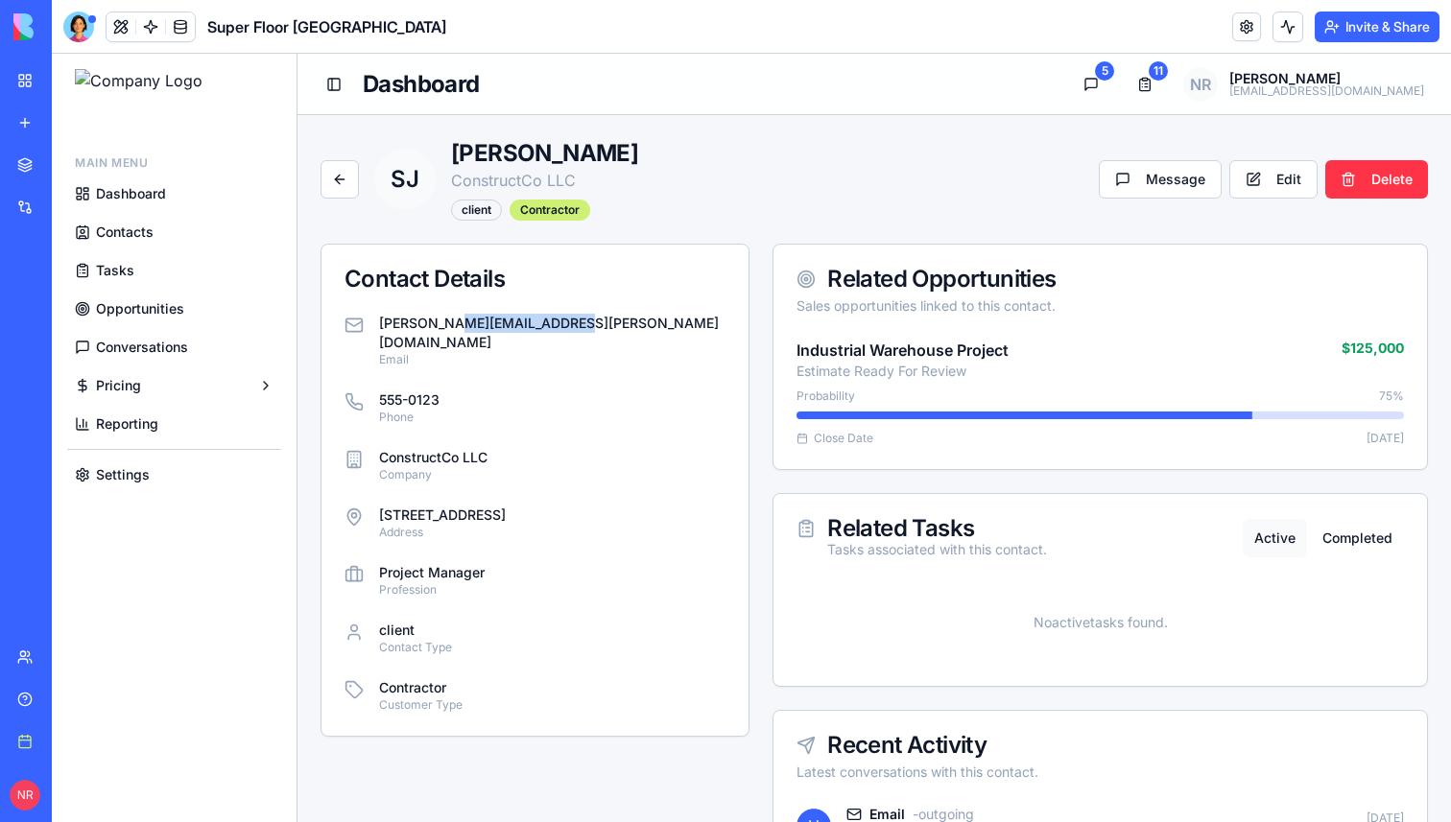
drag, startPoint x: 562, startPoint y: 323, endPoint x: 445, endPoint y: 323, distance: 117.1
click at [445, 323] on p "[PERSON_NAME][EMAIL_ADDRESS][PERSON_NAME][DOMAIN_NAME]" at bounding box center [552, 333] width 346 height 38
drag, startPoint x: 432, startPoint y: 322, endPoint x: 614, endPoint y: 316, distance: 182.4
click at [614, 316] on div "sarah.johnson@constructco.com Email" at bounding box center [534, 341] width 381 height 54
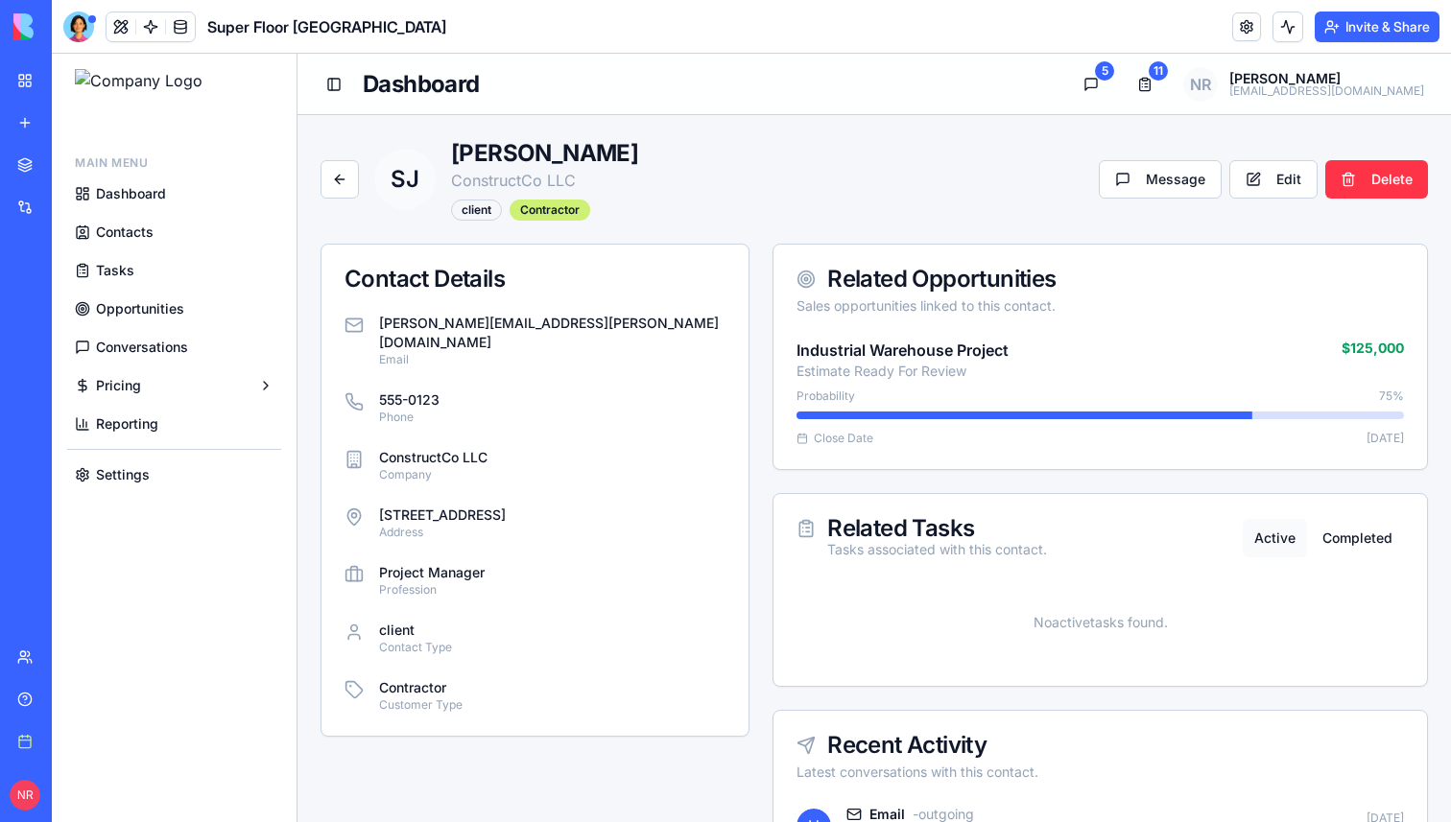
click at [598, 420] on div "sarah.johnson@constructco.com Email 555-0123 Phone ConstructCo LLC Company 1234…" at bounding box center [534, 525] width 427 height 422
click at [342, 185] on button "Back to Contacts" at bounding box center [339, 179] width 38 height 38
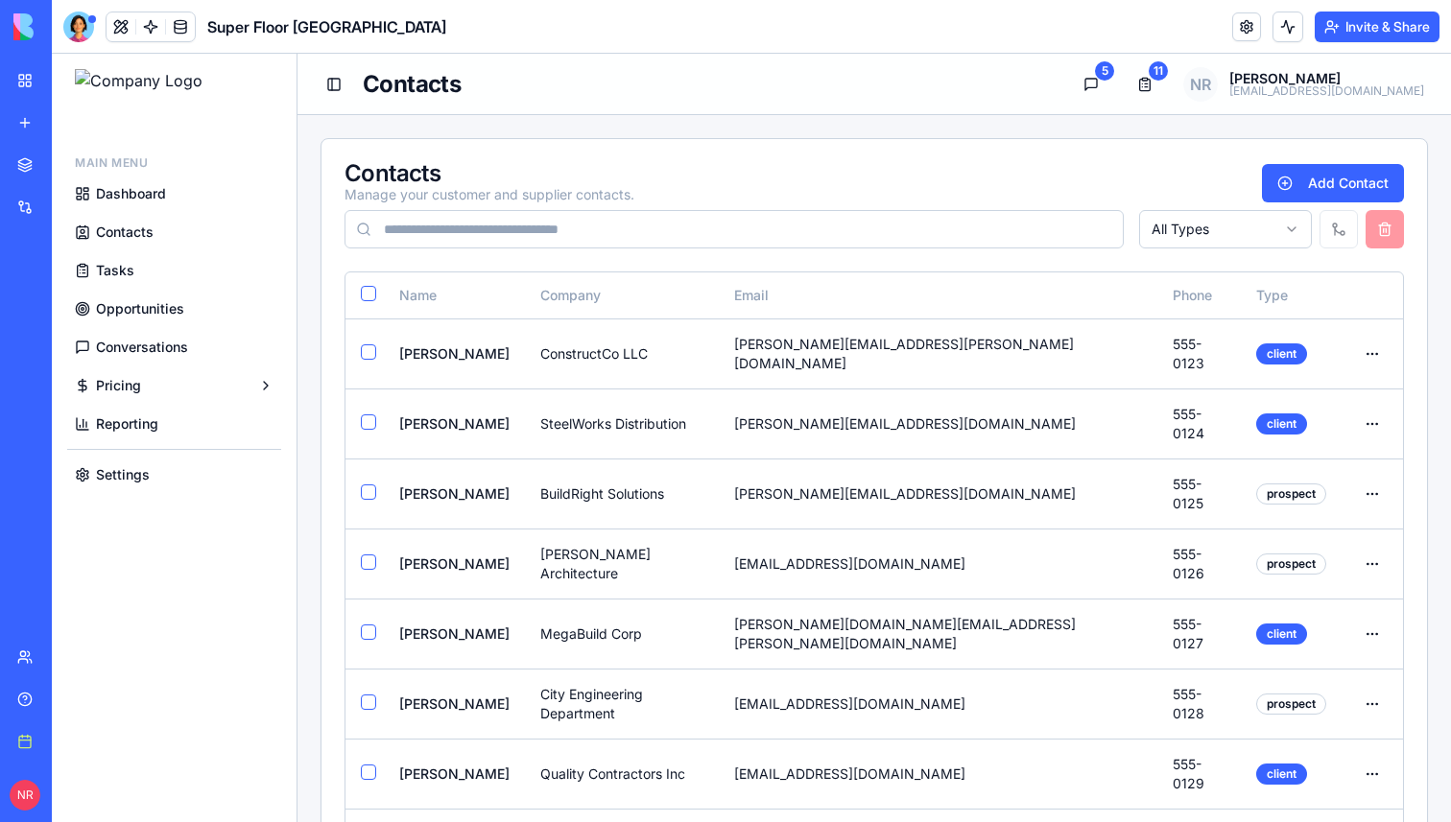
click at [961, 165] on div "Contacts Manage your customer and supplier contacts. Add Contact" at bounding box center [873, 183] width 1059 height 42
click at [86, 36] on div at bounding box center [78, 27] width 31 height 31
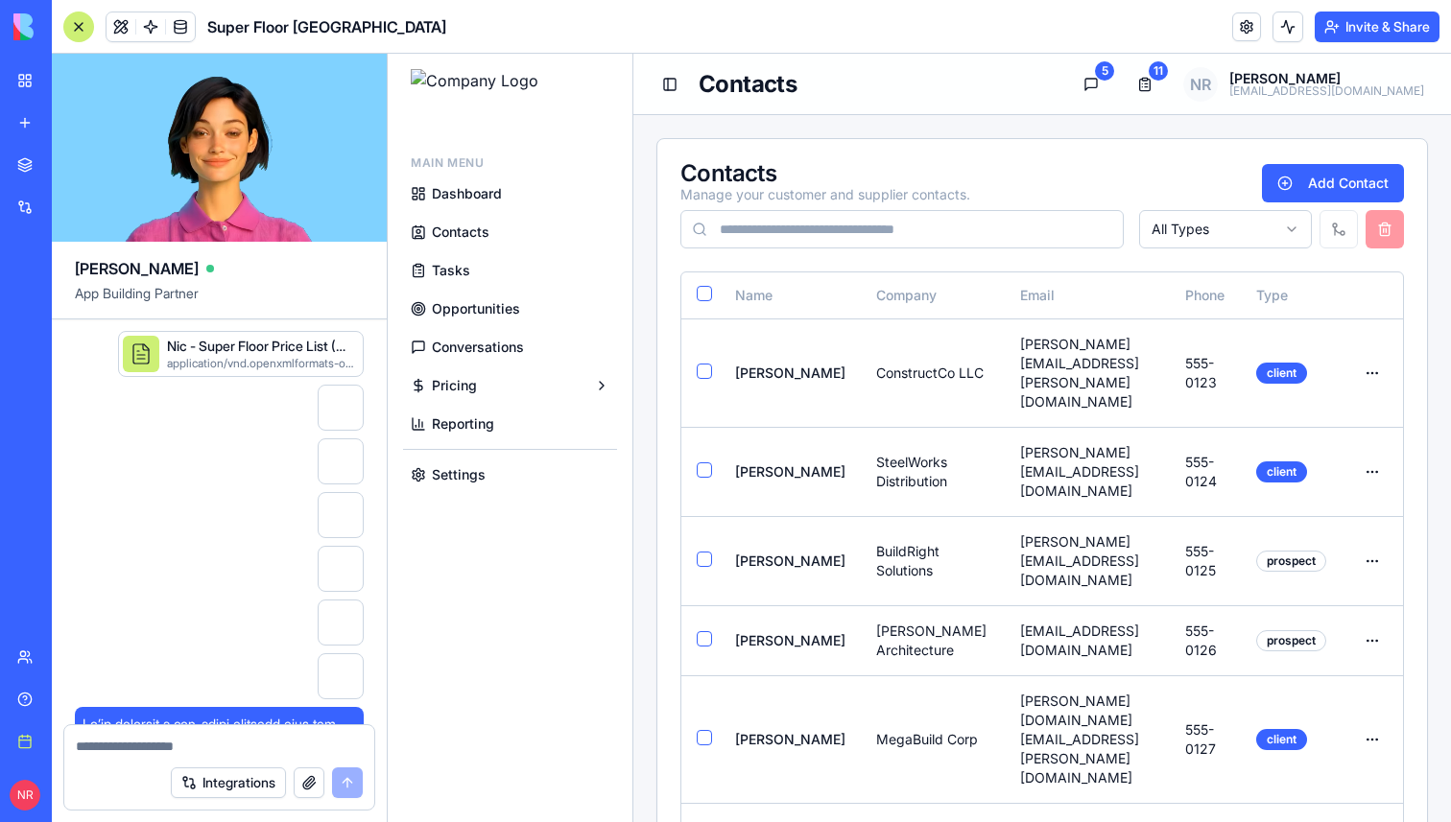
scroll to position [702535, 0]
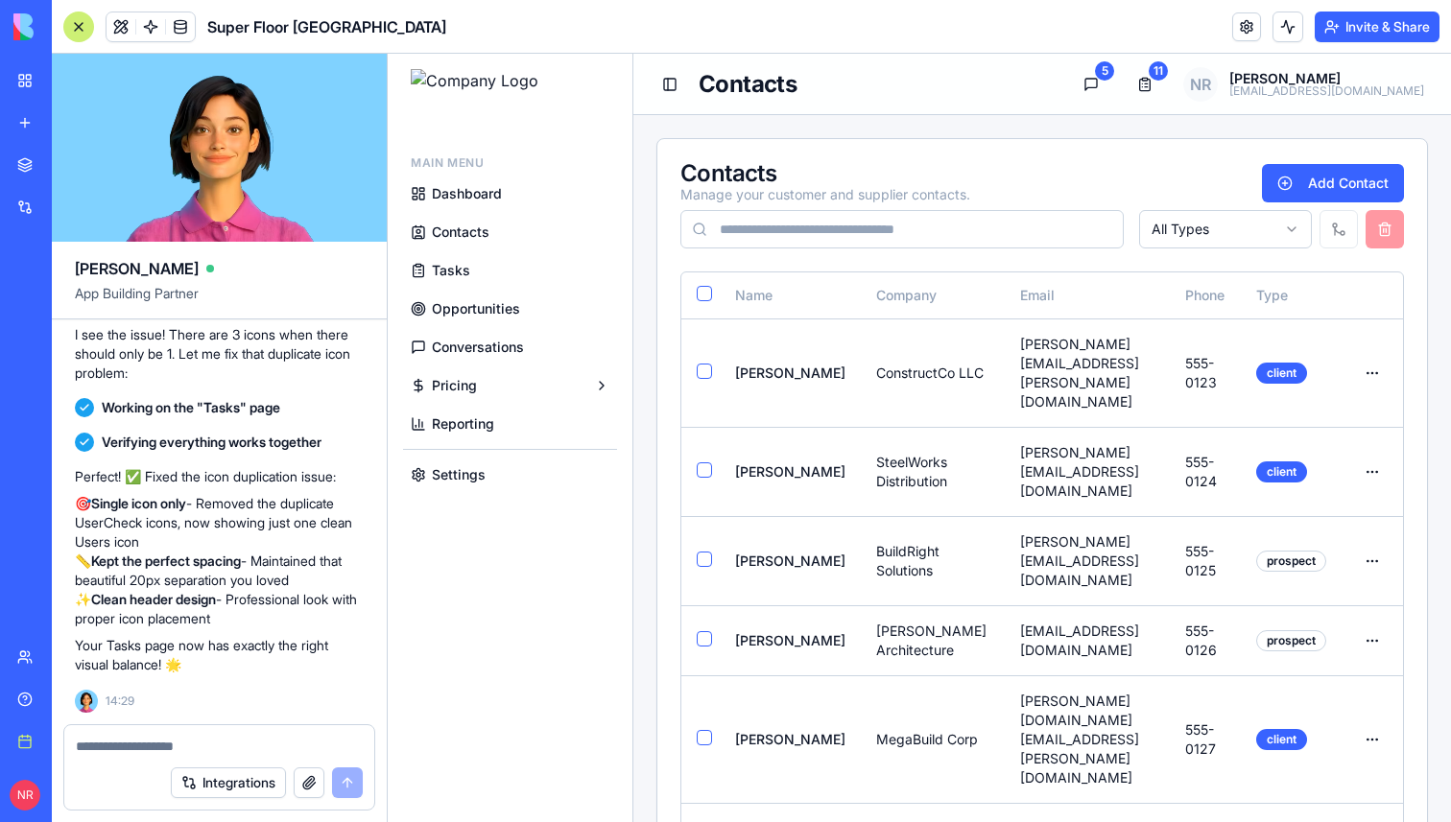
click at [245, 741] on textarea at bounding box center [219, 746] width 287 height 19
type textarea "*"
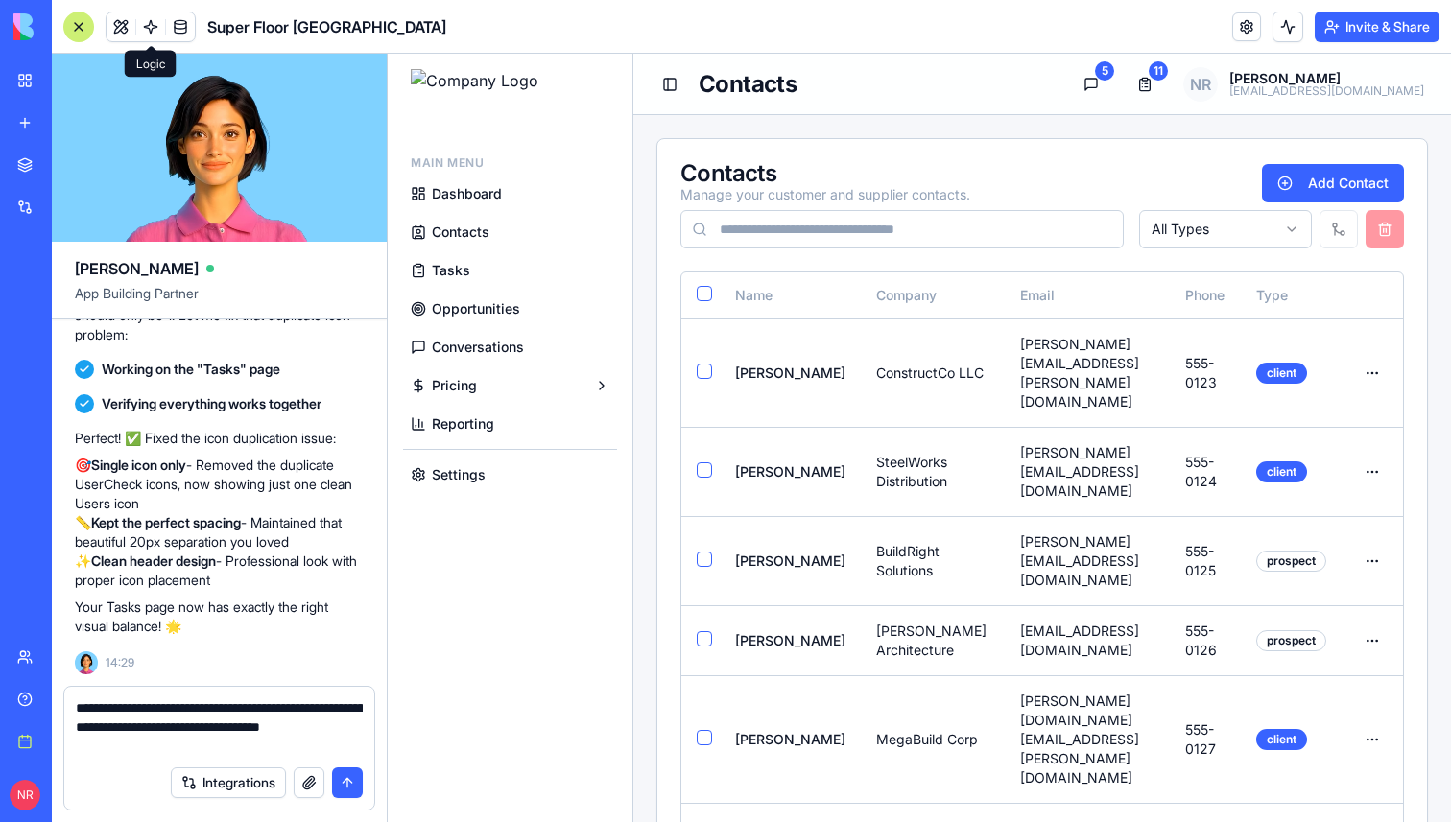
click at [189, 742] on textarea "**********" at bounding box center [219, 728] width 287 height 58
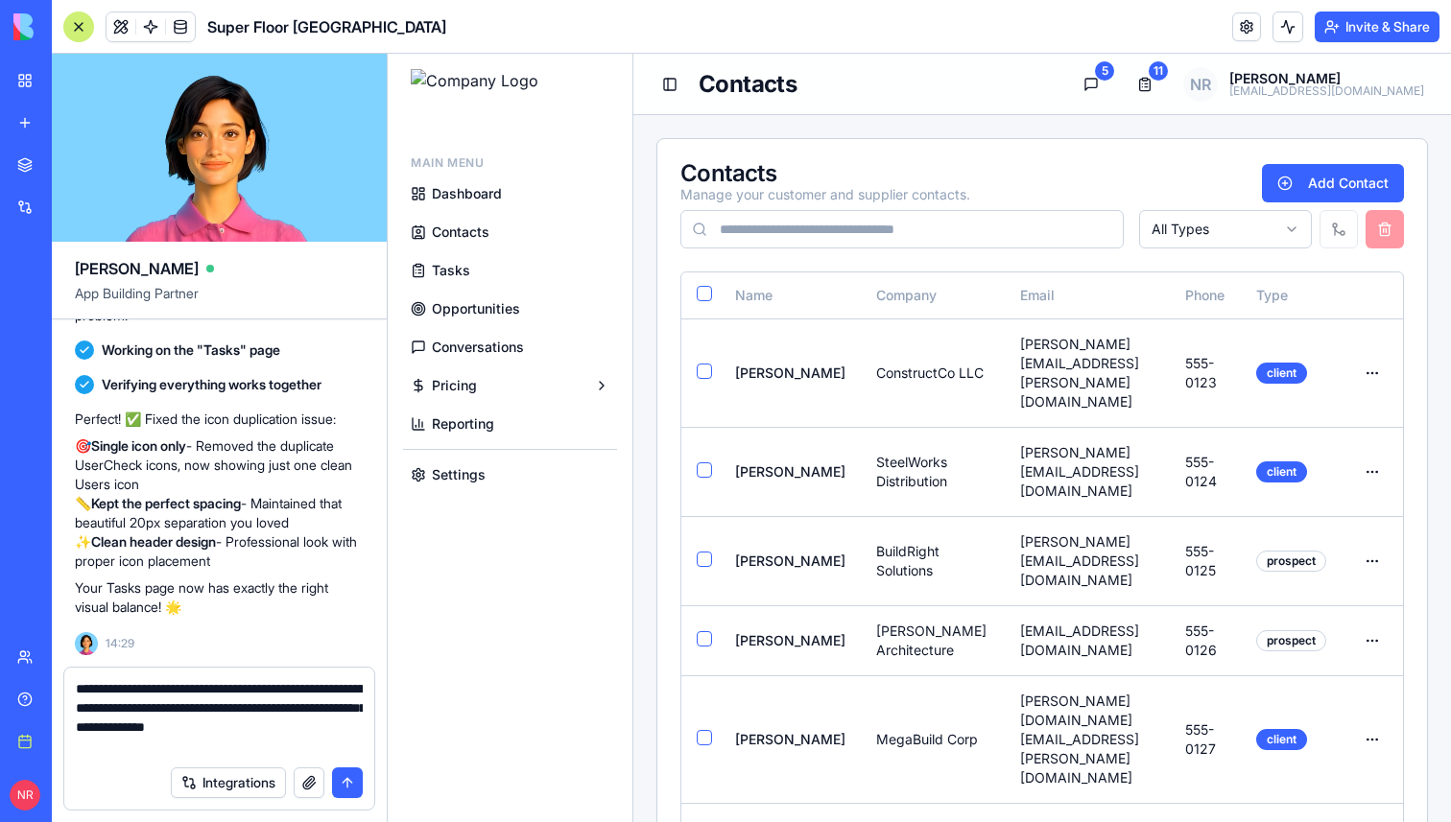
click at [269, 723] on textarea "**********" at bounding box center [219, 717] width 287 height 77
click at [360, 725] on textarea "**********" at bounding box center [219, 717] width 287 height 77
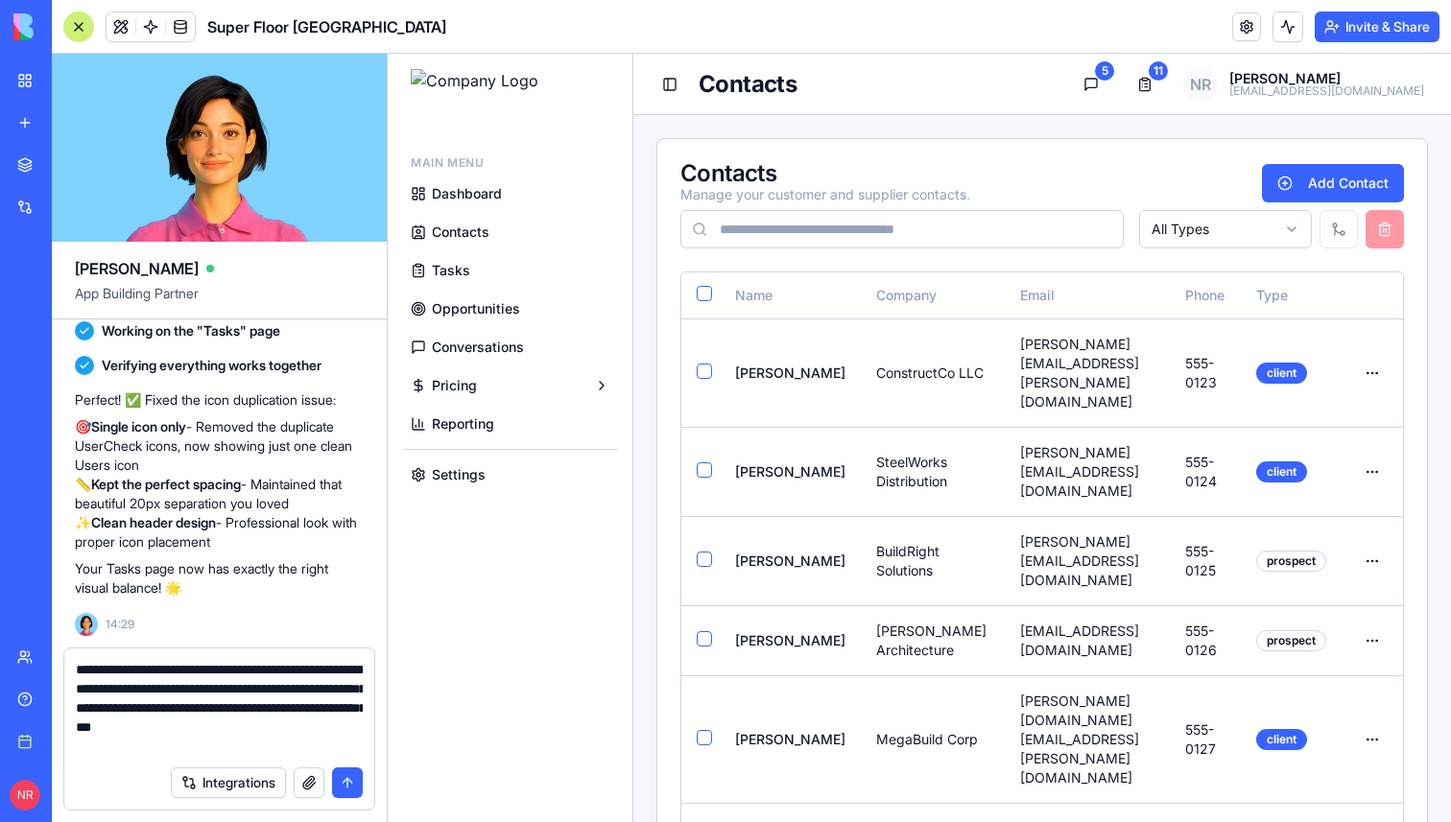
click at [317, 744] on textarea "**********" at bounding box center [219, 708] width 287 height 96
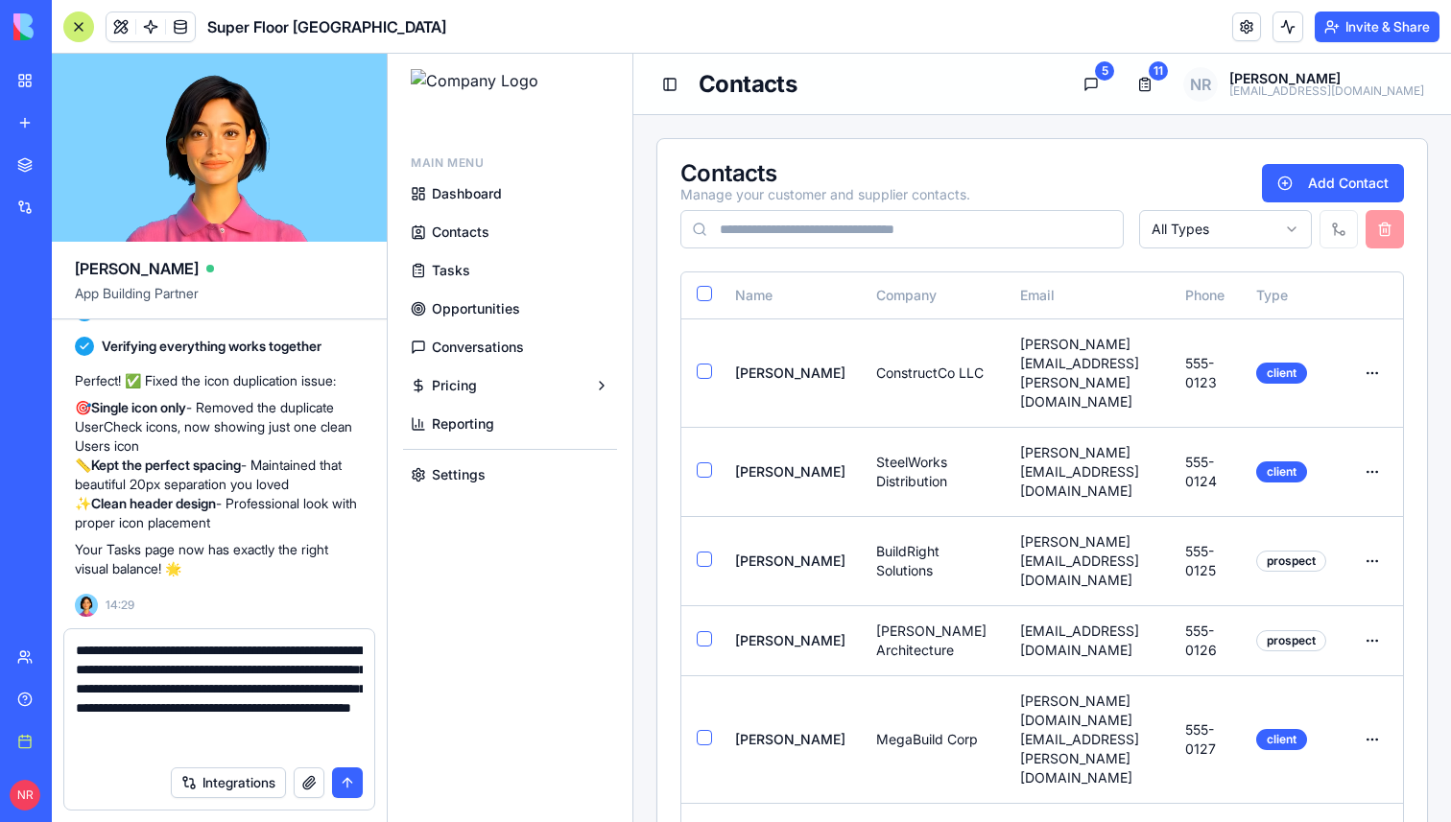
type textarea "**********"
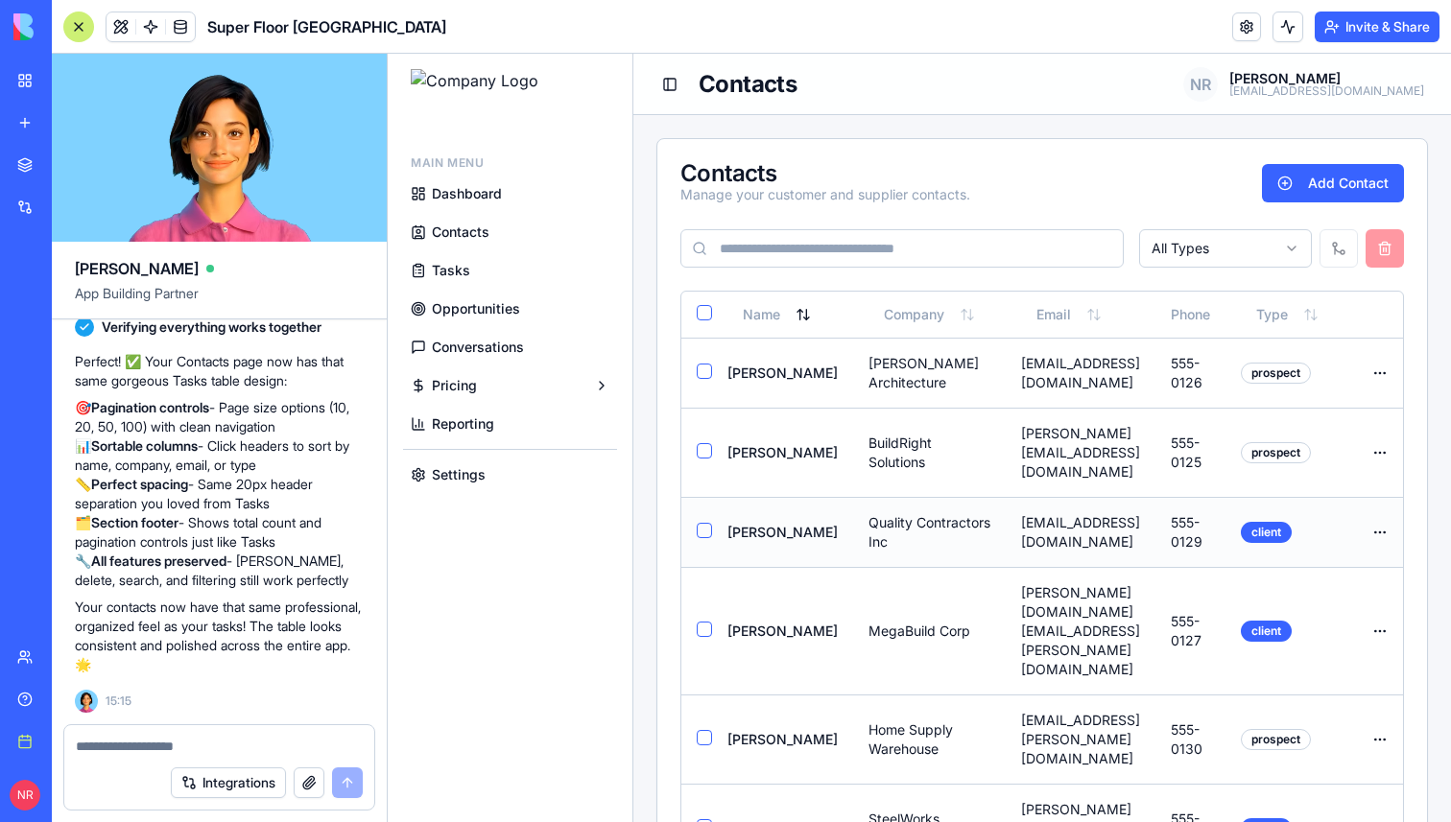
scroll to position [0, 89]
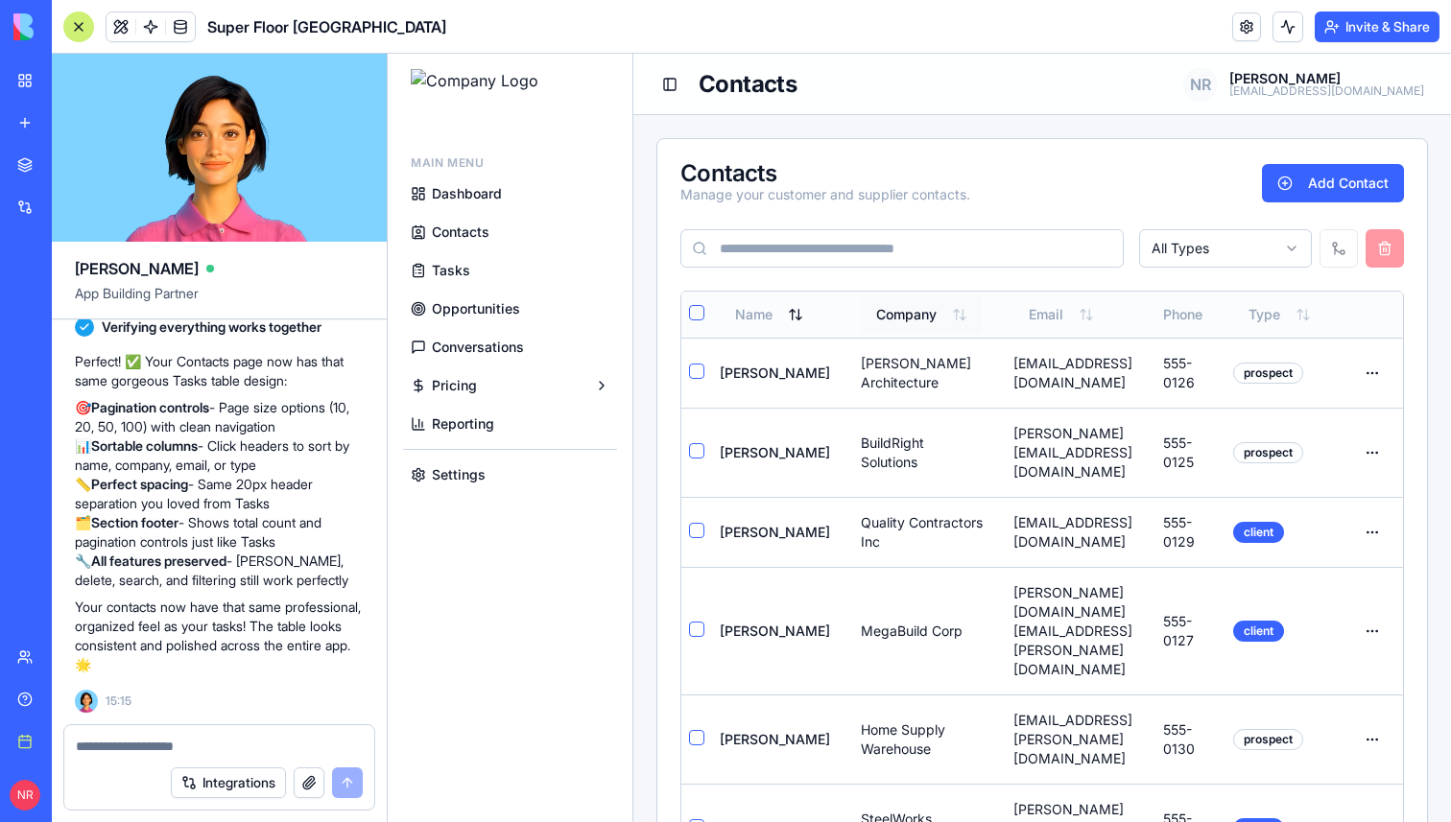
drag, startPoint x: 962, startPoint y: 318, endPoint x: 882, endPoint y: 318, distance: 80.6
click at [882, 318] on tr "Name Company Email Phone Type Actions" at bounding box center [1038, 315] width 729 height 46
click at [1038, 189] on div "Contacts Manage your customer and supplier contacts. Add Contact" at bounding box center [1041, 192] width 723 height 61
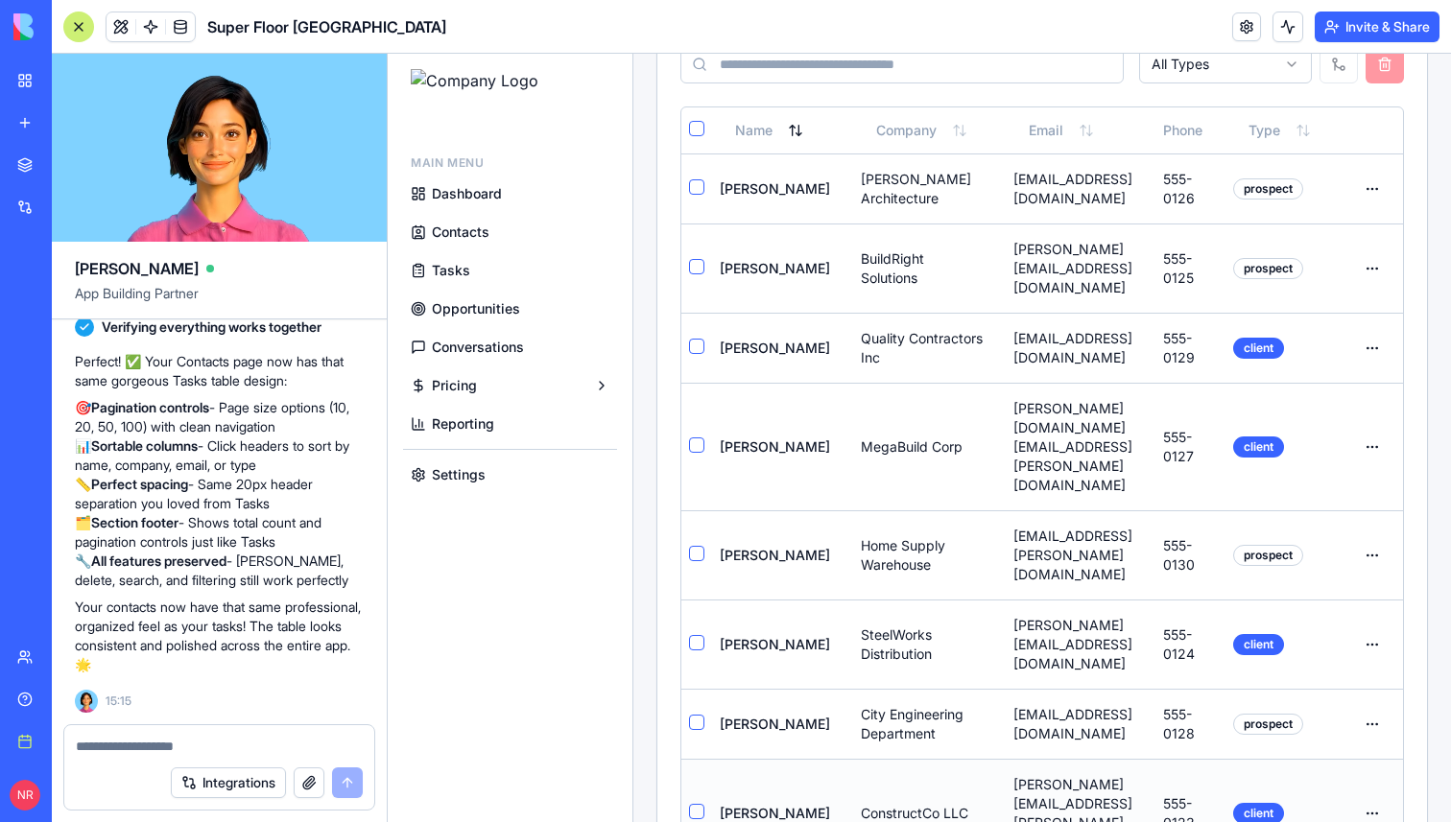
scroll to position [0, 86]
click at [880, 726] on div "Name Company Email Phone Type Actions David Thompson Thompson Architecture dtho…" at bounding box center [1042, 499] width 770 height 785
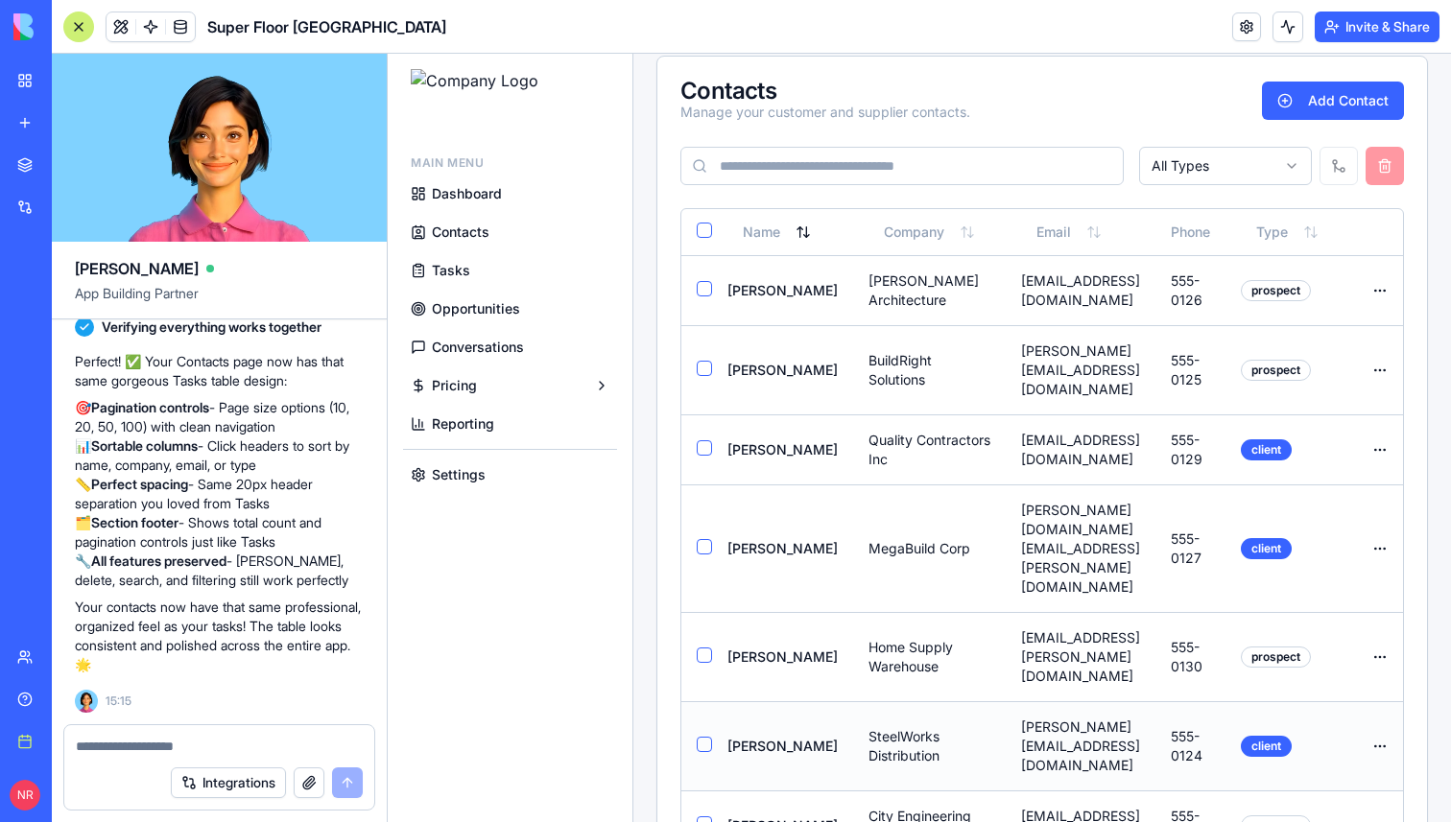
scroll to position [0, 0]
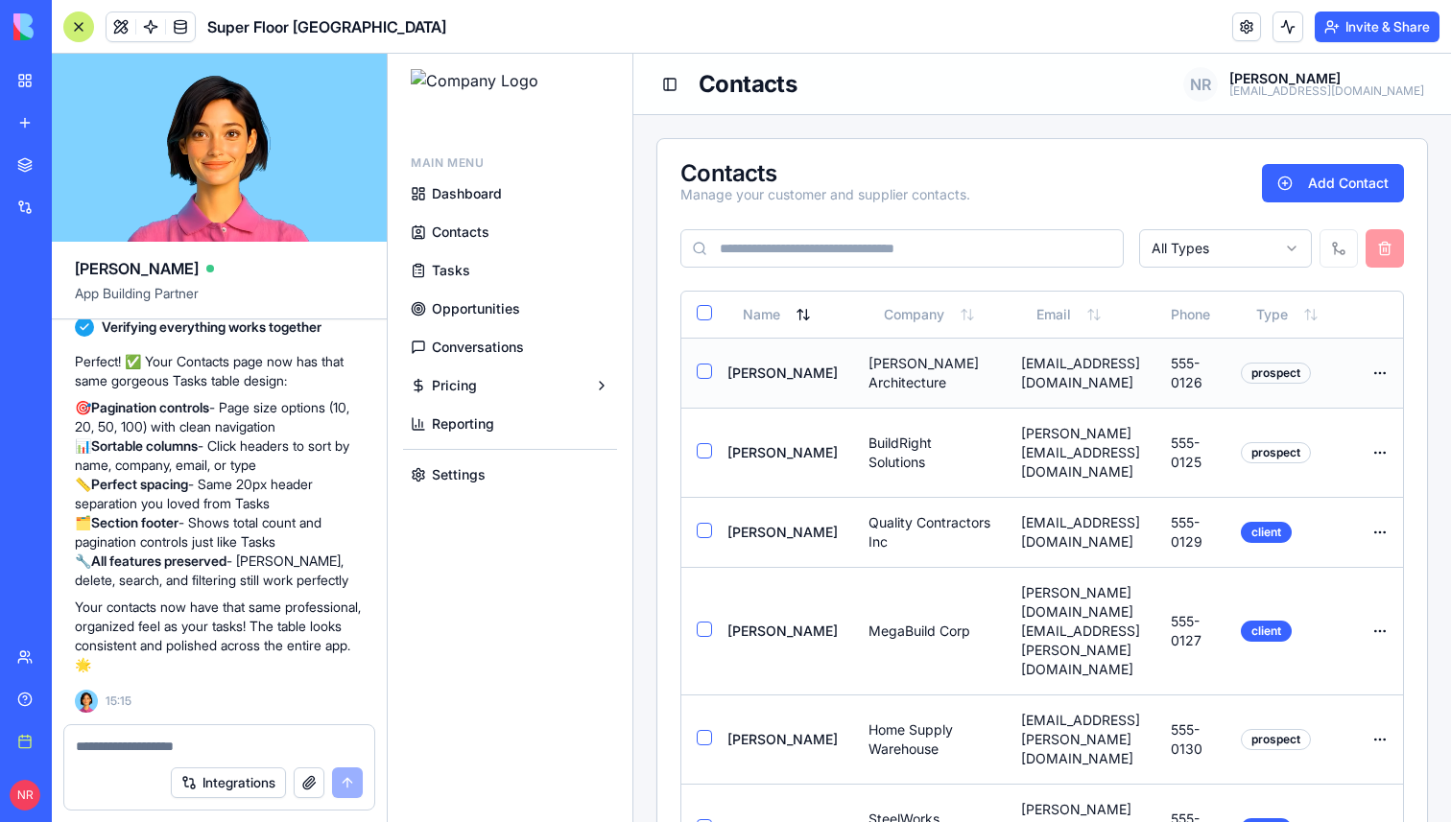
click at [701, 373] on button "Select row" at bounding box center [704, 371] width 15 height 15
click at [704, 443] on button "Select row" at bounding box center [704, 450] width 15 height 15
click at [704, 442] on button "Select row" at bounding box center [704, 449] width 15 height 15
click at [704, 369] on button "Select row" at bounding box center [704, 370] width 15 height 15
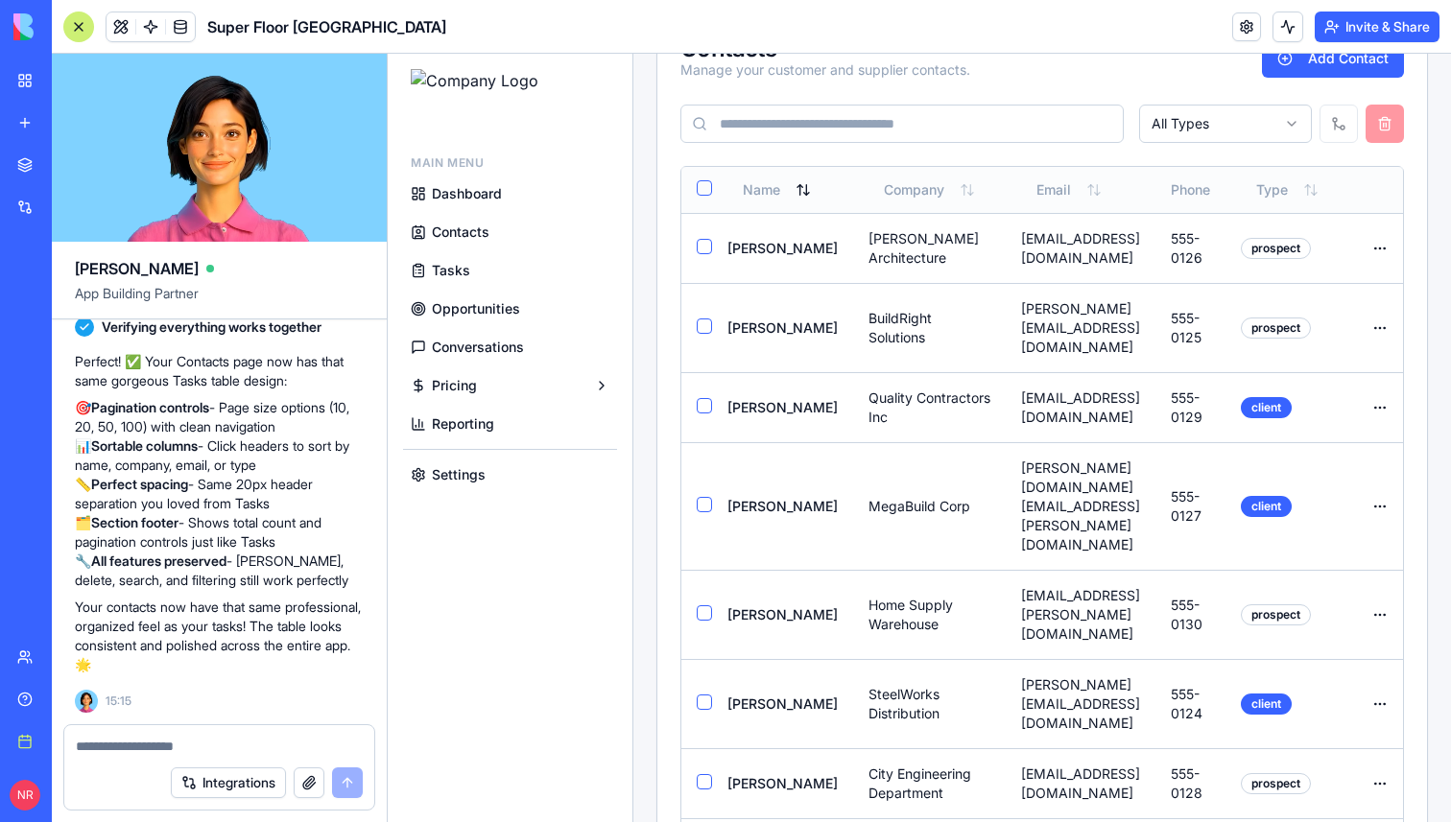
scroll to position [184, 0]
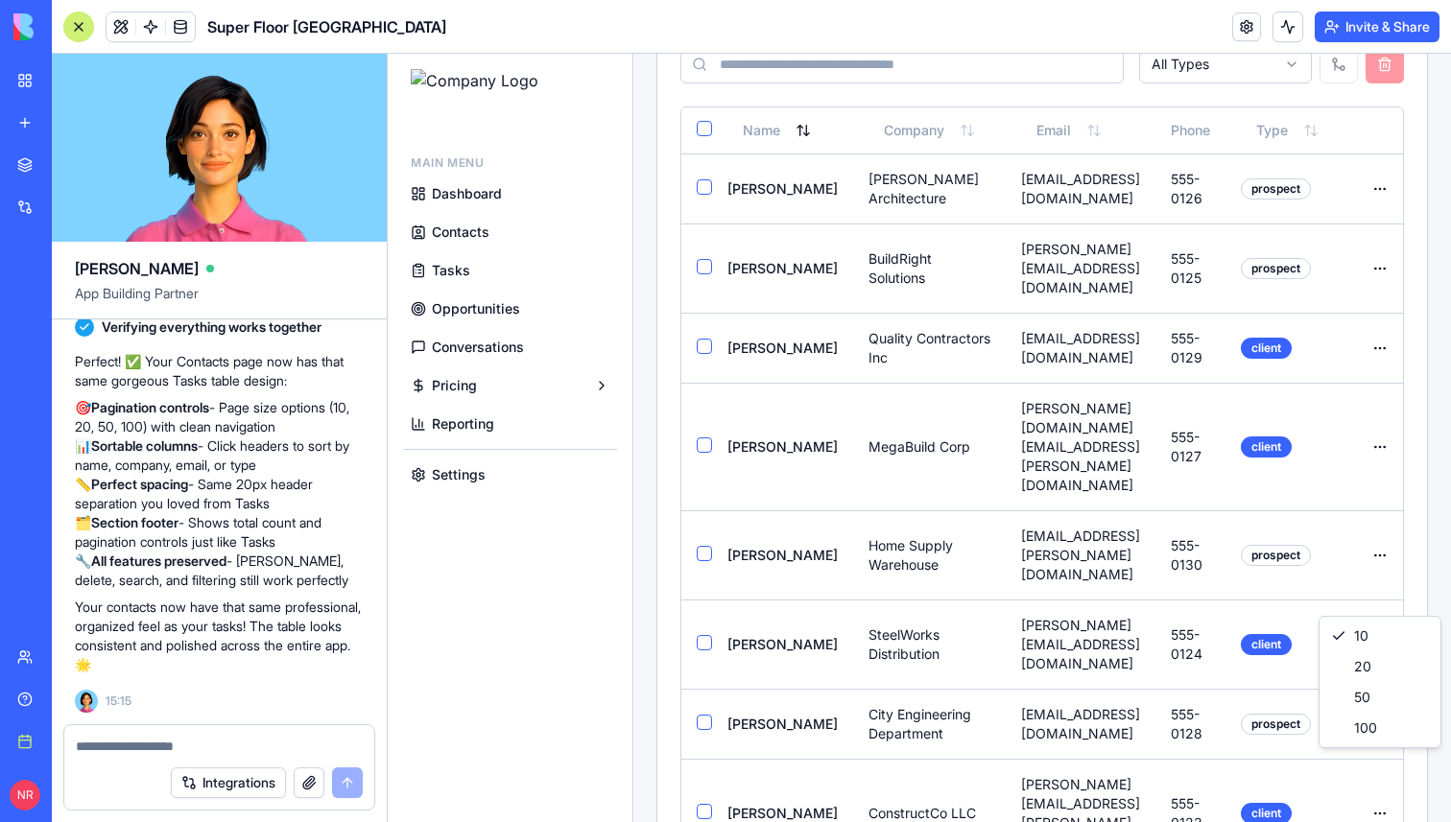
click at [1386, 770] on html "Main Menu Dashboard Contacts Tasks Opportunities Conversations Pricing Reportin…" at bounding box center [919, 423] width 1063 height 1107
click at [83, 25] on div at bounding box center [78, 27] width 31 height 31
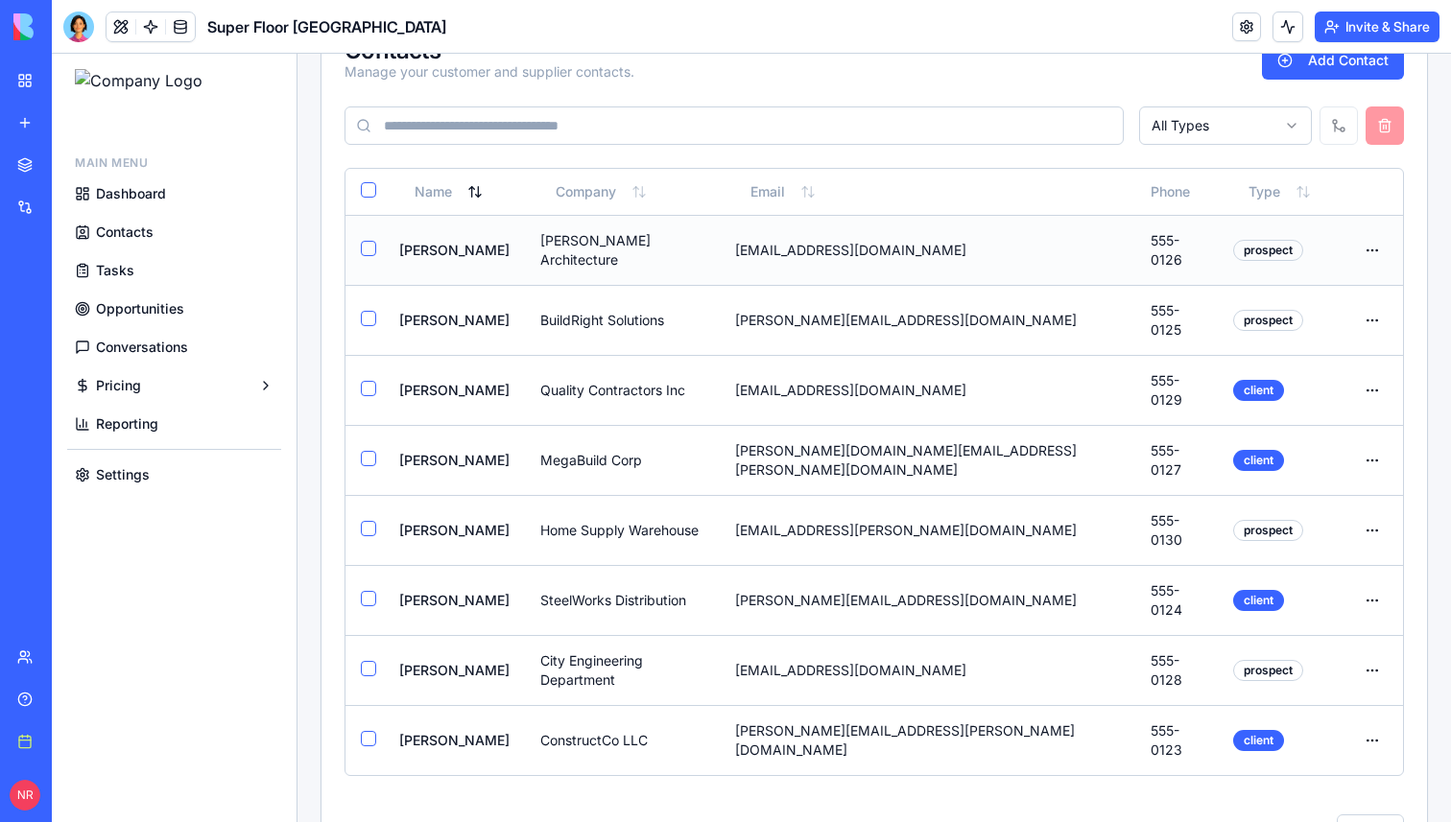
scroll to position [0, 0]
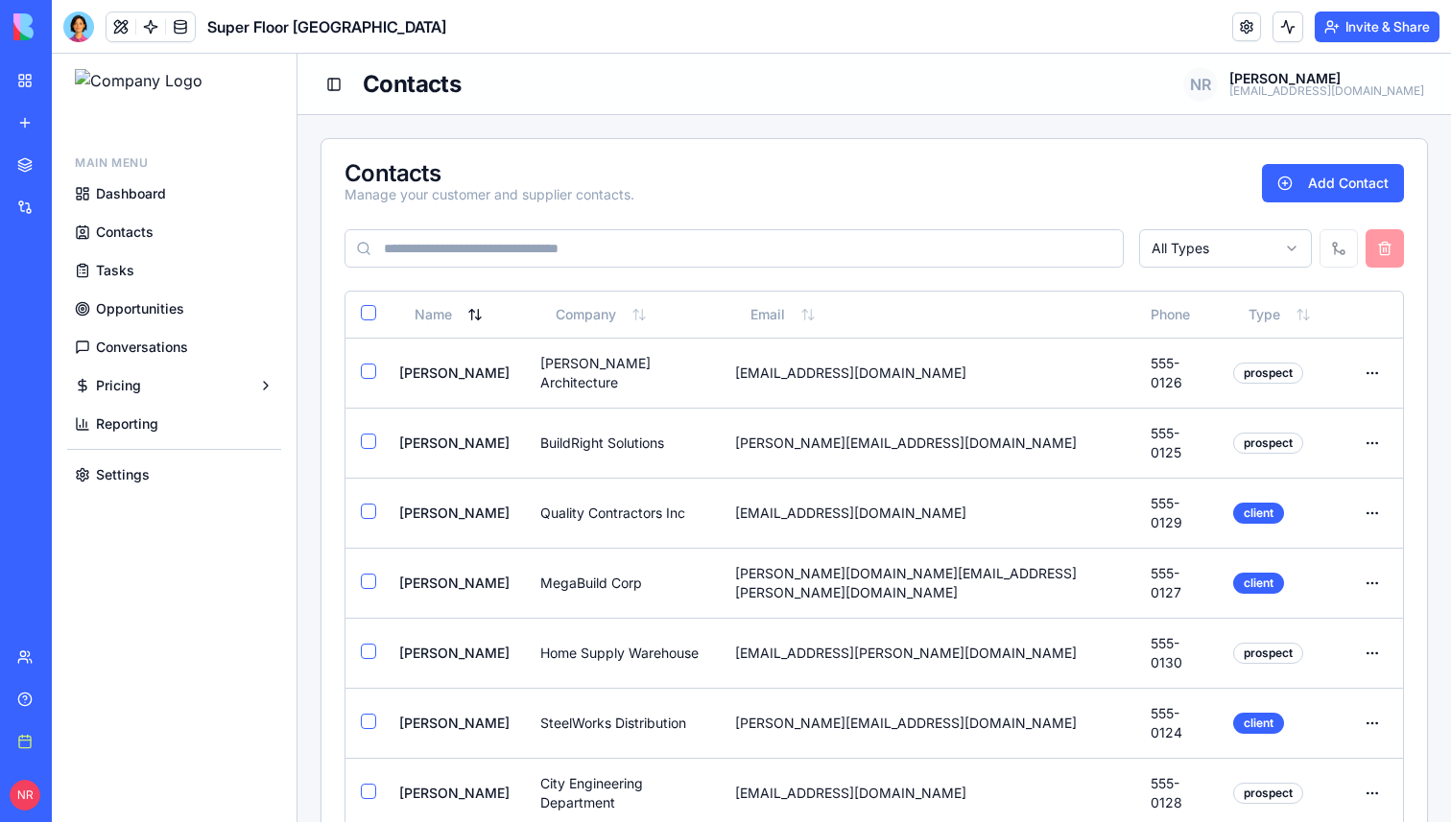
click at [1184, 243] on html "Main Menu Dashboard Contacts Tasks Opportunities Conversations Pricing Reportin…" at bounding box center [751, 531] width 1399 height 954
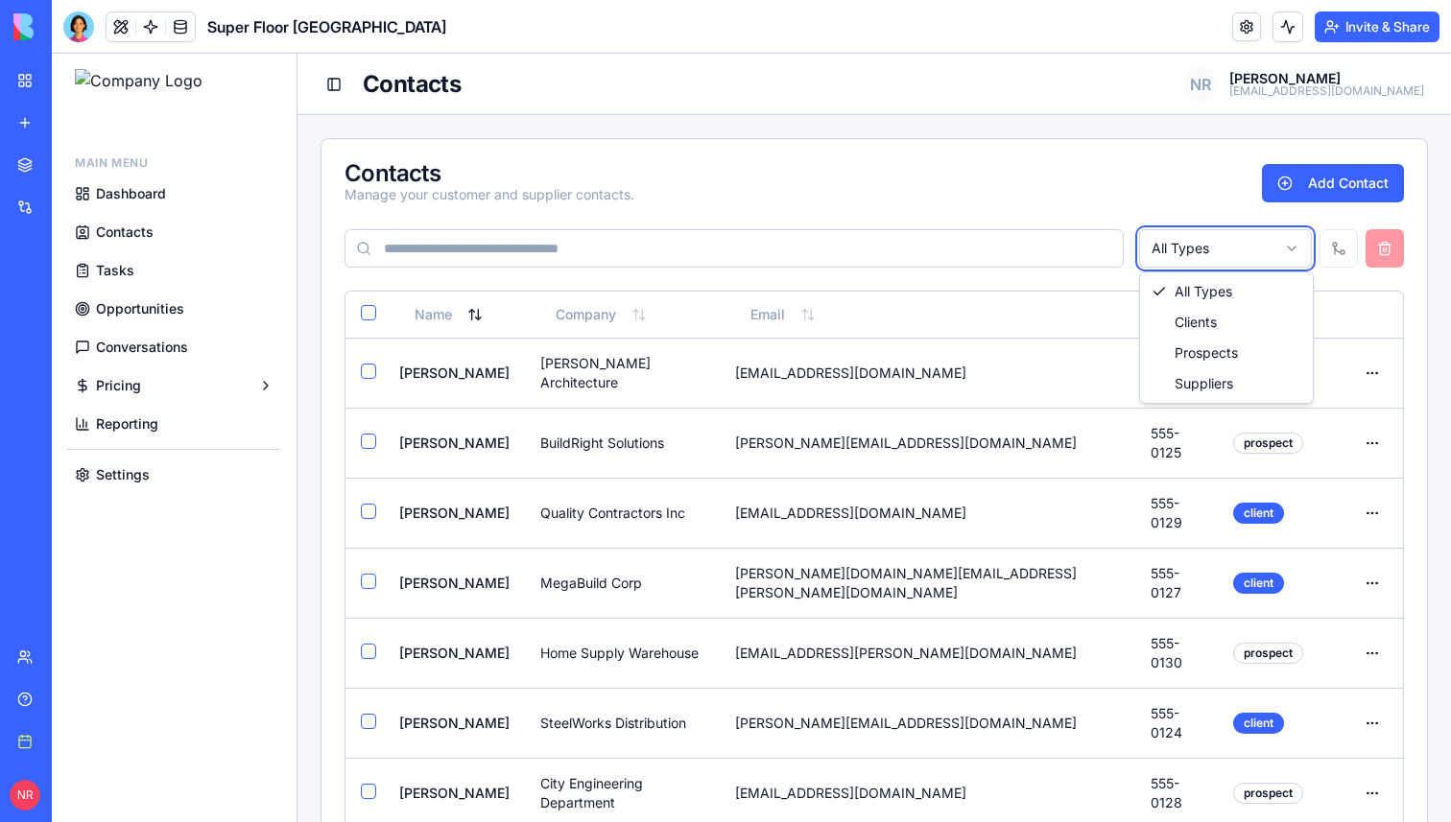
click at [1143, 194] on html "Main Menu Dashboard Contacts Tasks Opportunities Conversations Pricing Reportin…" at bounding box center [751, 531] width 1399 height 954
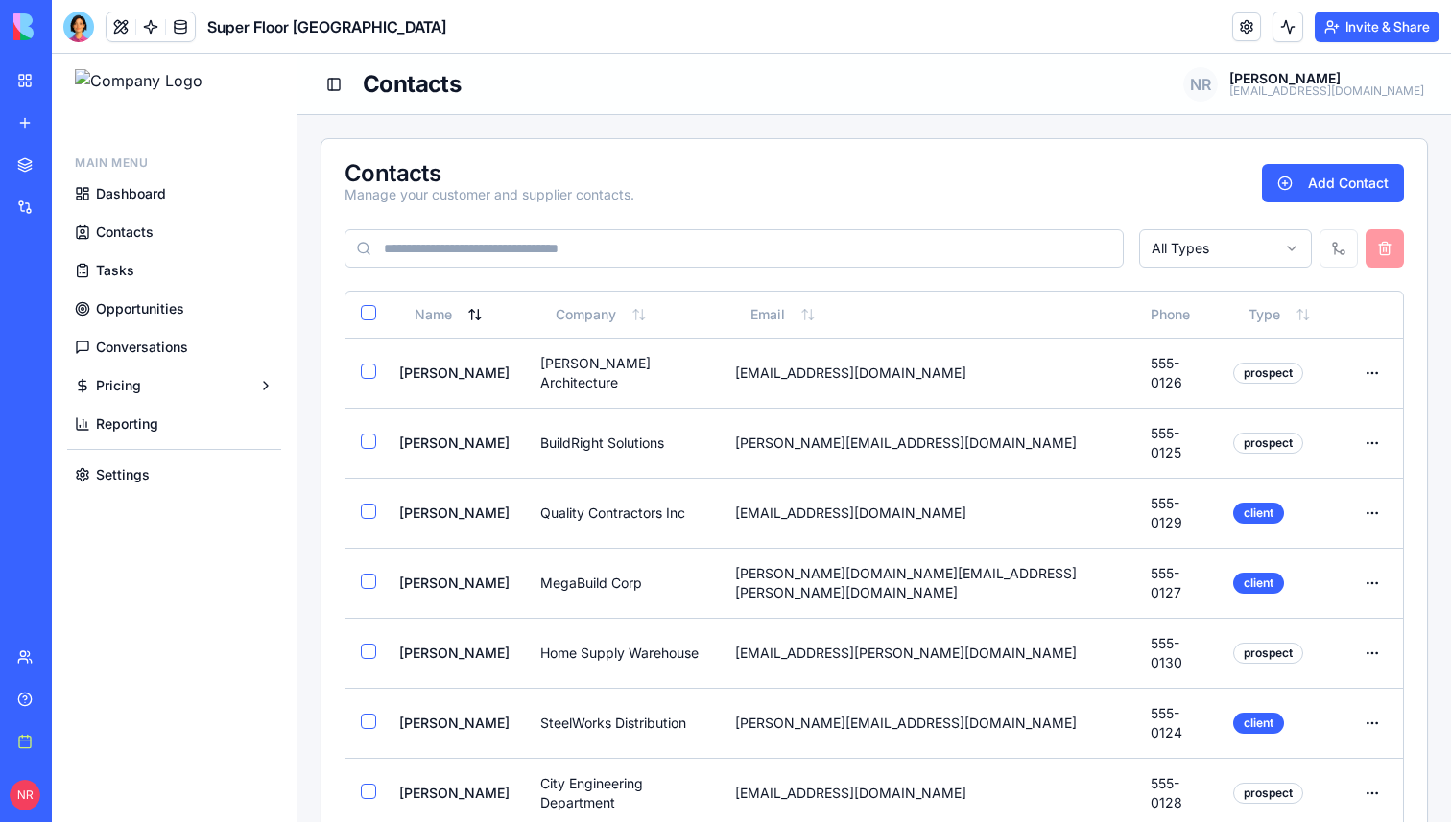
click at [1054, 184] on div "Contacts Manage your customer and supplier contacts. Add Contact" at bounding box center [873, 192] width 1059 height 61
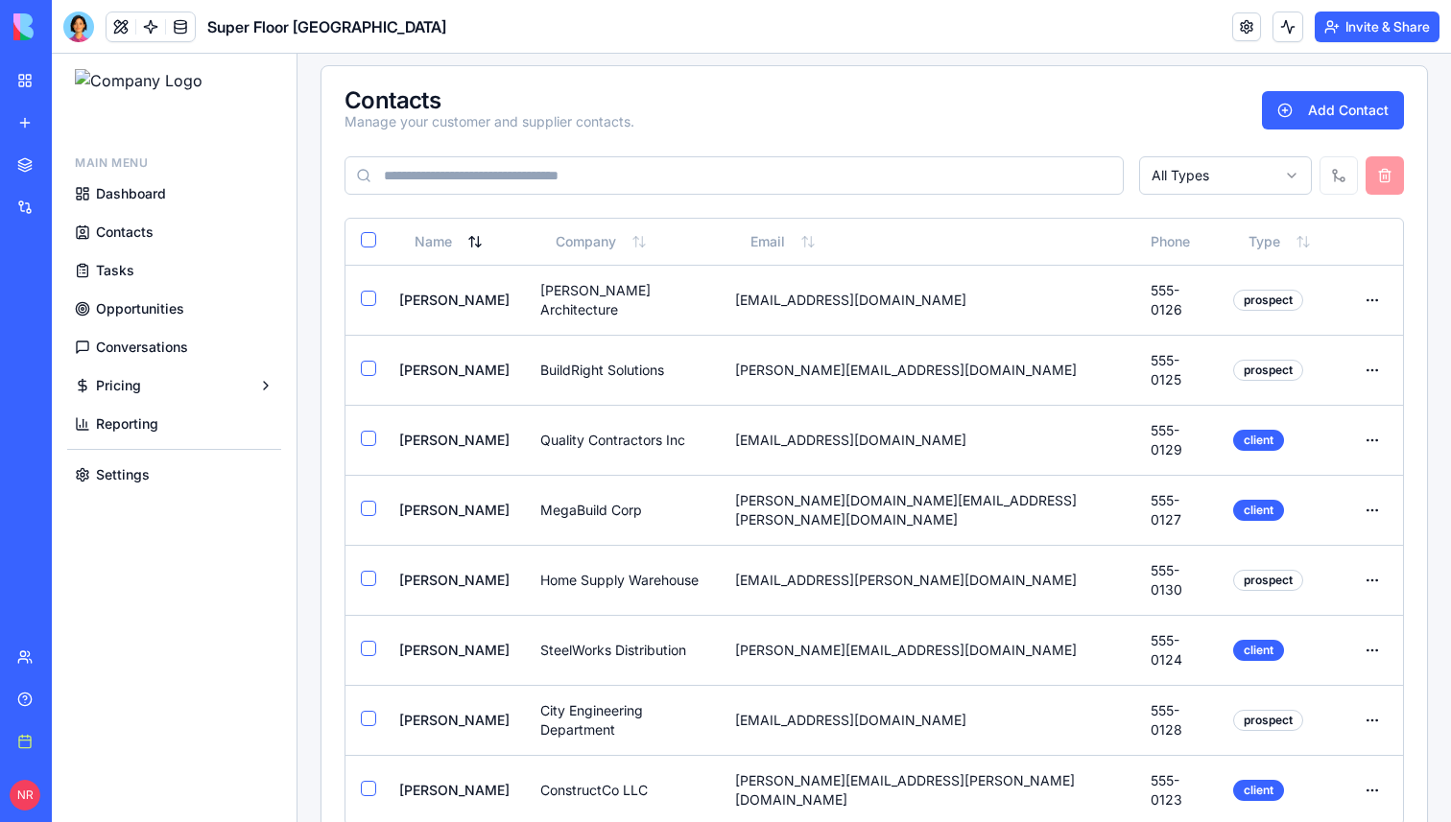
scroll to position [123, 0]
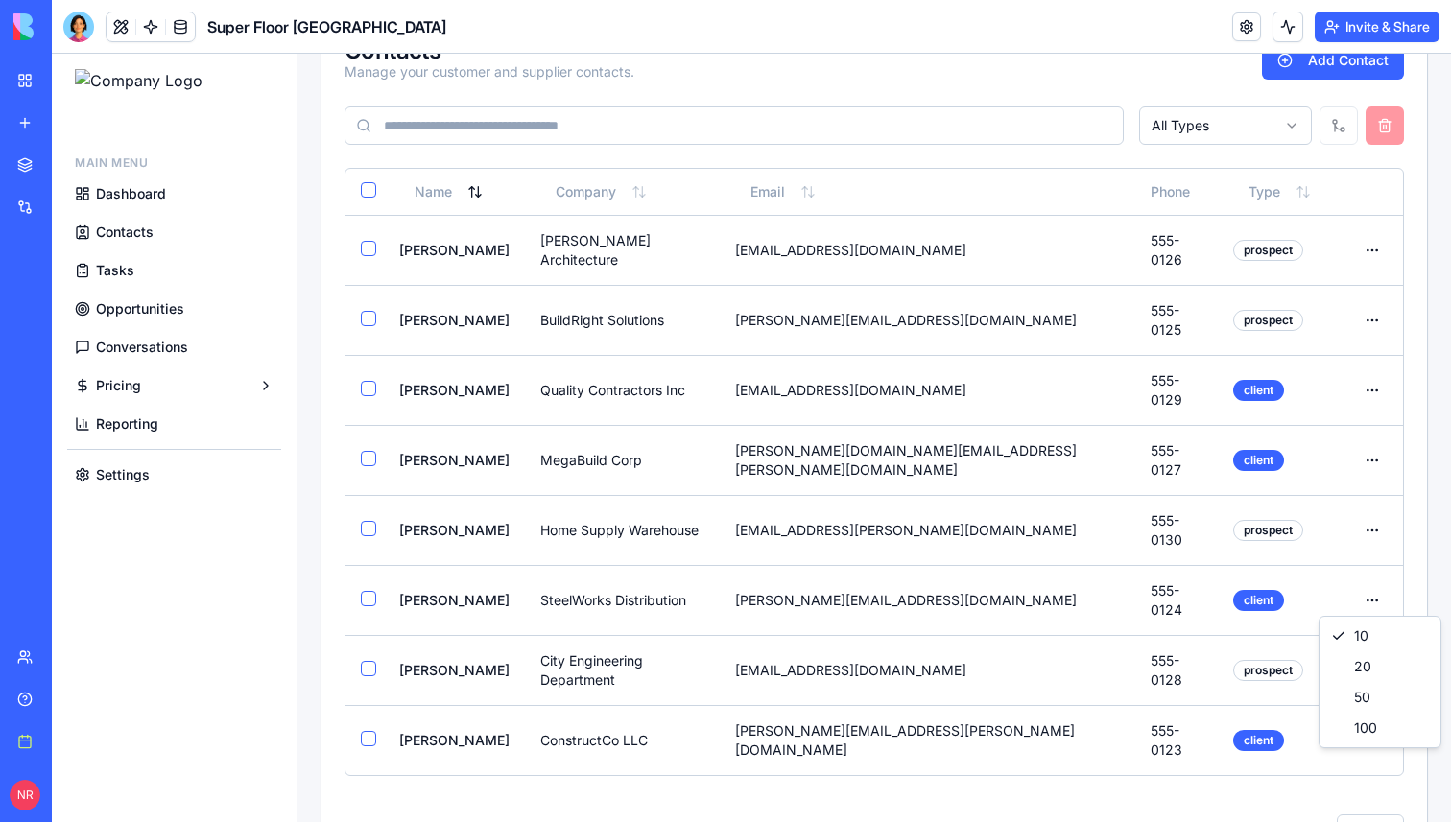
click at [1365, 769] on html "Main Menu Dashboard Contacts Tasks Opportunities Conversations Pricing Reportin…" at bounding box center [751, 408] width 1399 height 954
click at [1186, 809] on html "Main Menu Dashboard Contacts Tasks Opportunities Conversations Pricing Reportin…" at bounding box center [751, 408] width 1399 height 954
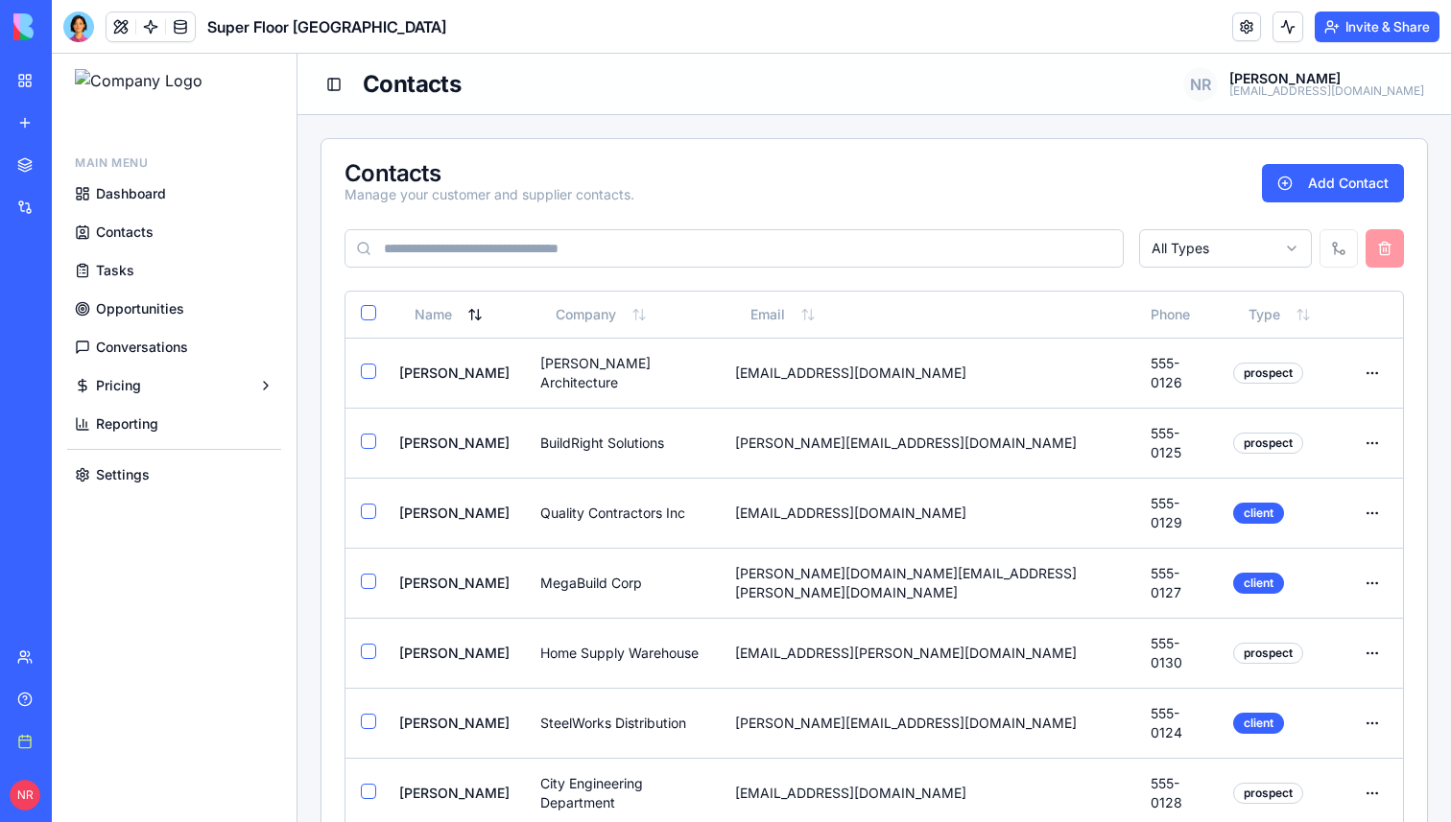
click at [890, 174] on div "Contacts Manage your customer and supplier contacts. Add Contact" at bounding box center [873, 192] width 1059 height 61
click at [150, 271] on link "Tasks" at bounding box center [174, 270] width 214 height 35
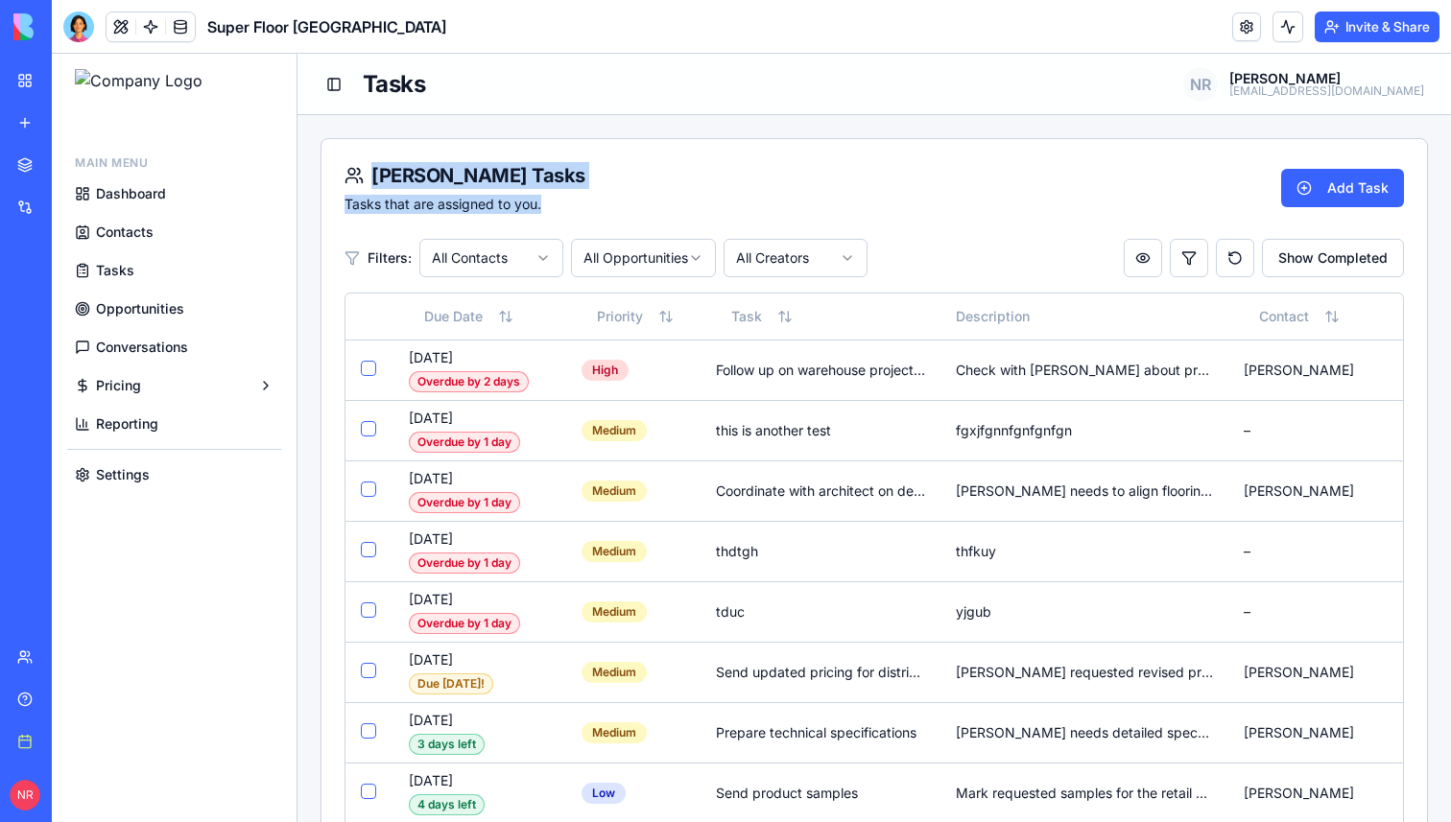
drag, startPoint x: 557, startPoint y: 202, endPoint x: 343, endPoint y: 175, distance: 216.6
click at [343, 175] on div "Nic Ruebel's Tasks Tasks that are assigned to you. Add Task Filters: All Contac…" at bounding box center [873, 216] width 1105 height 154
copy div "[PERSON_NAME] Tasks Tasks that are assigned to you."
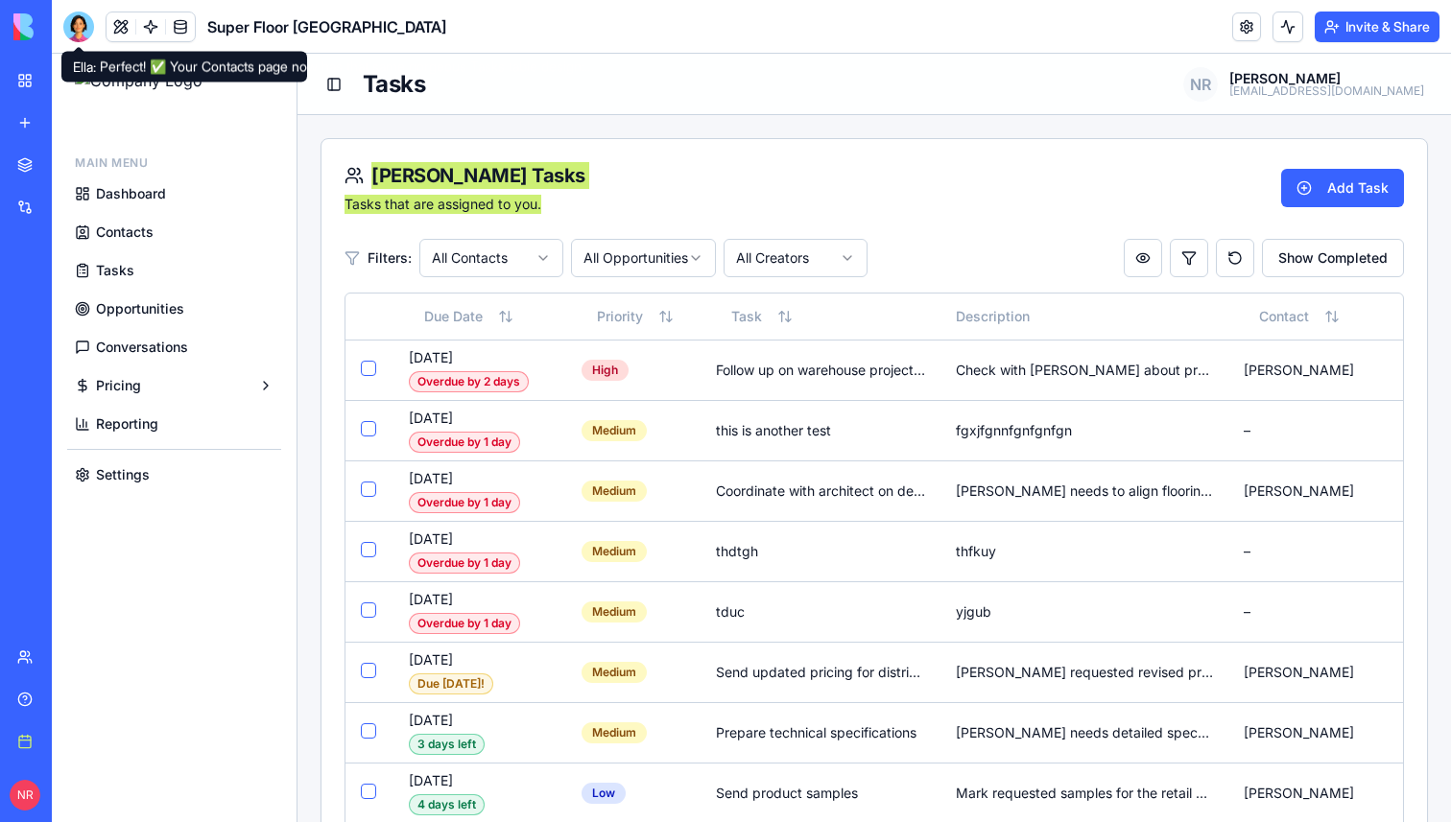
click at [82, 26] on div at bounding box center [78, 27] width 31 height 31
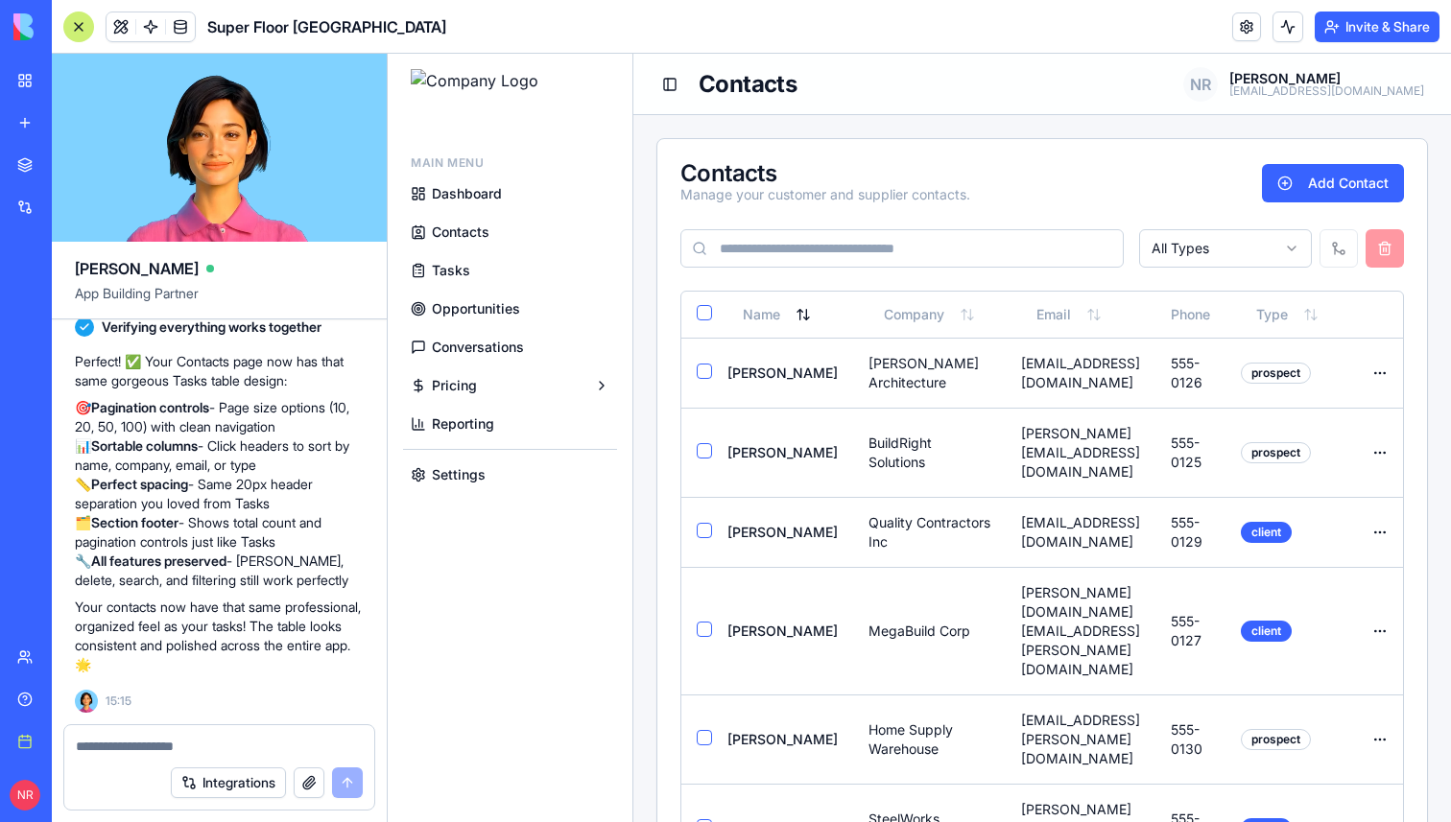
click at [172, 744] on textarea at bounding box center [219, 746] width 287 height 19
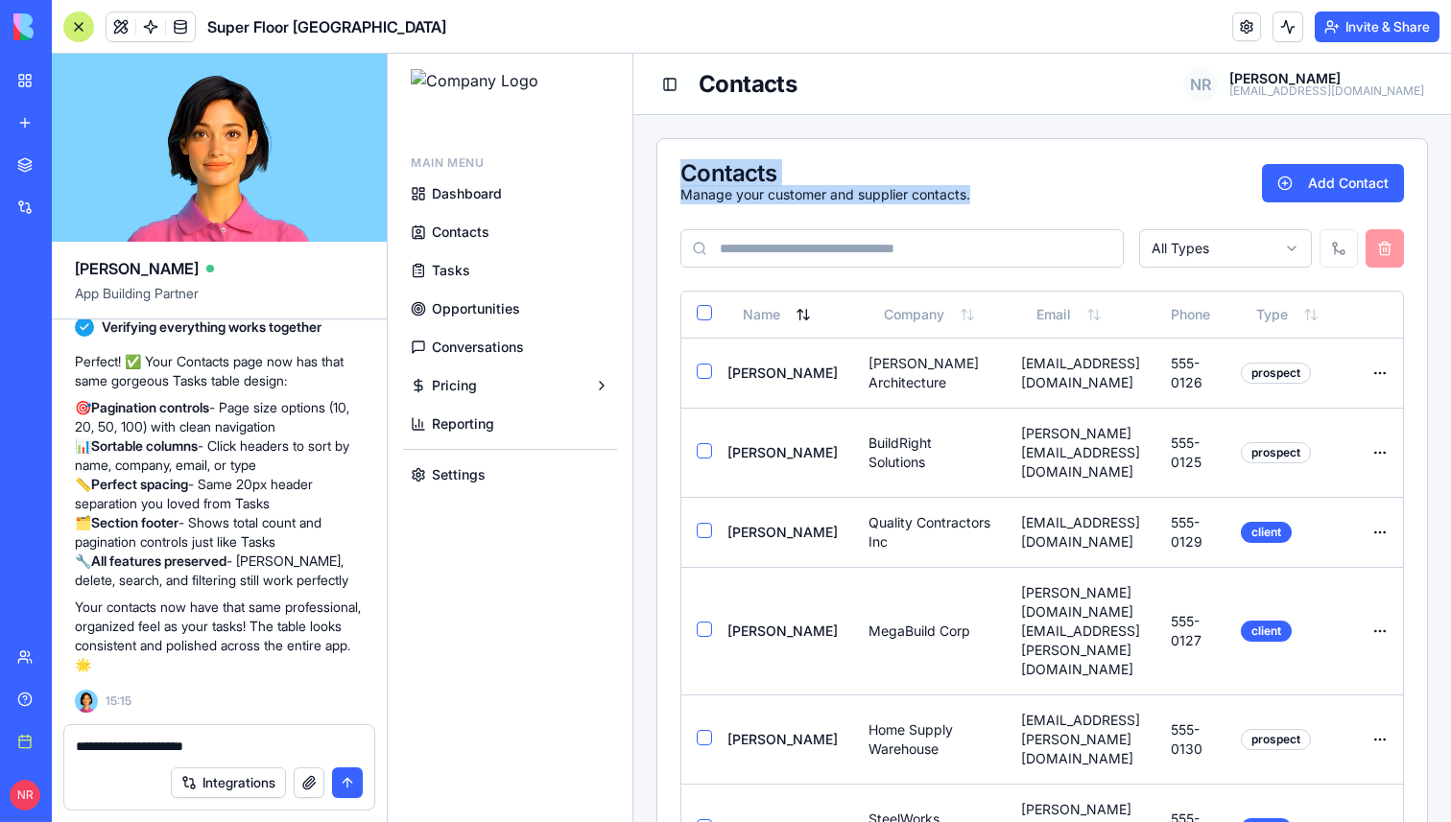
drag, startPoint x: 984, startPoint y: 197, endPoint x: 673, endPoint y: 175, distance: 312.6
click at [673, 175] on div "Contacts Manage your customer and supplier contacts. Add Contact All Types" at bounding box center [1042, 215] width 770 height 152
copy div "Contacts Manage your customer and supplier contacts."
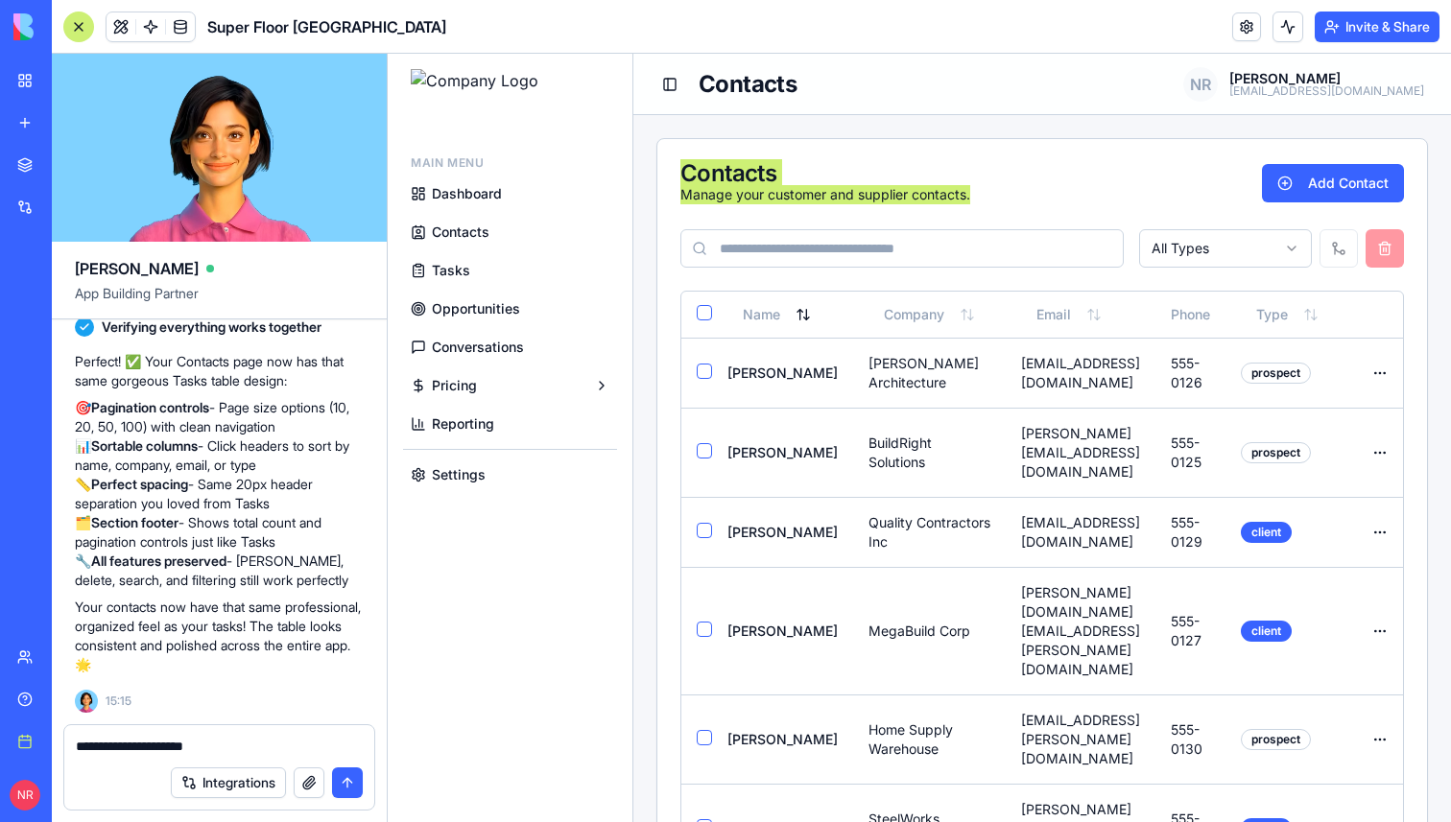
click at [278, 744] on textarea "**********" at bounding box center [219, 746] width 287 height 19
paste textarea "**********"
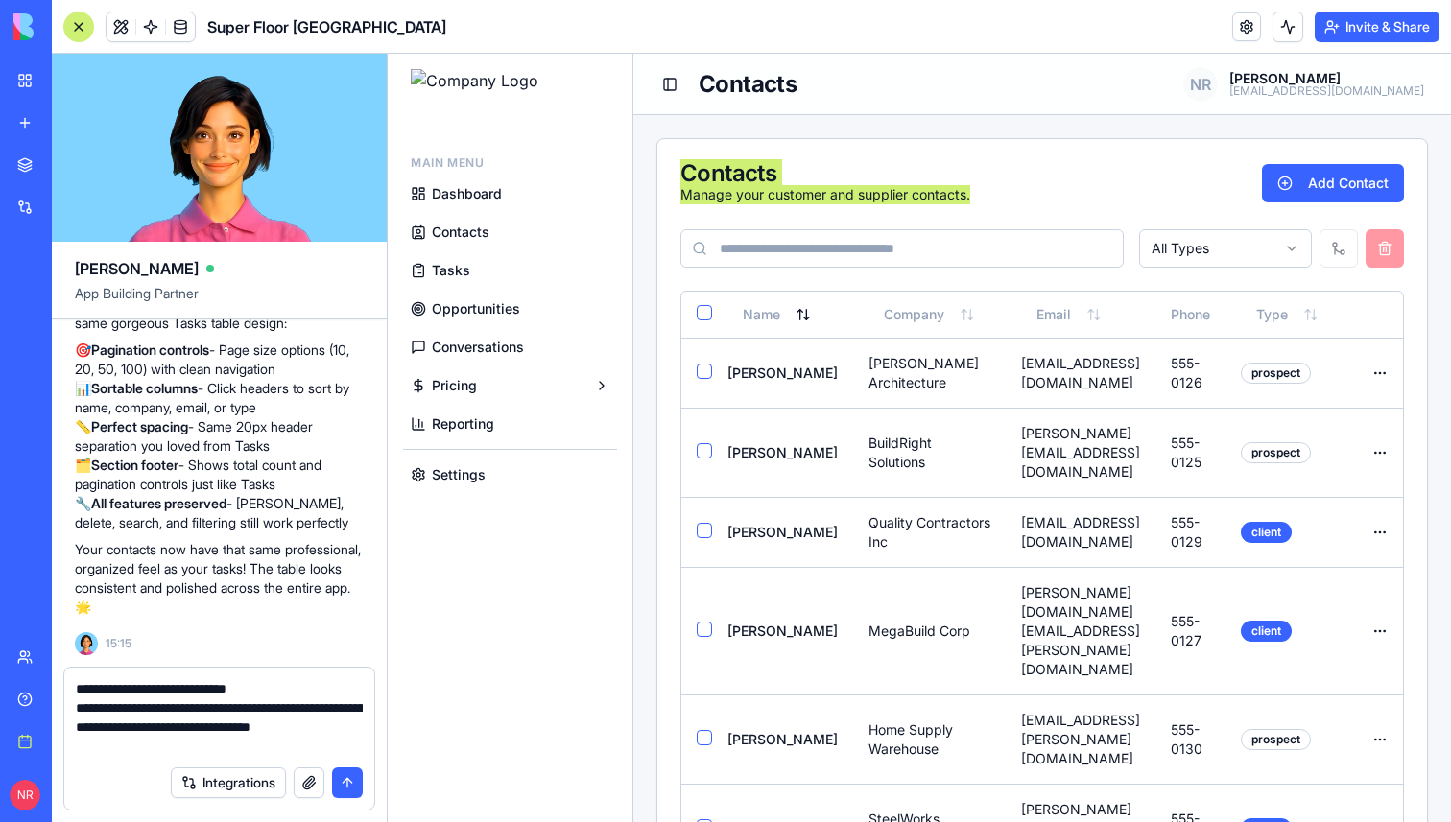
click at [165, 724] on textarea "**********" at bounding box center [219, 717] width 287 height 77
click at [261, 740] on textarea "**********" at bounding box center [219, 717] width 287 height 77
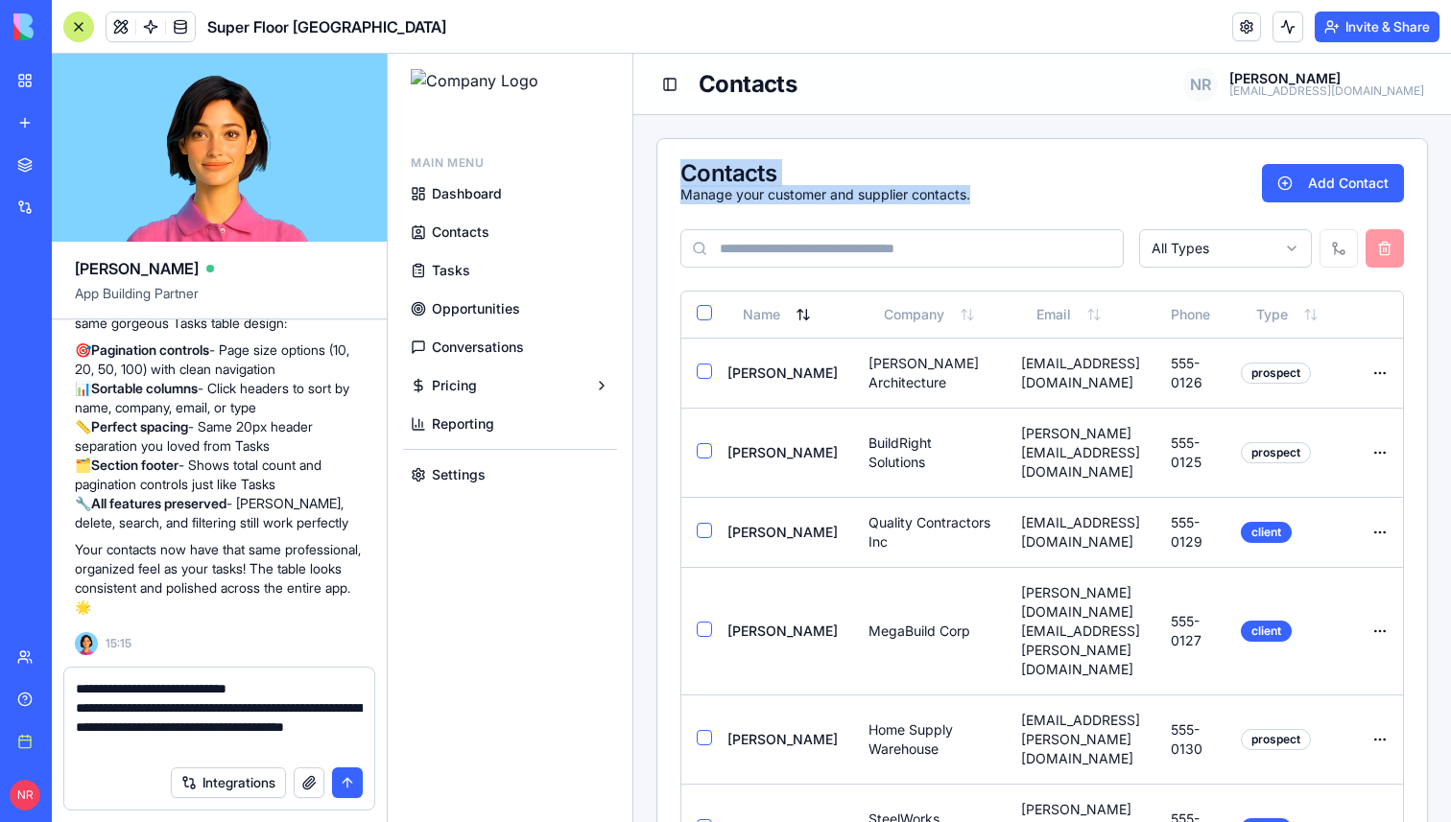
click at [460, 263] on span "Tasks" at bounding box center [451, 270] width 38 height 19
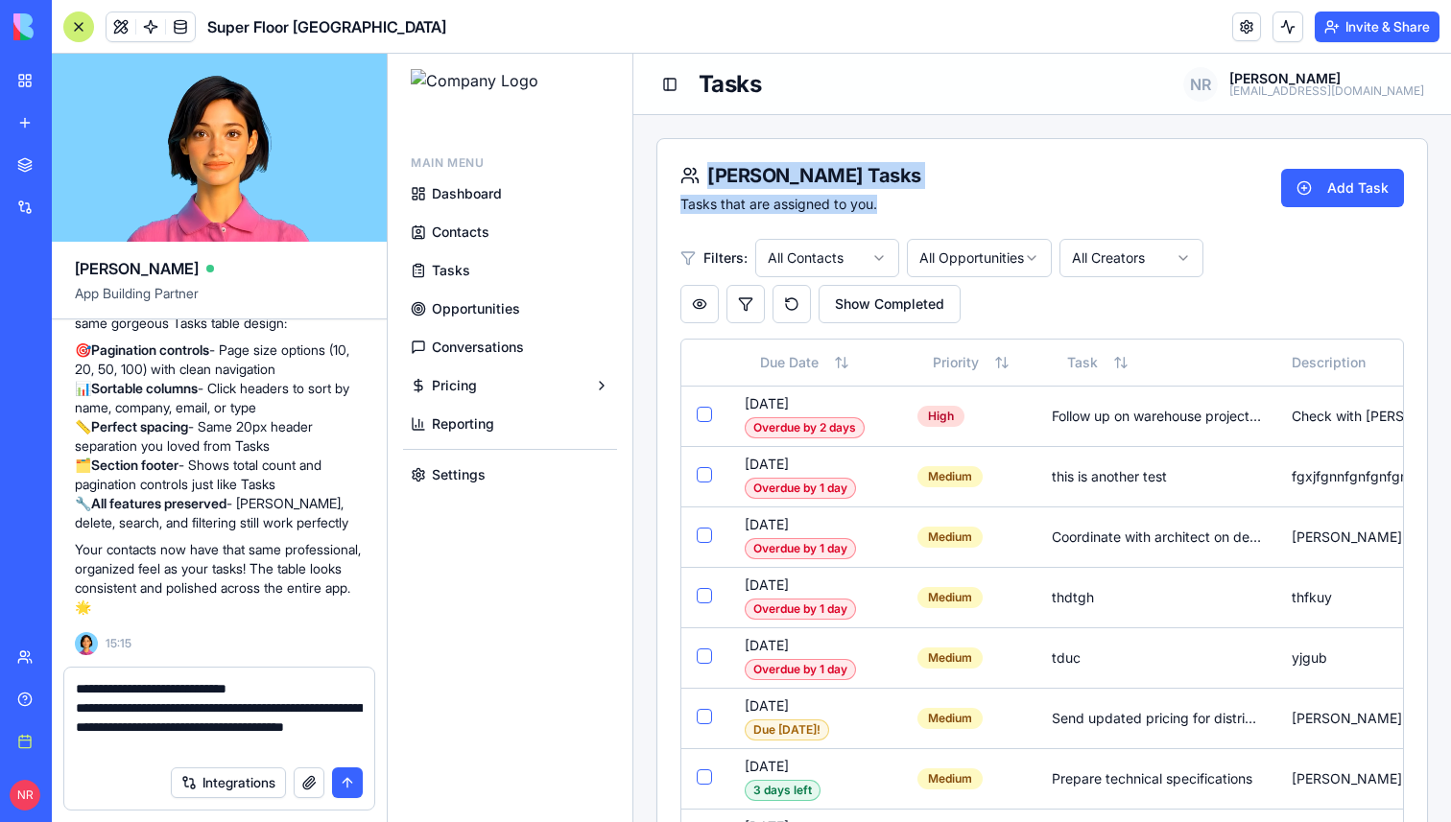
drag, startPoint x: 883, startPoint y: 202, endPoint x: 694, endPoint y: 186, distance: 189.7
click at [694, 186] on div "[PERSON_NAME] Tasks Tasks that are assigned to you. Add Task" at bounding box center [1041, 197] width 723 height 71
copy div "[PERSON_NAME] Tasks Tasks that are assigned to you."
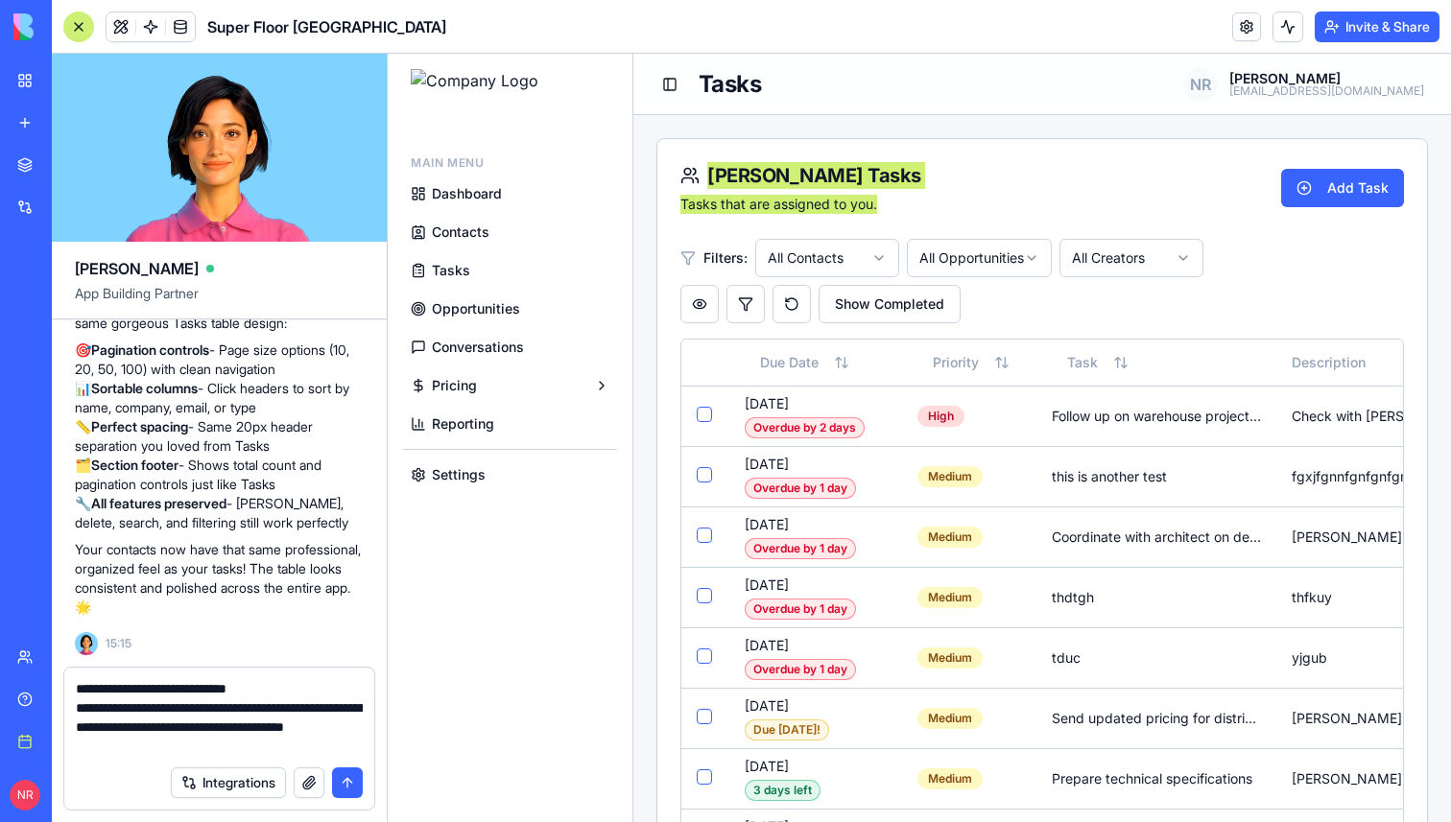
click at [263, 746] on textarea "**********" at bounding box center [219, 717] width 287 height 77
paste textarea "**********"
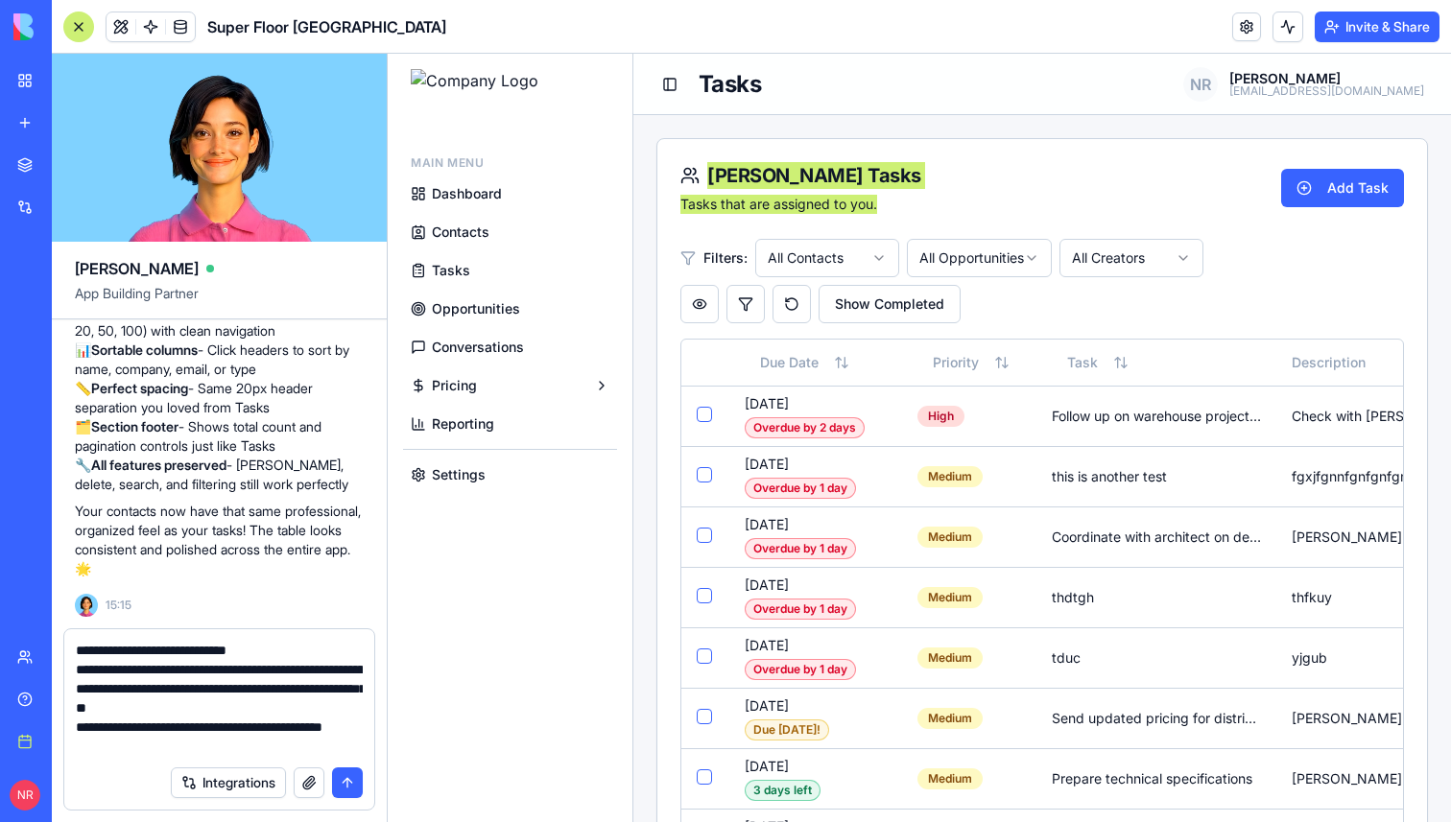
scroll to position [19, 0]
click at [220, 746] on textarea "**********" at bounding box center [219, 698] width 287 height 115
type textarea "**********"
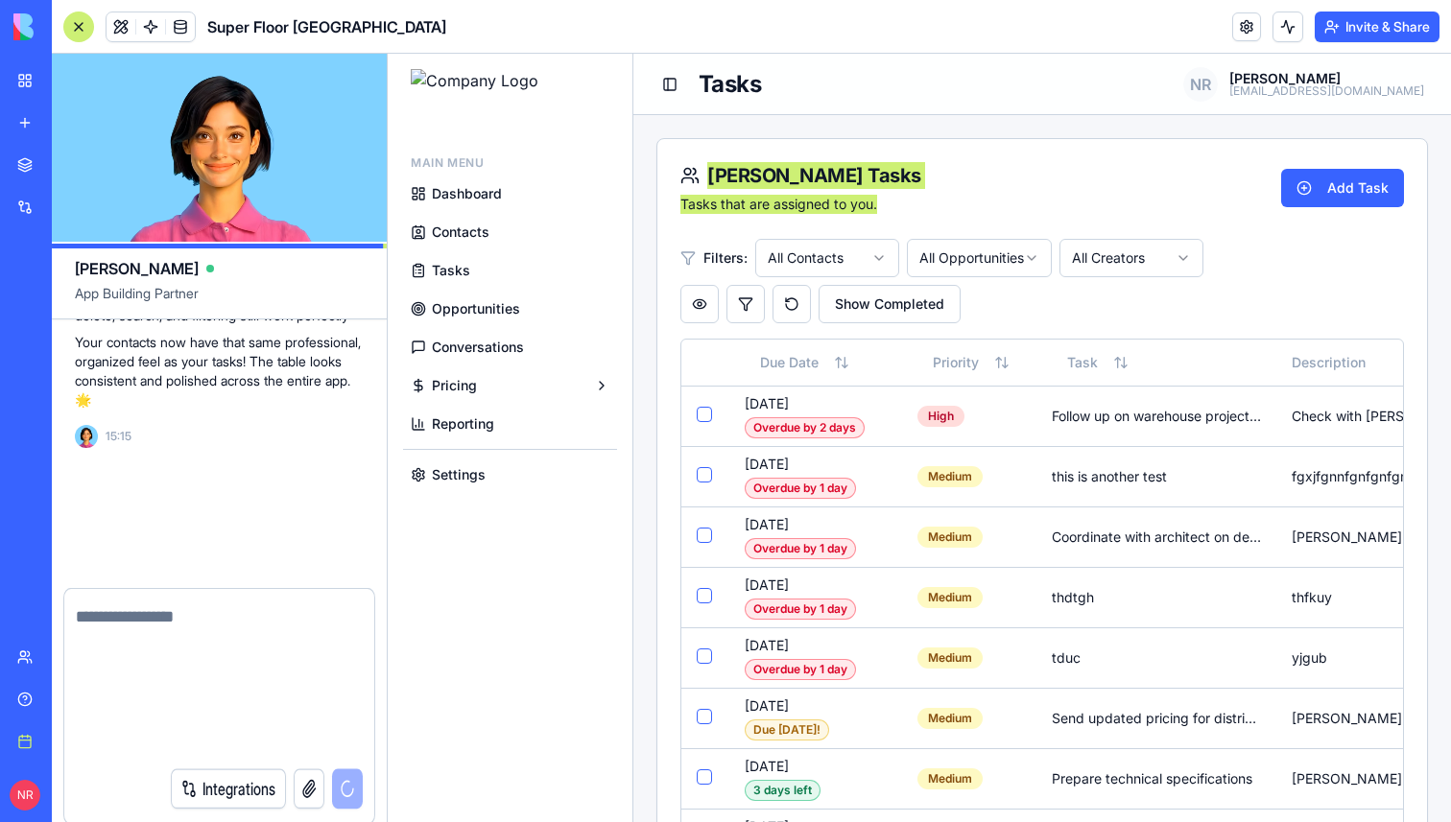
scroll to position [0, 0]
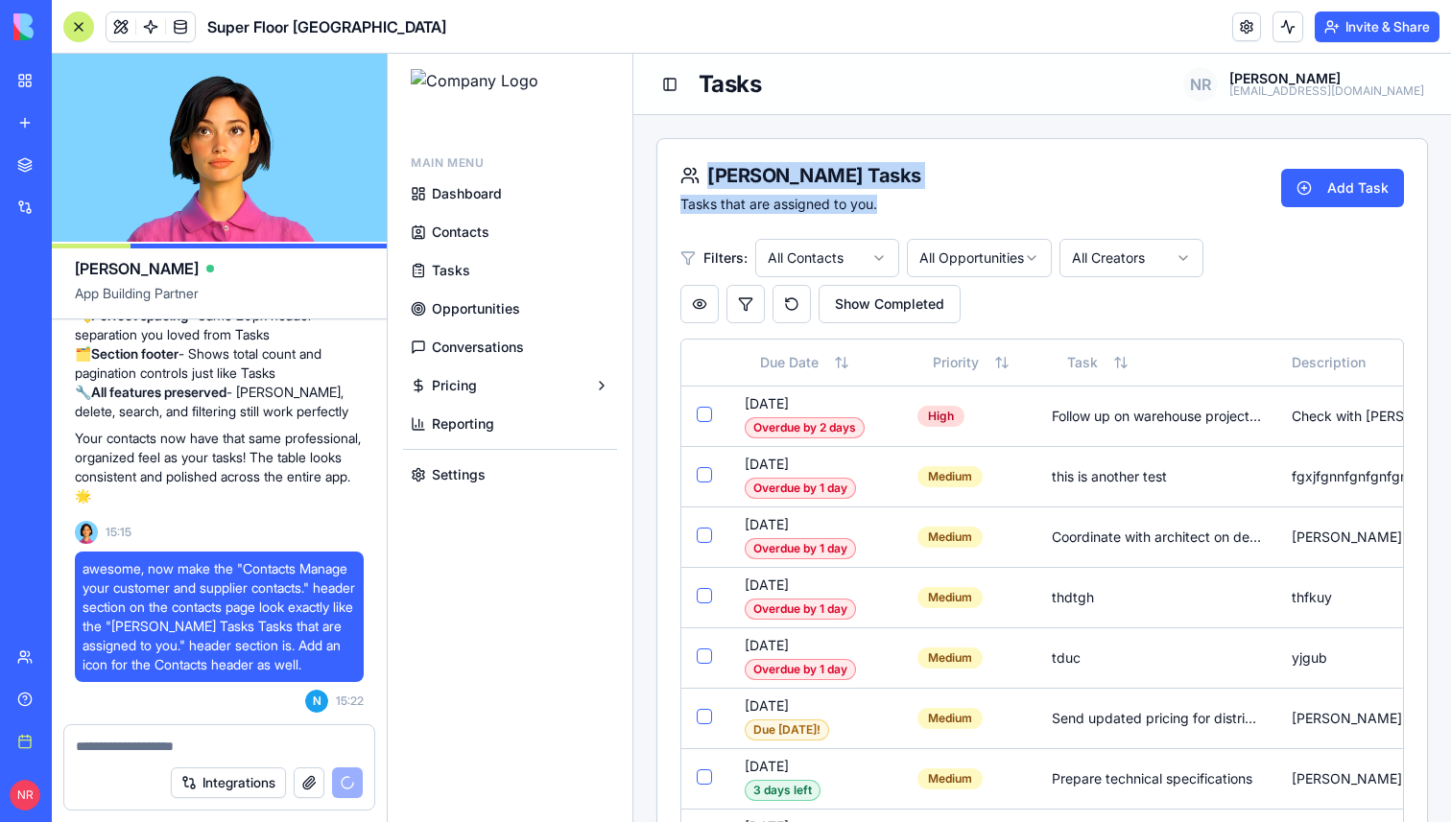
click at [450, 265] on span "Tasks" at bounding box center [451, 270] width 38 height 19
click at [463, 228] on span "Contacts" at bounding box center [461, 232] width 58 height 19
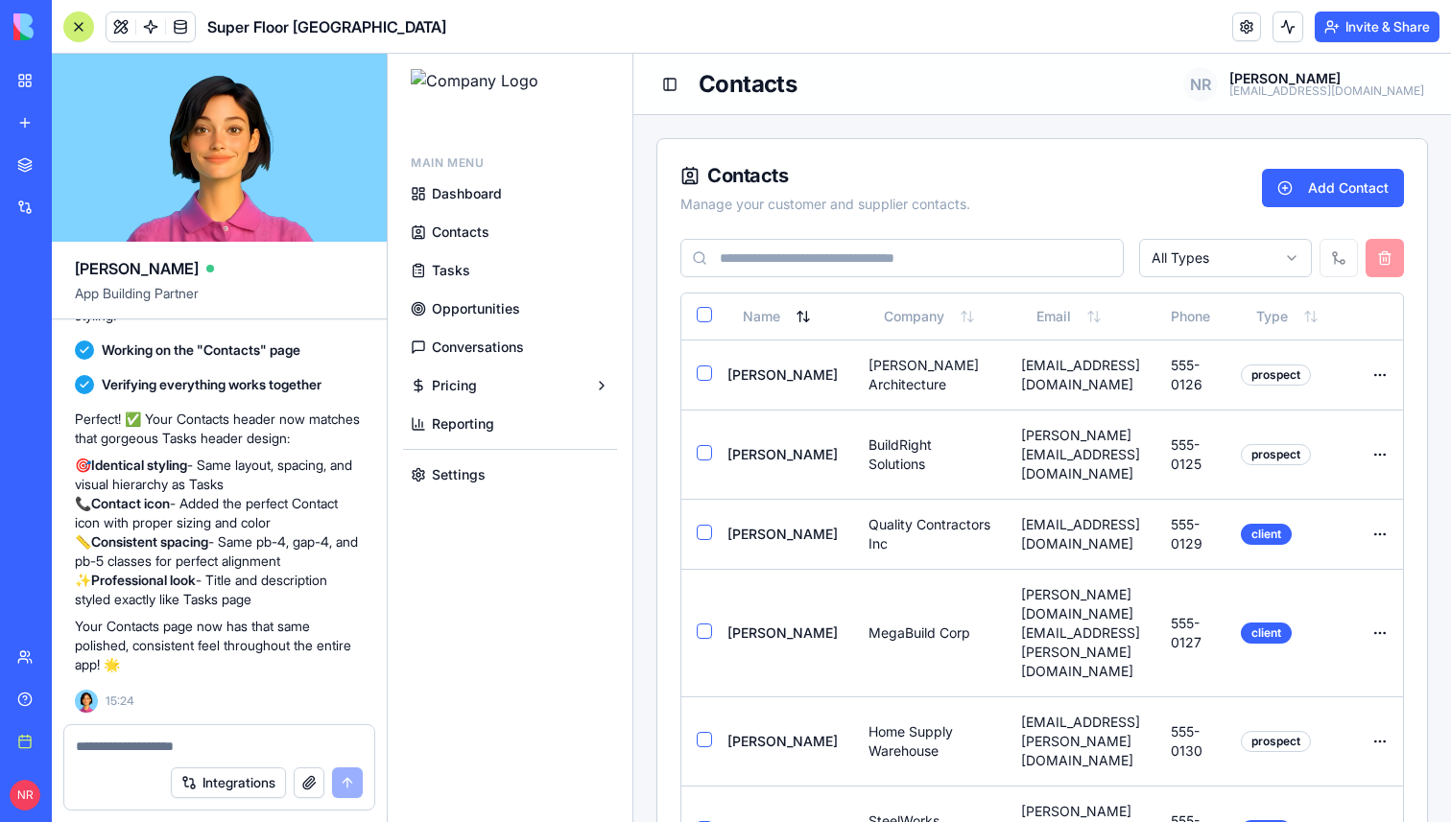
click at [1129, 196] on div "Contacts Manage your customer and supplier contacts. Add Contact" at bounding box center [1041, 197] width 723 height 71
click at [238, 750] on textarea at bounding box center [219, 746] width 287 height 19
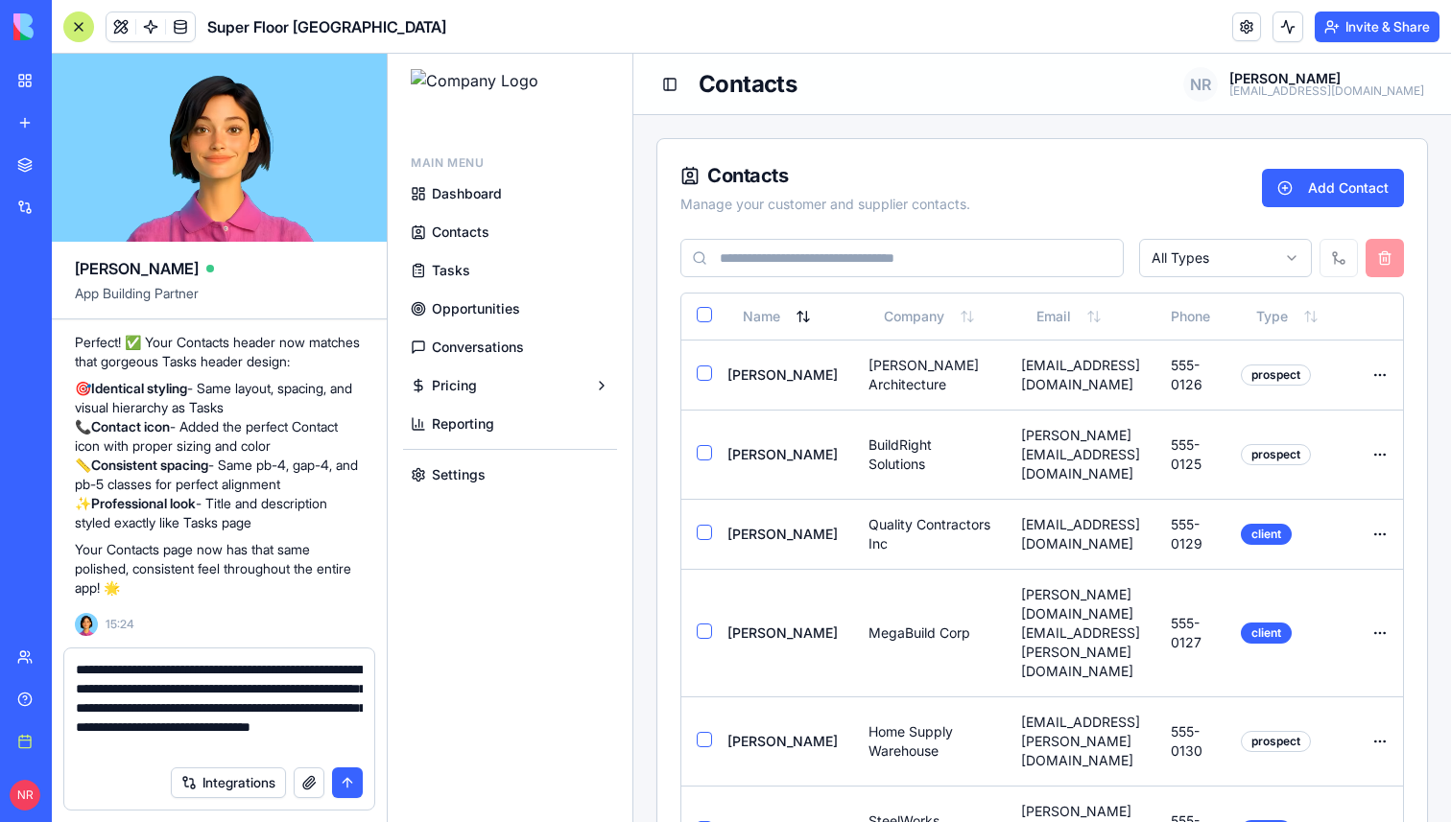
type textarea "**********"
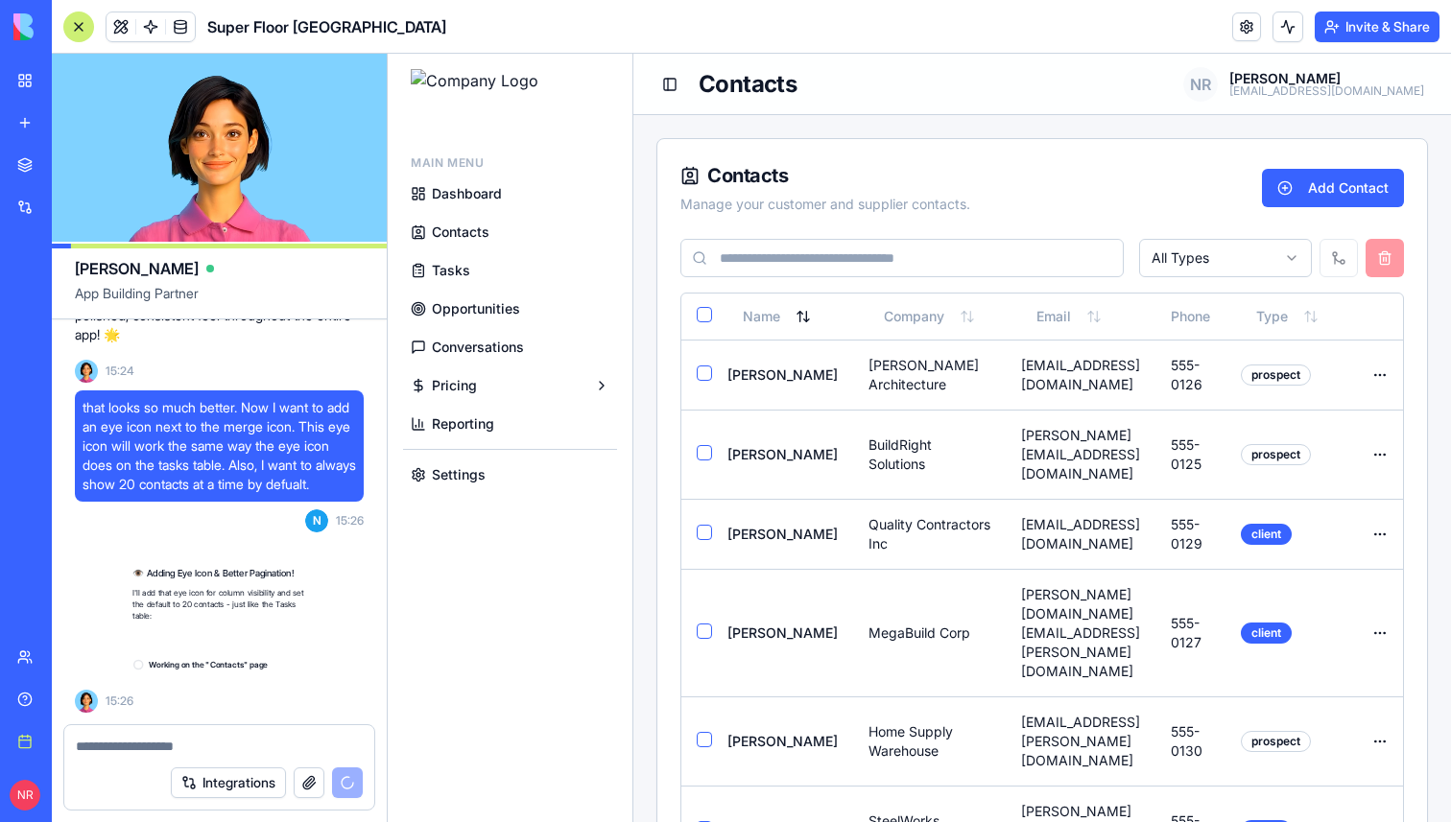
scroll to position [704350, 0]
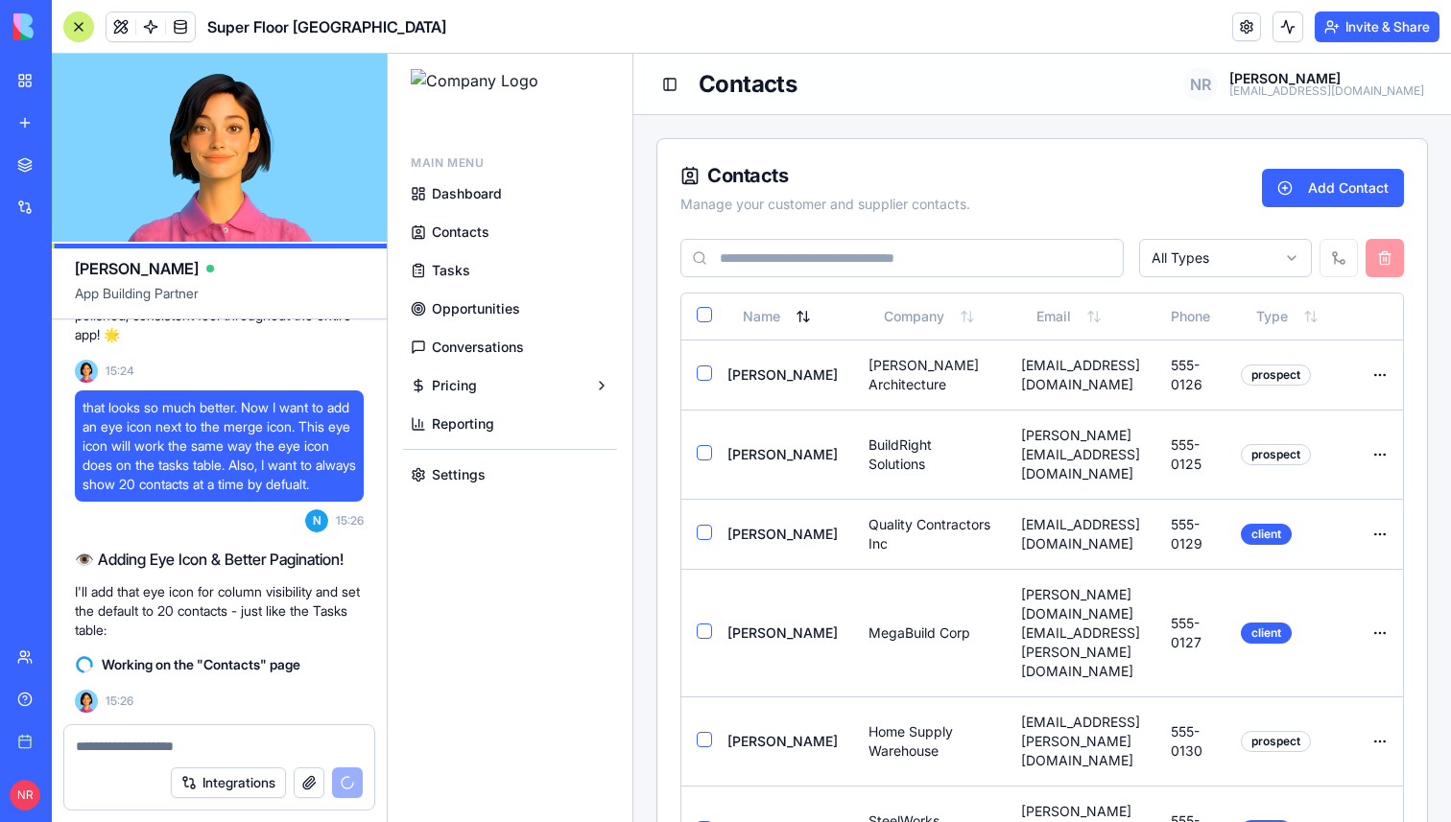
click at [447, 265] on span "Tasks" at bounding box center [451, 270] width 38 height 19
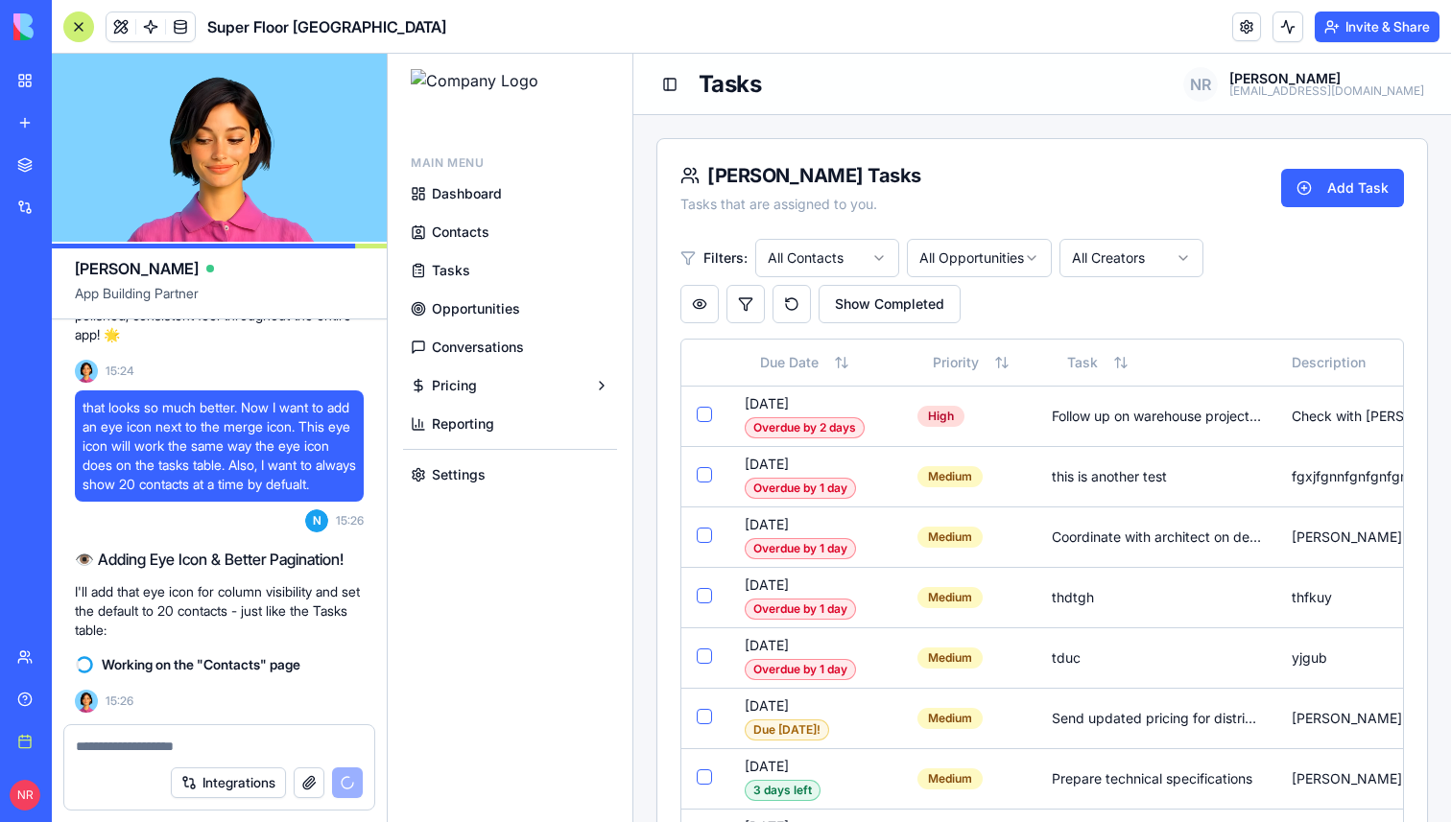
click at [461, 231] on span "Contacts" at bounding box center [461, 232] width 58 height 19
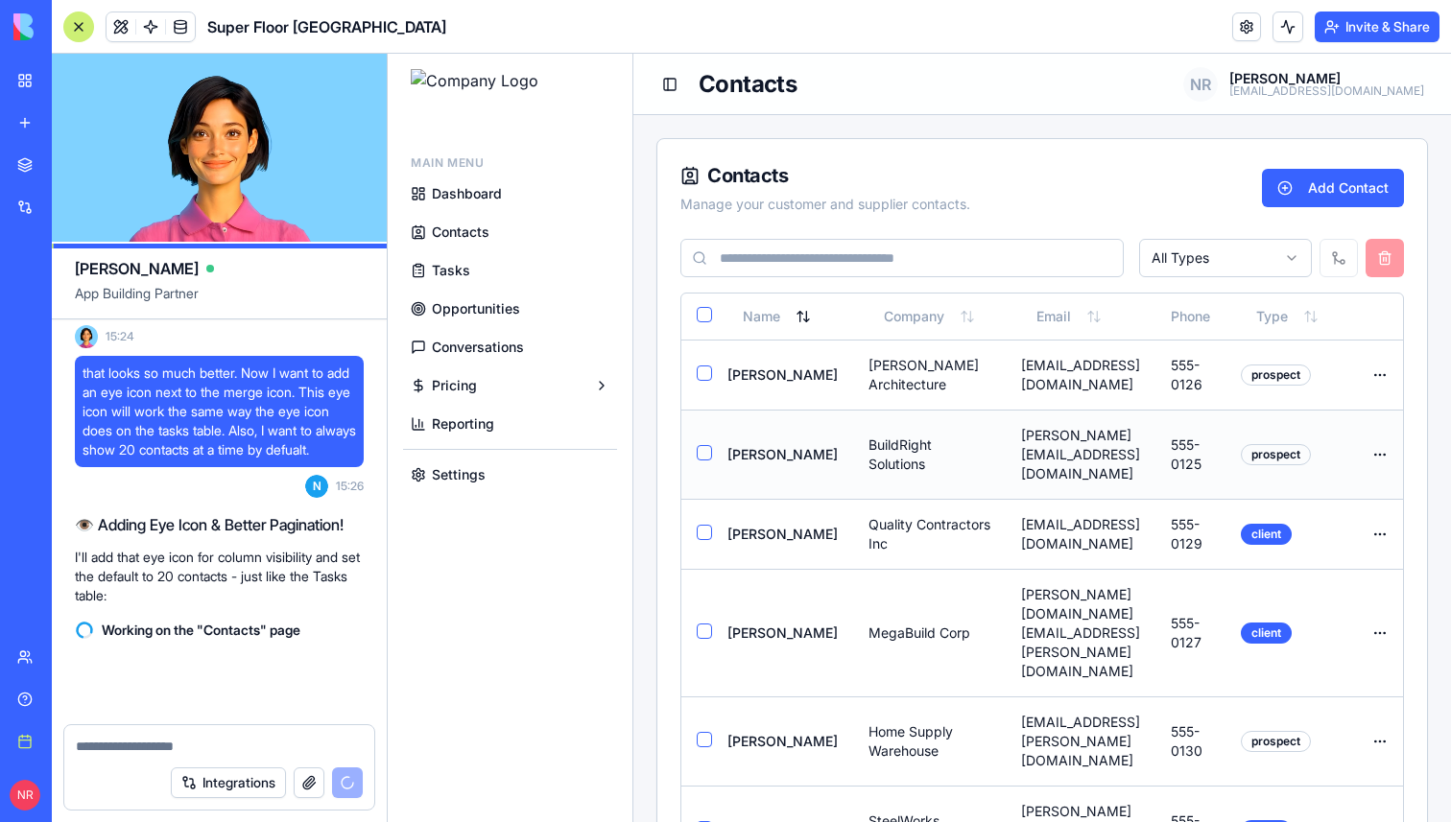
scroll to position [704385, 0]
click at [76, 27] on div at bounding box center [78, 27] width 31 height 31
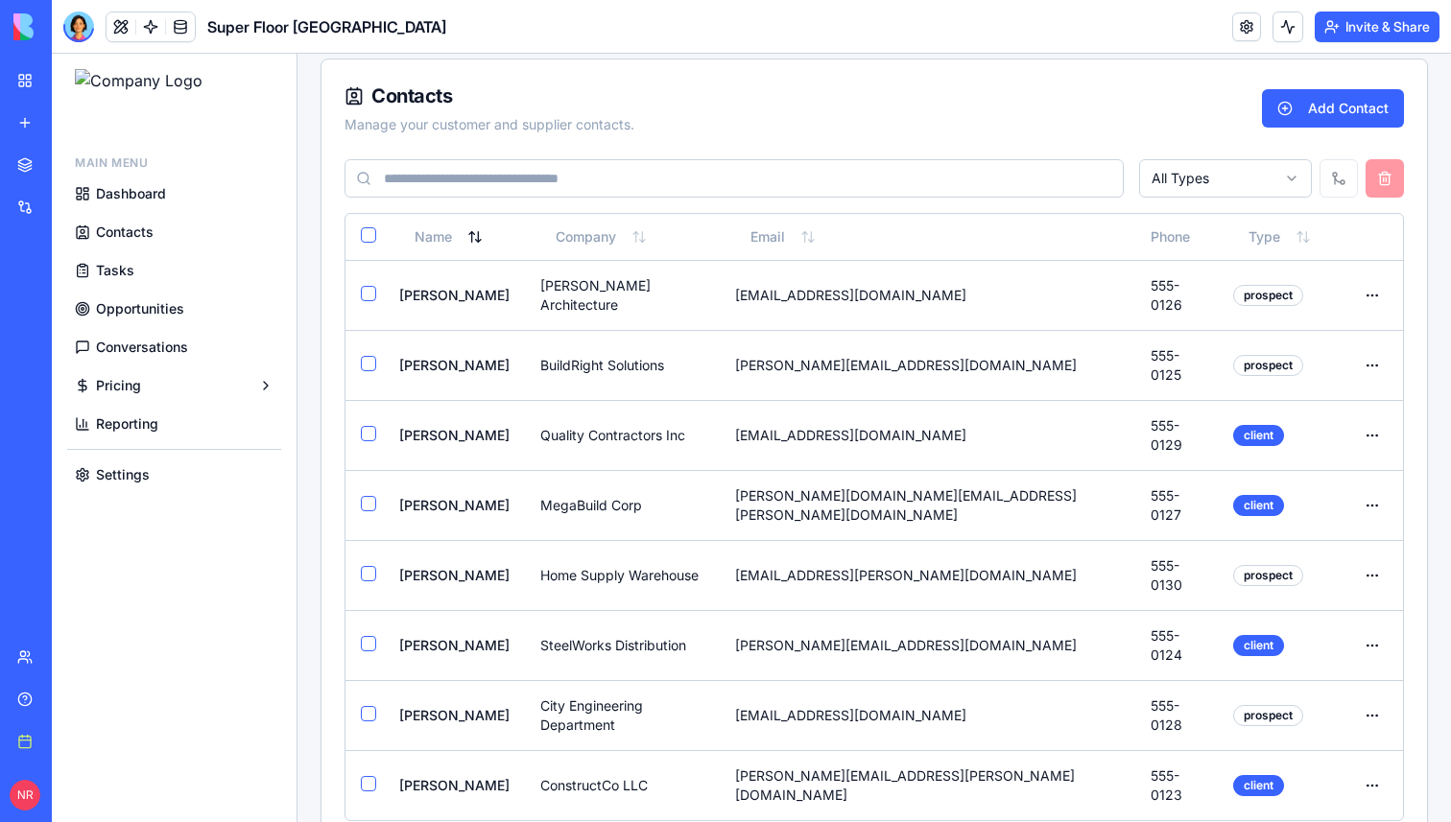
scroll to position [0, 0]
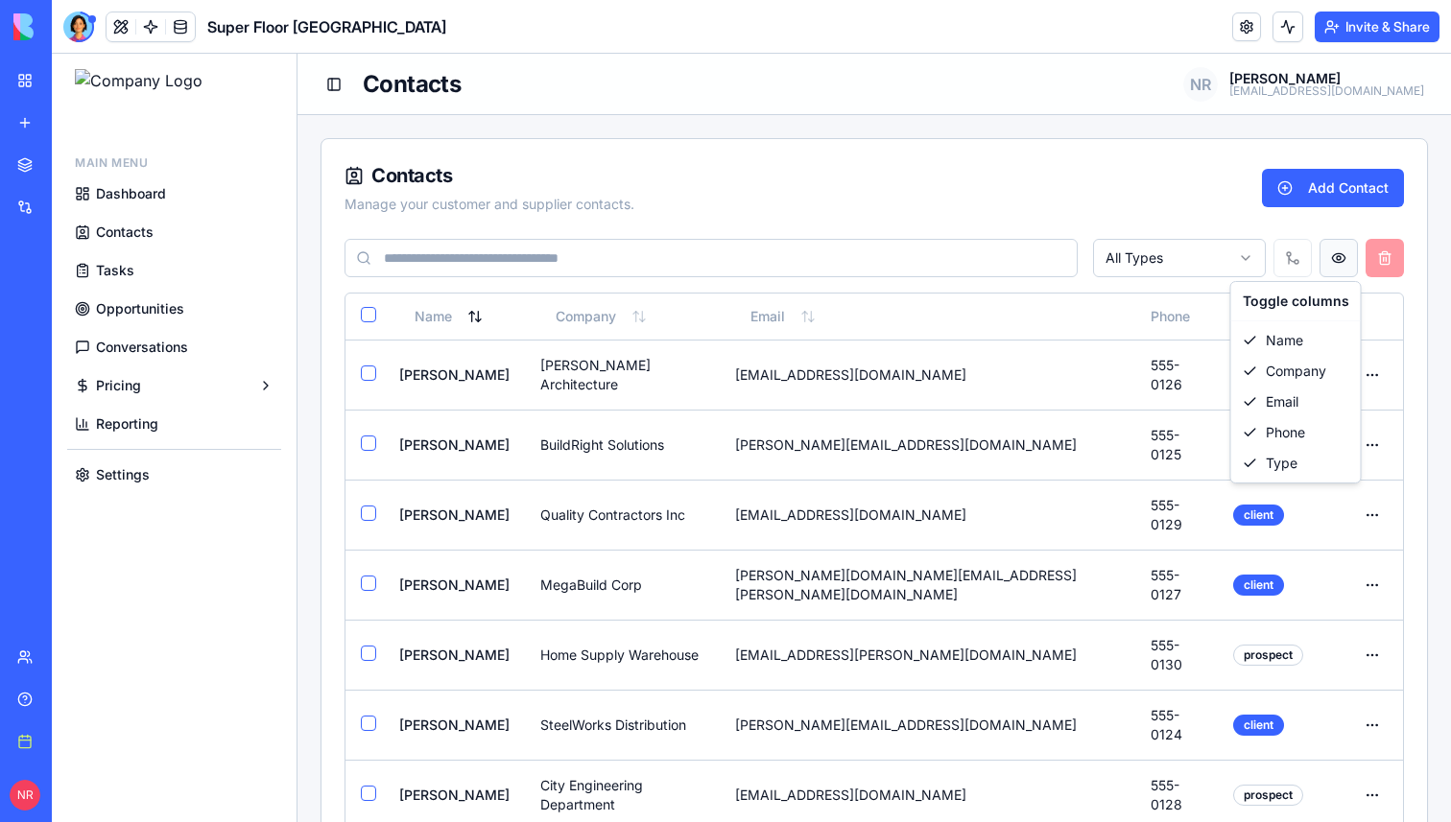
click at [1335, 262] on html "Main Menu Dashboard Contacts Tasks Opportunities Conversations Pricing Reportin…" at bounding box center [751, 532] width 1399 height 956
click at [1332, 264] on html "Main Menu Dashboard Contacts Tasks Opportunities Conversations Pricing Reportin…" at bounding box center [751, 532] width 1399 height 956
click at [1157, 216] on div "Contacts Manage your customer and supplier contacts. Add Contact" at bounding box center [873, 197] width 1059 height 71
click at [368, 370] on button "Select row" at bounding box center [368, 373] width 15 height 15
click at [369, 436] on button "Select row" at bounding box center [368, 443] width 15 height 15
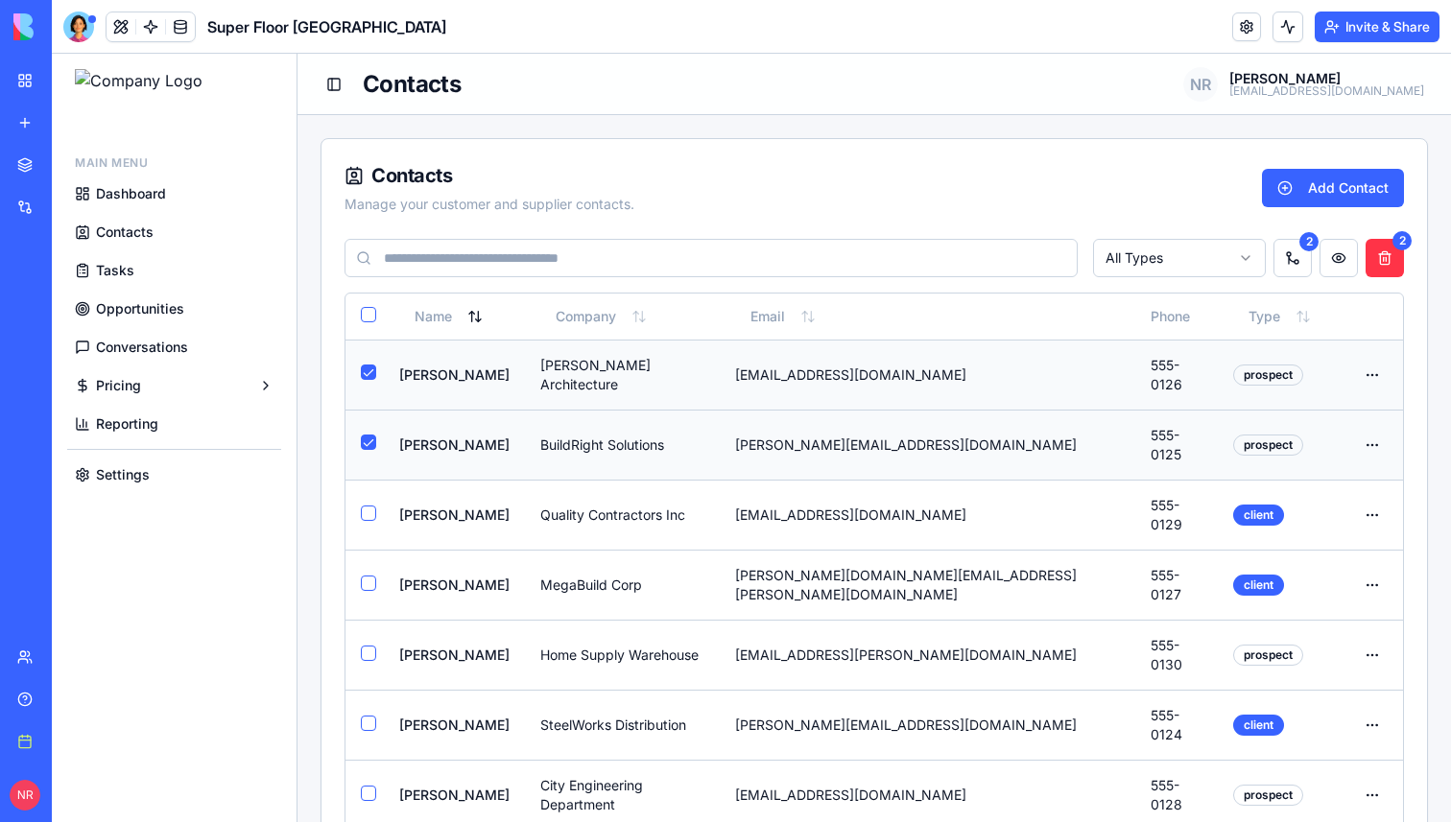
click at [369, 435] on button "Select row" at bounding box center [368, 442] width 15 height 15
click at [370, 367] on button "Select row" at bounding box center [368, 372] width 15 height 15
click at [117, 266] on span "Tasks" at bounding box center [115, 270] width 38 height 19
